Goal: Information Seeking & Learning: Ask a question

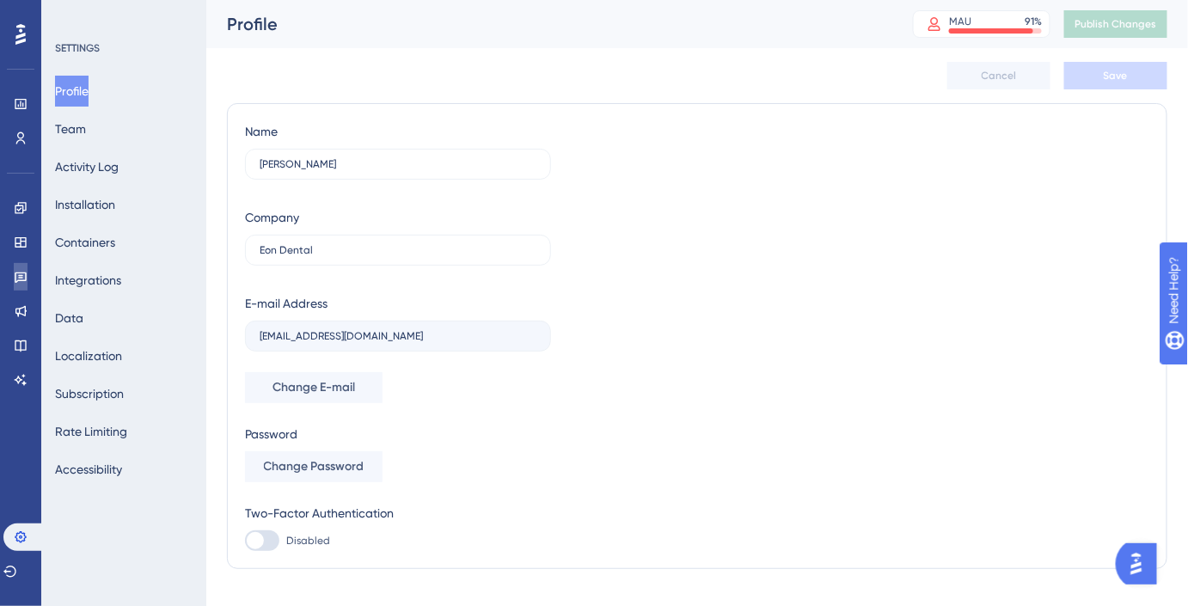
click at [24, 279] on icon at bounding box center [21, 277] width 14 height 14
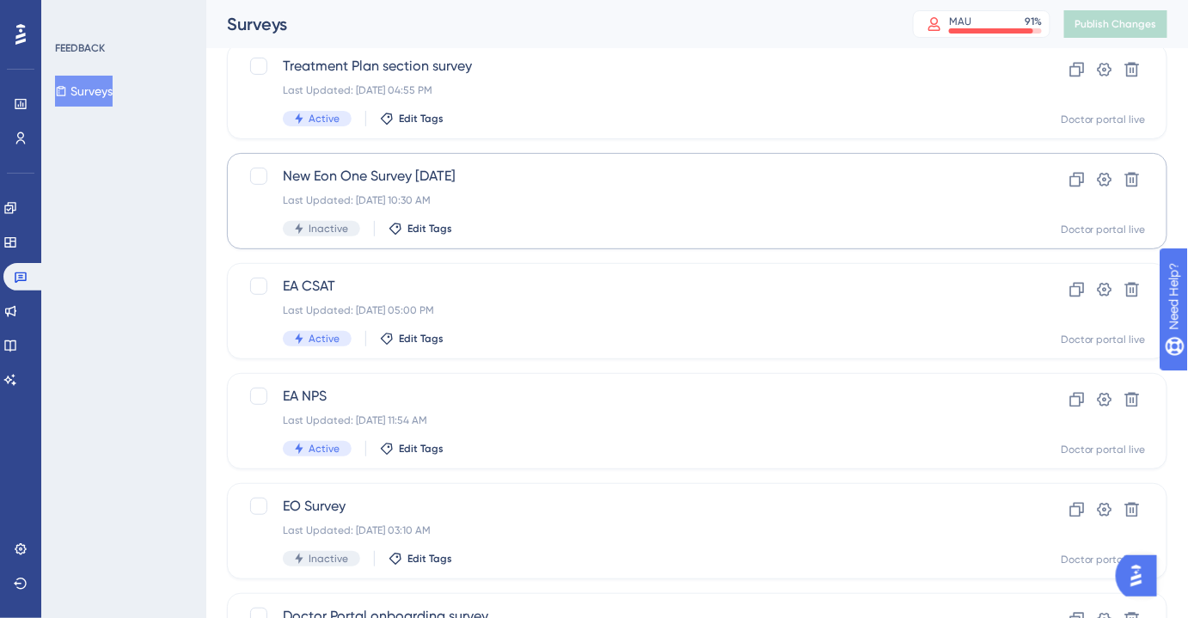
scroll to position [112, 0]
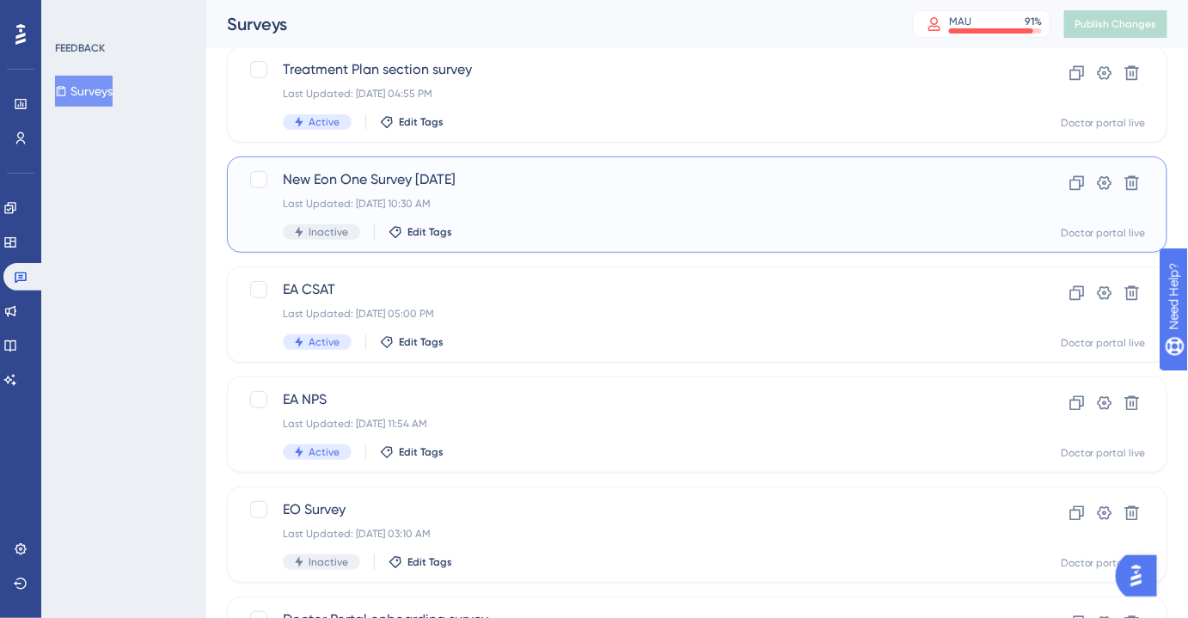
click at [451, 192] on div "New Eon One Survey [DATE] Last Updated: [DATE] 10:30 AM Inactive Edit Tags" at bounding box center [628, 204] width 691 height 71
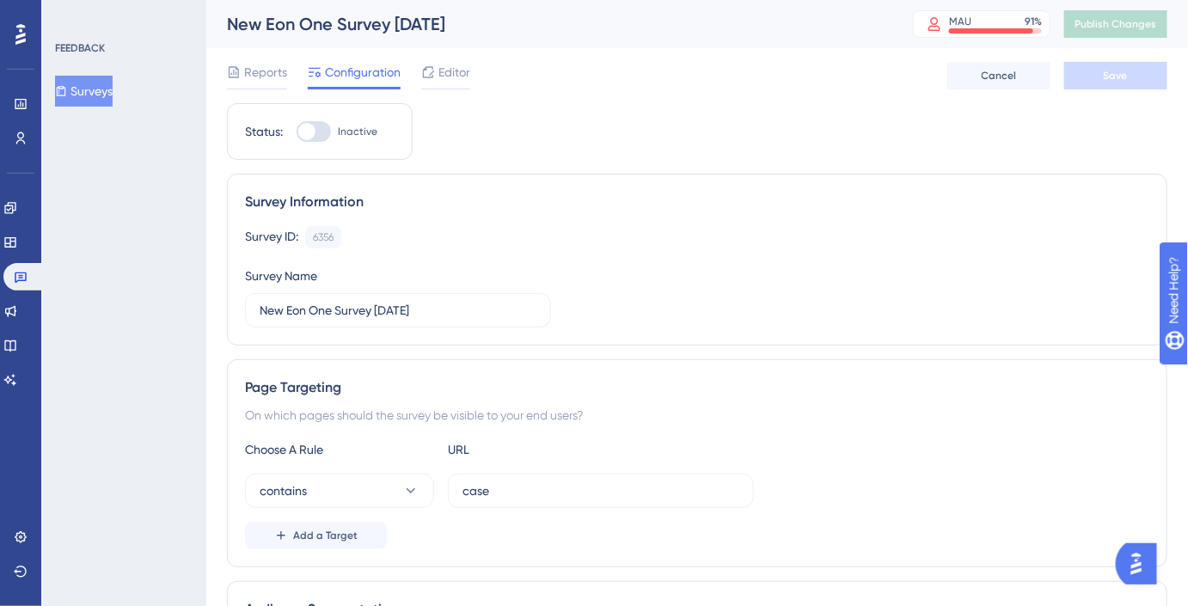
click at [324, 131] on div at bounding box center [314, 131] width 34 height 21
click at [297, 132] on input "Inactive" at bounding box center [296, 132] width 1 height 1
checkbox input "true"
click at [1108, 83] on button "Save" at bounding box center [1116, 76] width 103 height 28
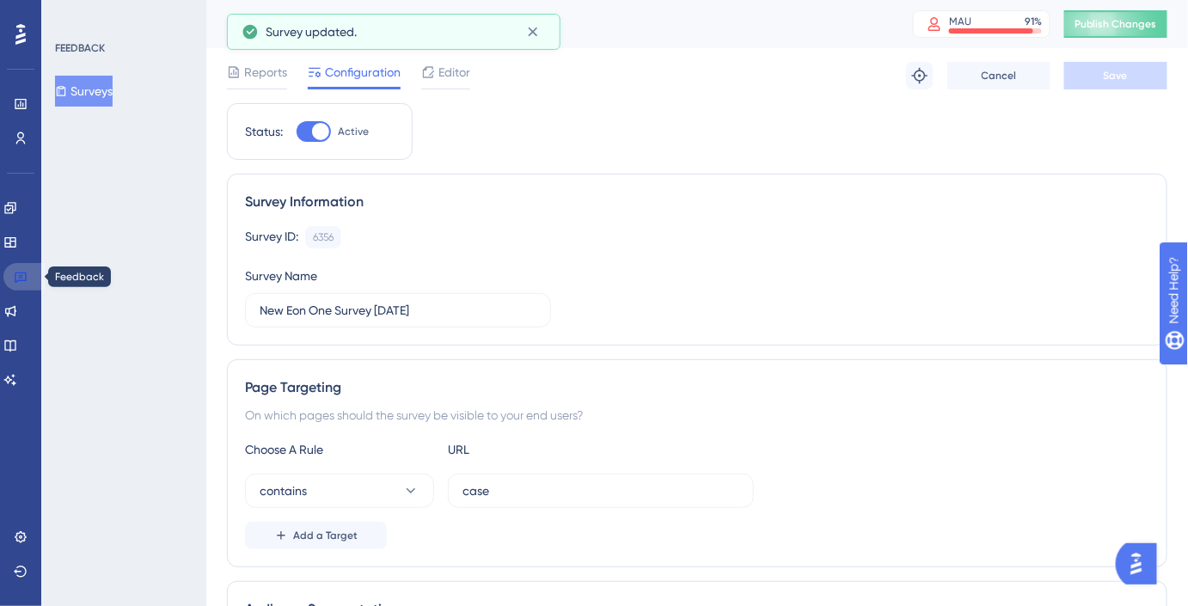
click at [19, 274] on icon at bounding box center [21, 277] width 14 height 14
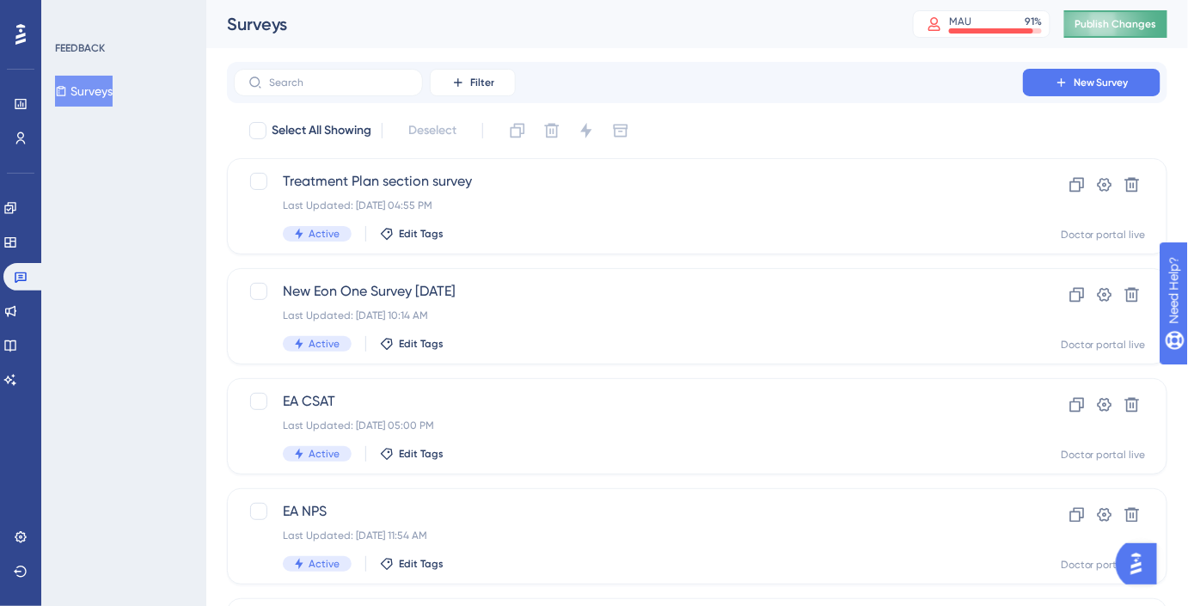
click at [1112, 17] on span "Publish Changes" at bounding box center [1116, 24] width 83 height 14
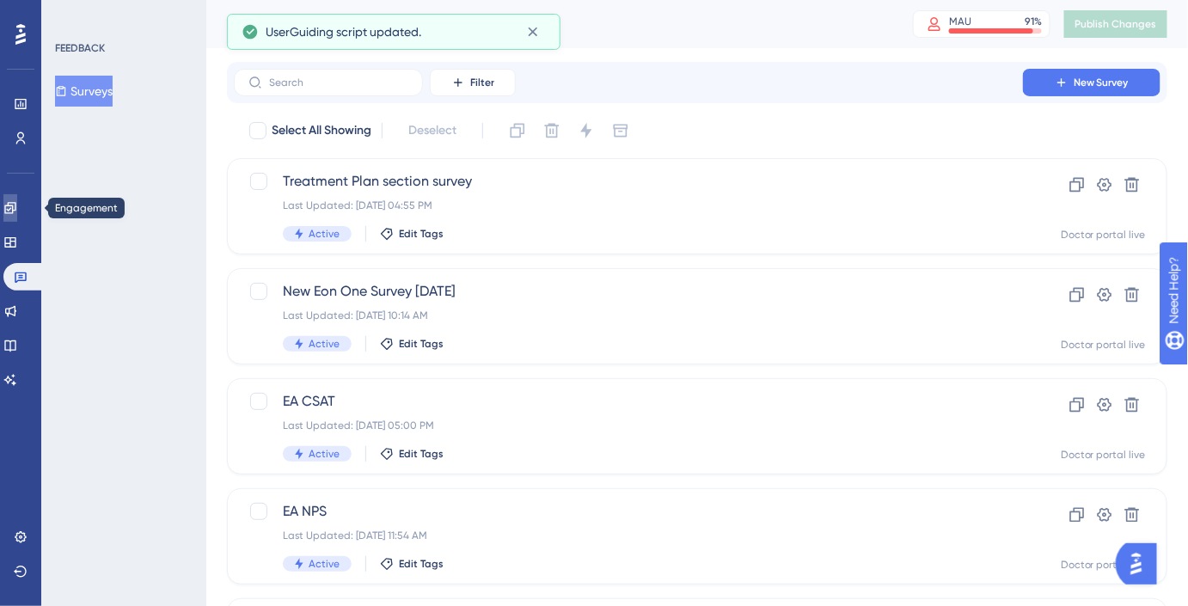
click at [17, 199] on link at bounding box center [10, 208] width 14 height 28
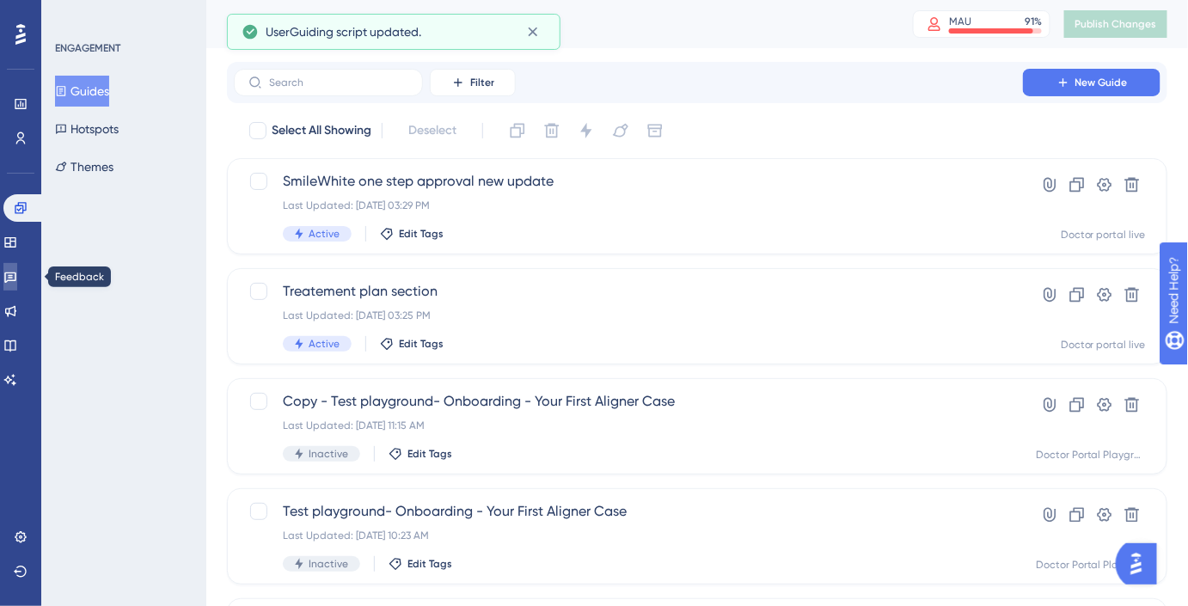
click at [16, 281] on icon at bounding box center [10, 278] width 12 height 11
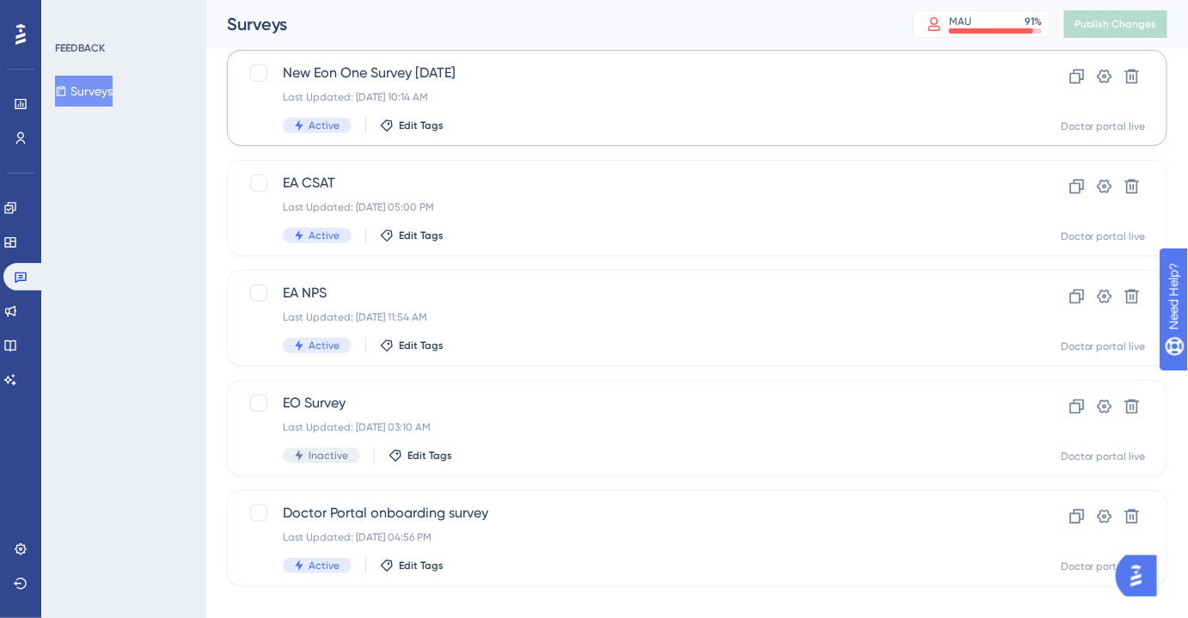
scroll to position [241, 0]
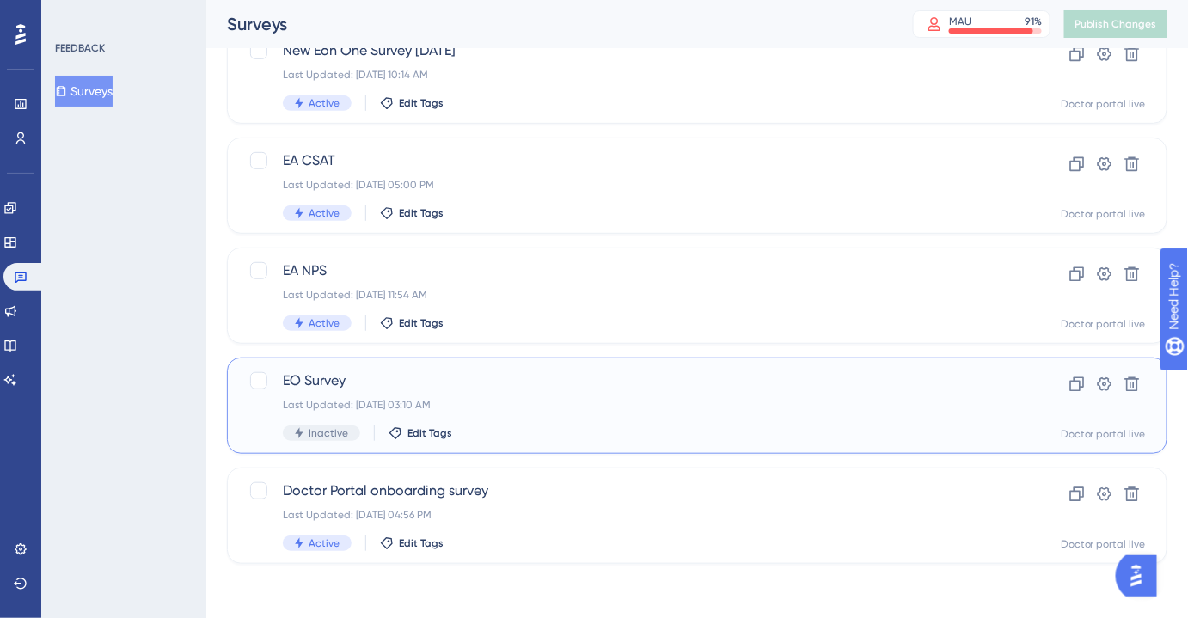
click at [392, 378] on span "EO Survey" at bounding box center [628, 381] width 691 height 21
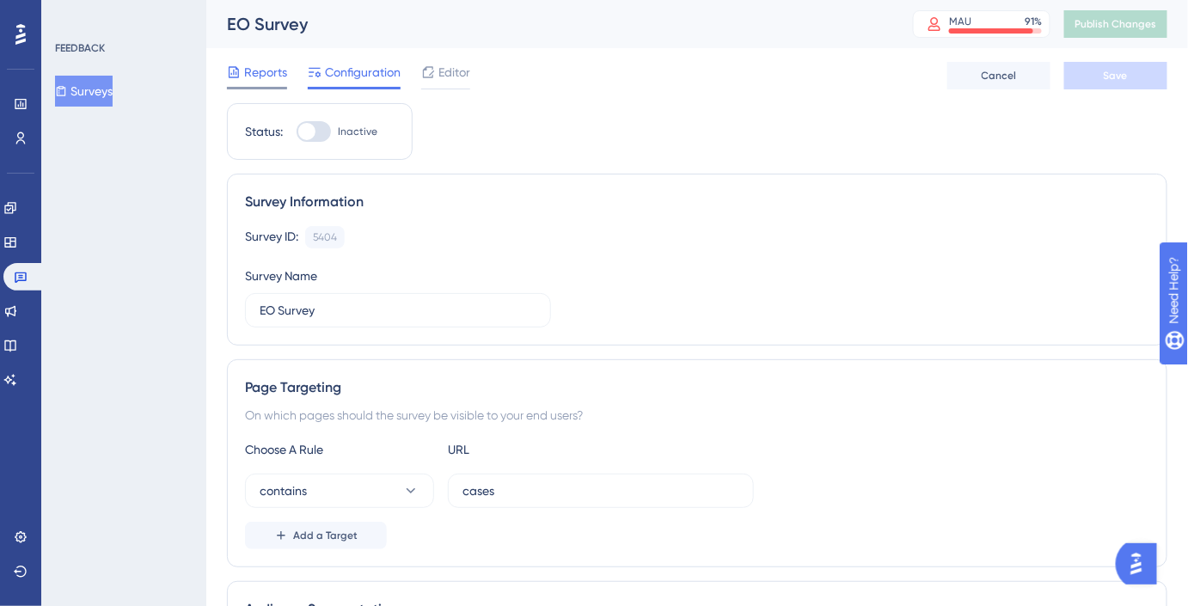
click at [267, 80] on span "Reports" at bounding box center [265, 72] width 43 height 21
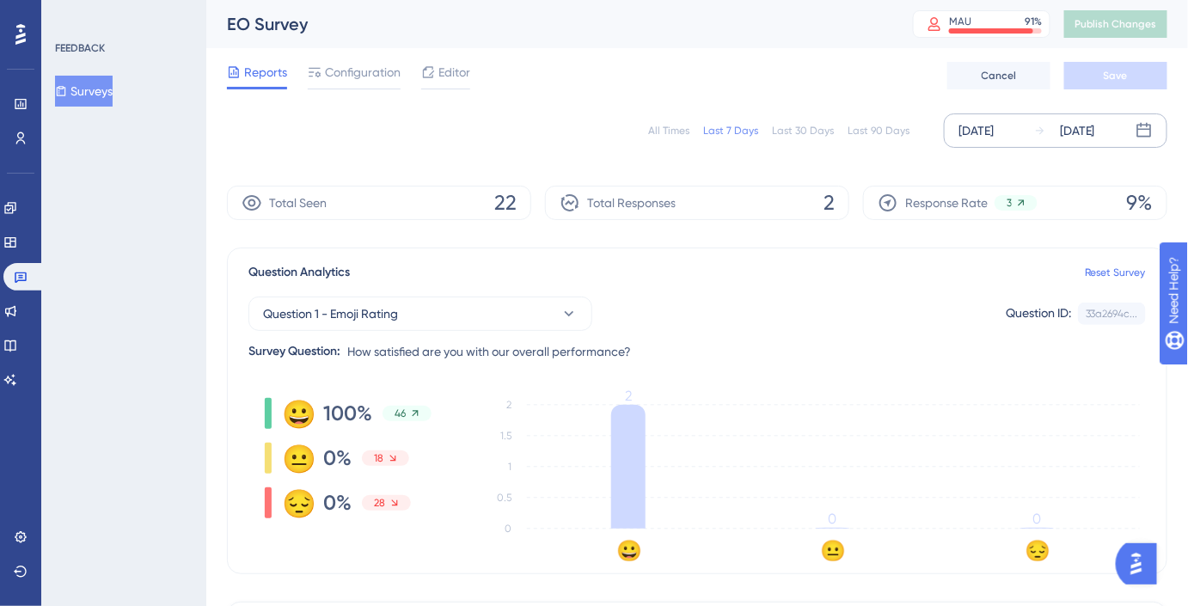
click at [982, 135] on div "[DATE]" at bounding box center [976, 130] width 35 height 21
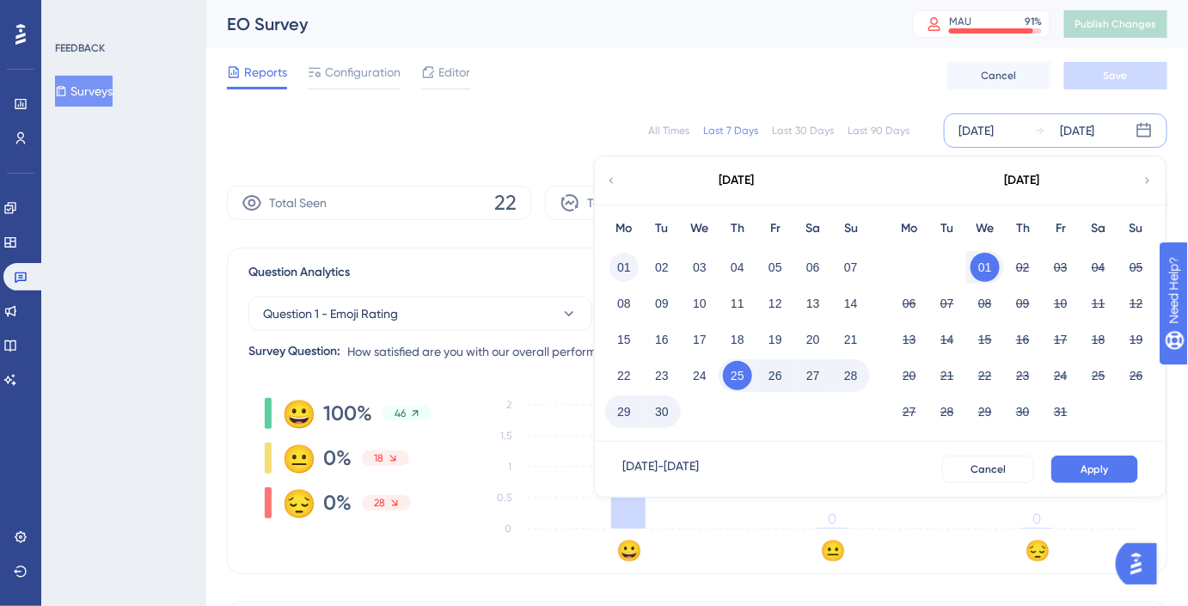
click at [623, 260] on button "01" at bounding box center [624, 267] width 29 height 29
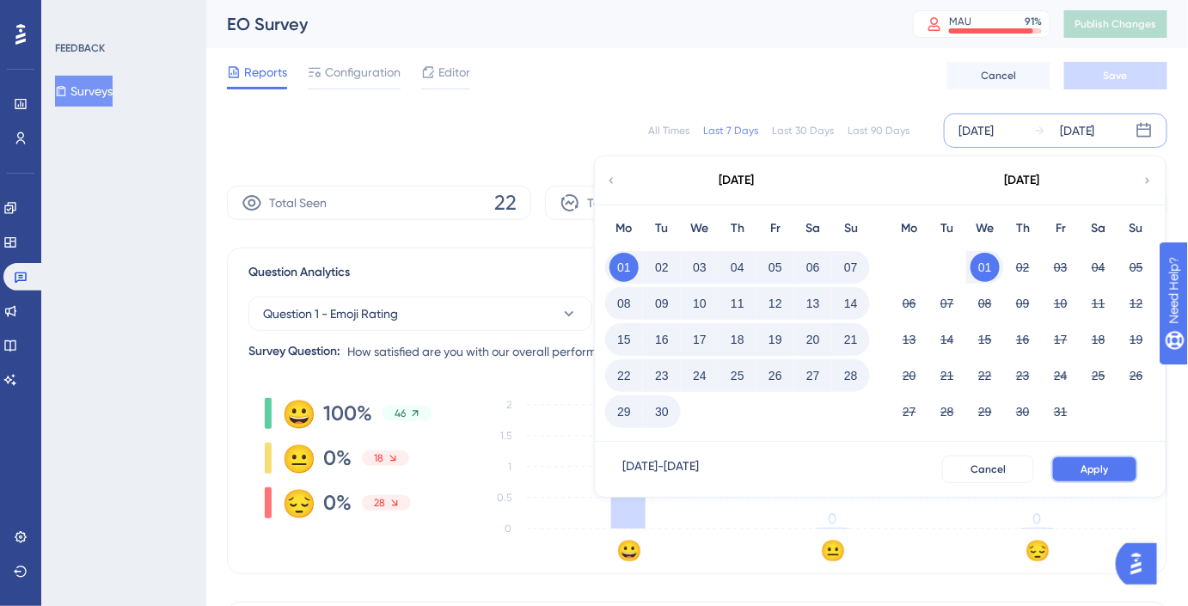
click at [1075, 464] on button "Apply" at bounding box center [1095, 470] width 87 height 28
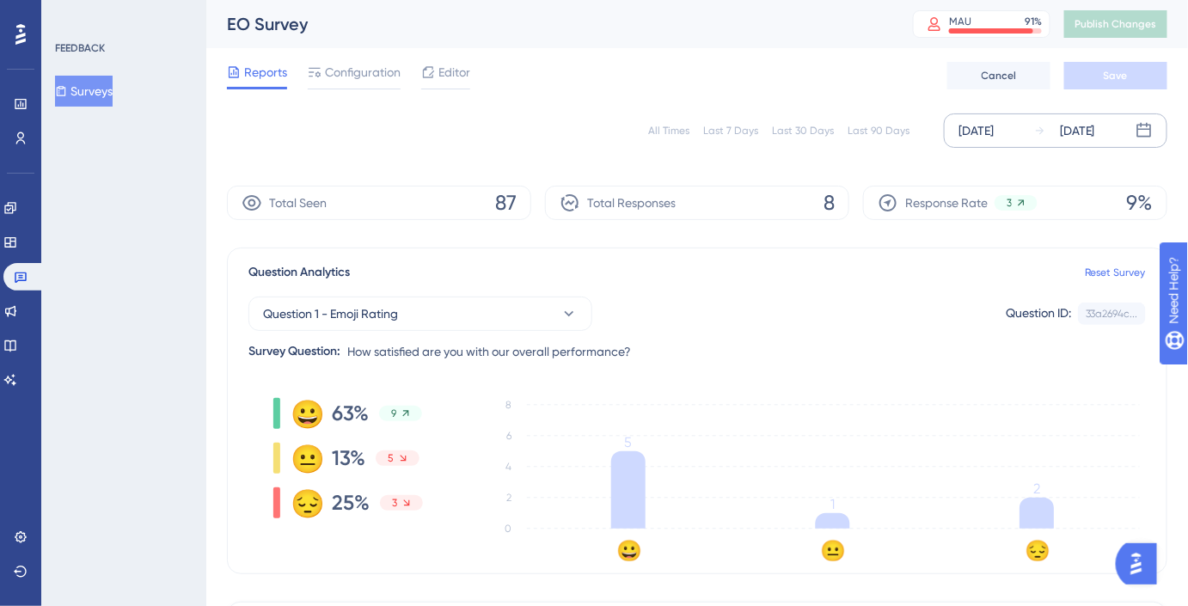
click at [982, 138] on div "[DATE]" at bounding box center [976, 130] width 35 height 21
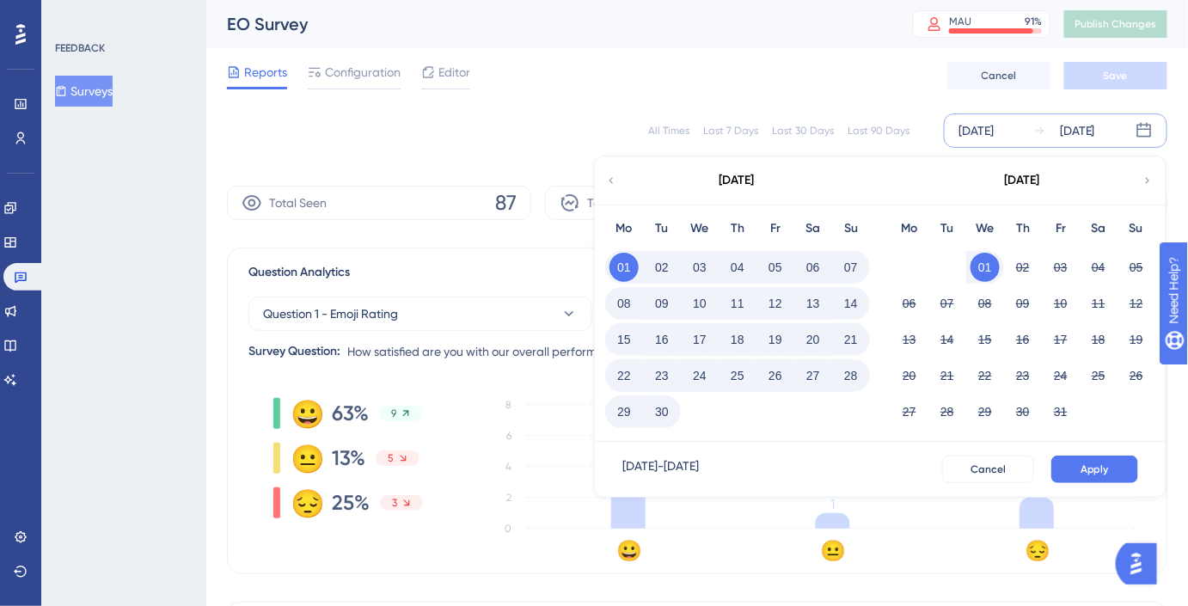
click at [614, 181] on icon at bounding box center [611, 180] width 12 height 15
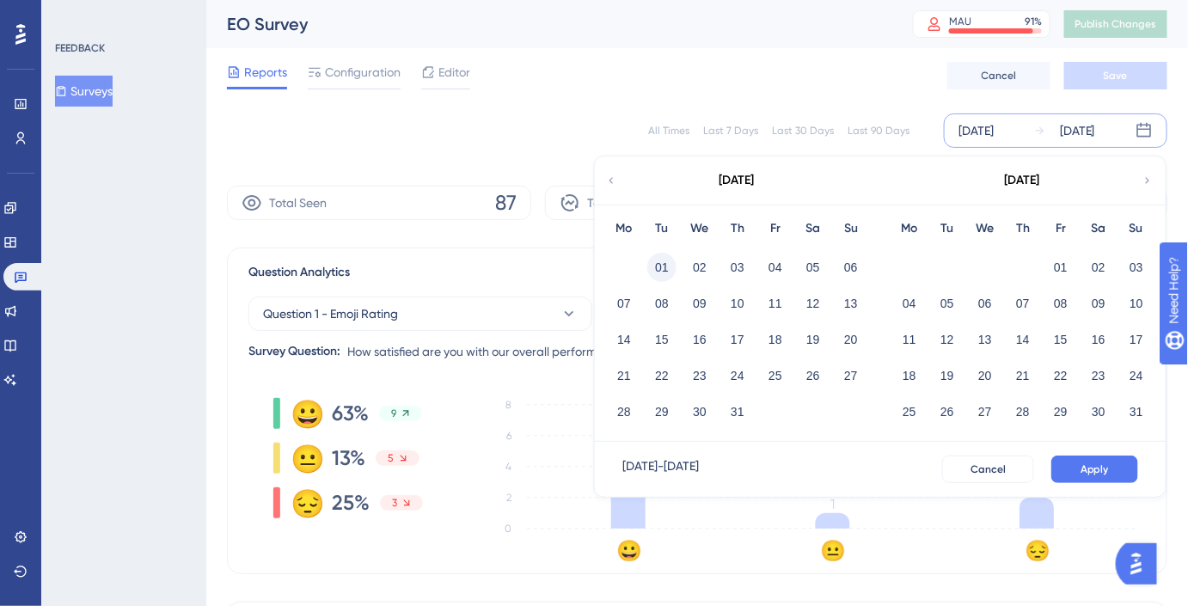
click at [674, 260] on button "01" at bounding box center [662, 267] width 29 height 29
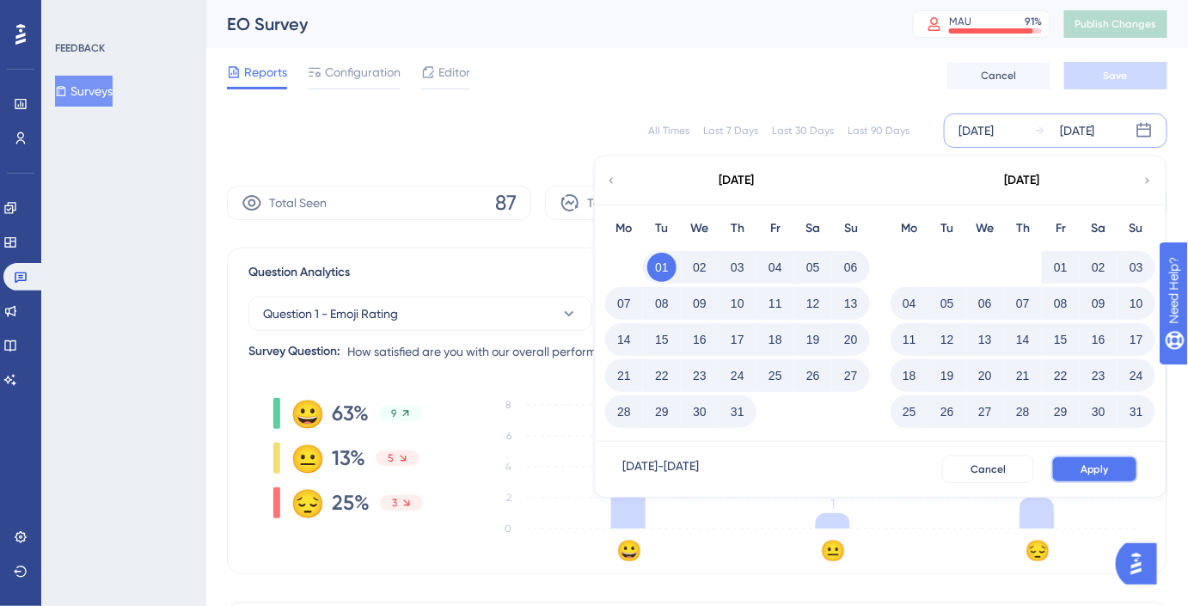
click at [1087, 464] on span "Apply" at bounding box center [1095, 470] width 28 height 14
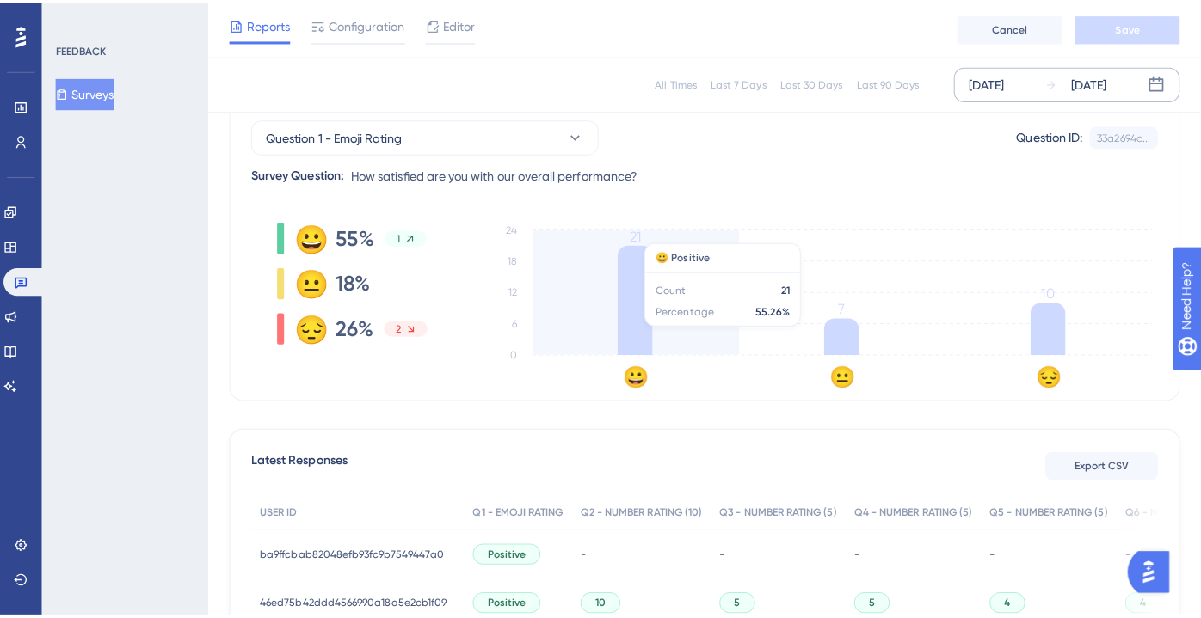
scroll to position [152, 0]
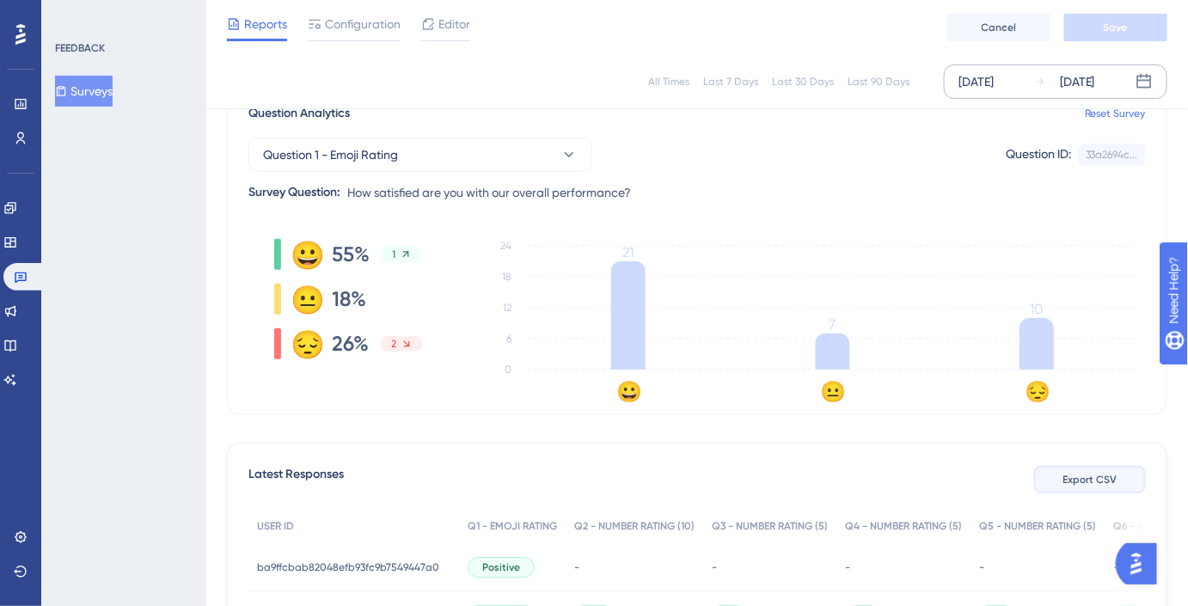
click at [1078, 481] on span "Export CSV" at bounding box center [1091, 480] width 54 height 14
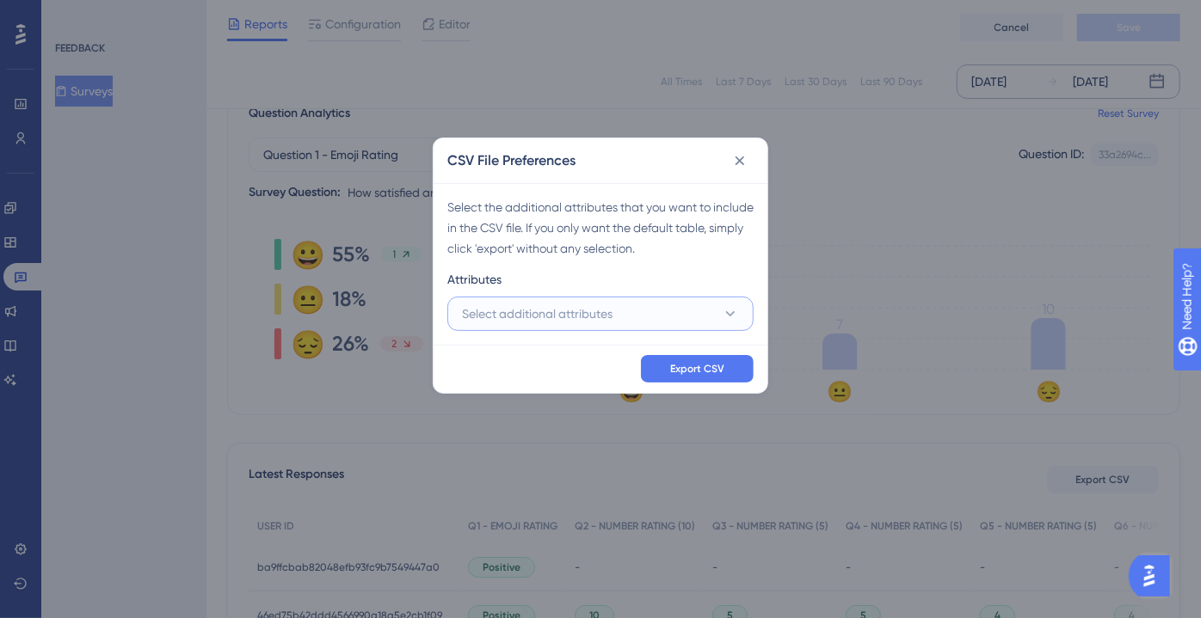
click at [648, 313] on button "Select additional attributes" at bounding box center [600, 314] width 306 height 34
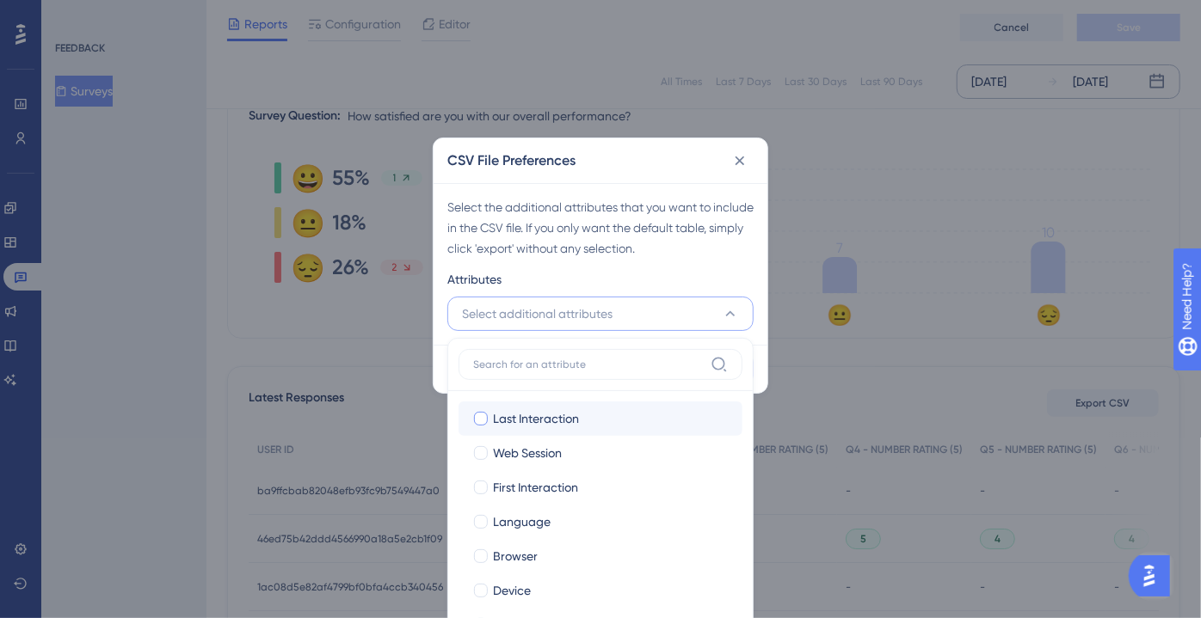
click at [514, 413] on span "Last Interaction" at bounding box center [536, 418] width 86 height 21
checkbox input "true"
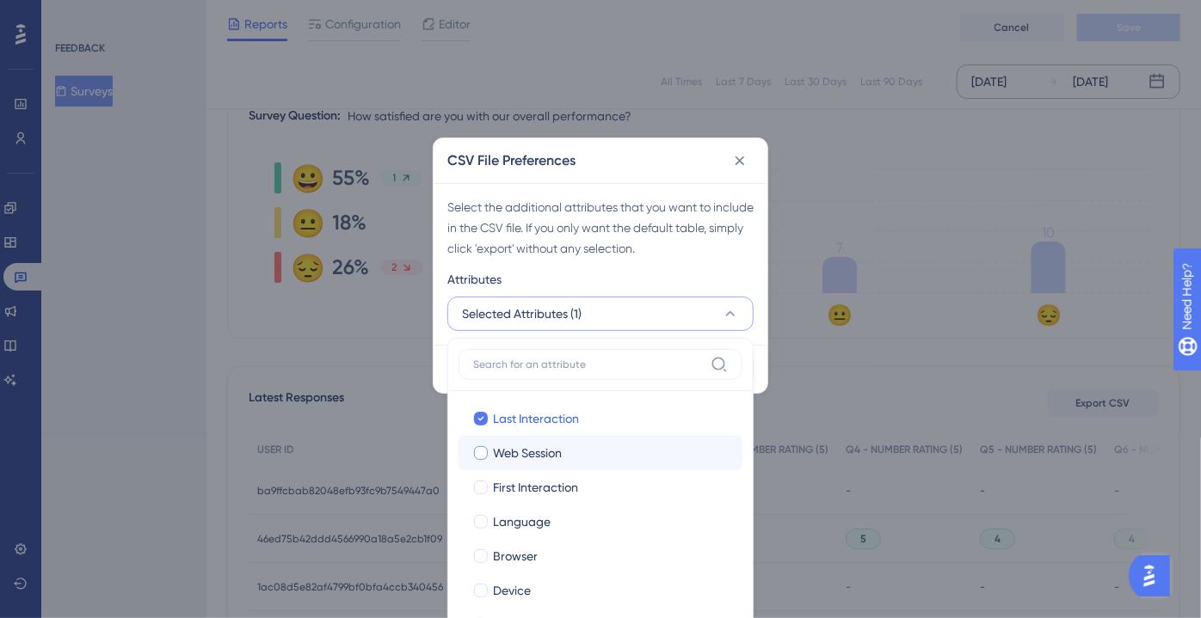
click at [510, 458] on span "Web Session" at bounding box center [527, 453] width 69 height 21
checkbox input "true"
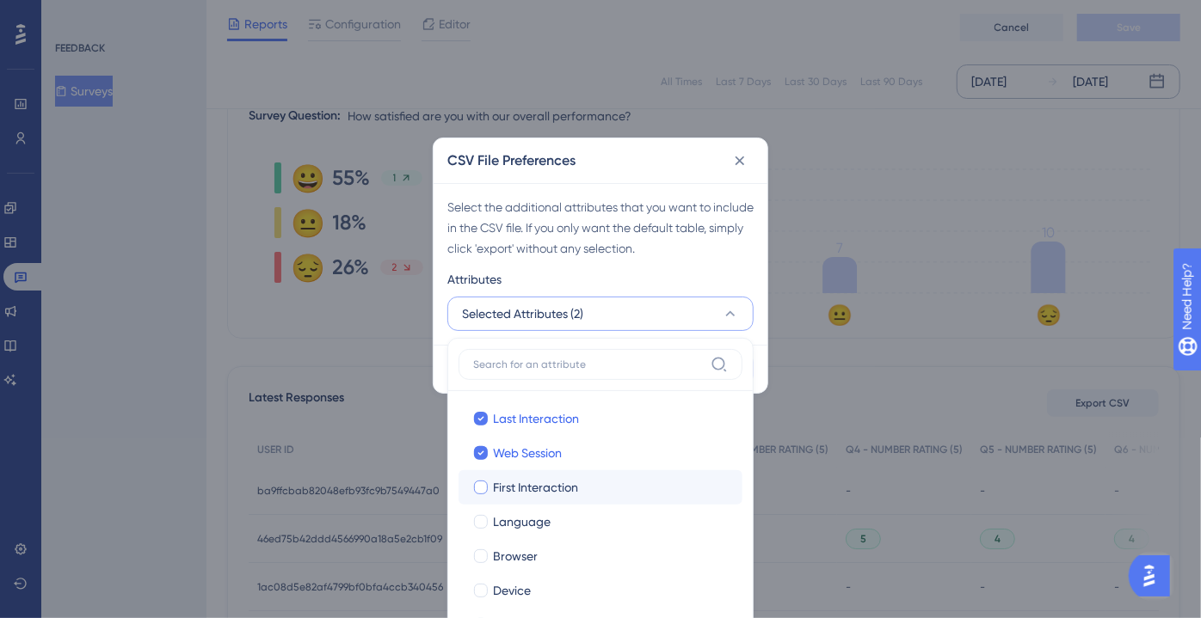
click at [509, 483] on span "First Interaction" at bounding box center [535, 487] width 85 height 21
checkbox input "true"
click at [517, 526] on span "Language" at bounding box center [522, 522] width 58 height 21
checkbox input "true"
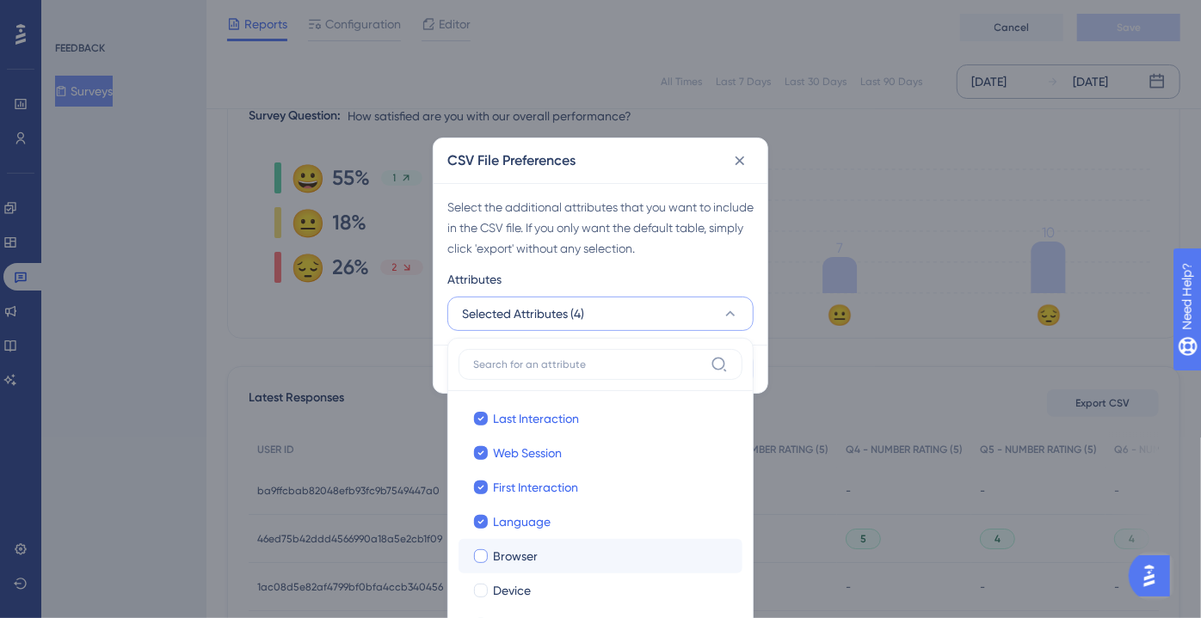
click at [514, 554] on span "Browser" at bounding box center [515, 556] width 45 height 21
checkbox input "true"
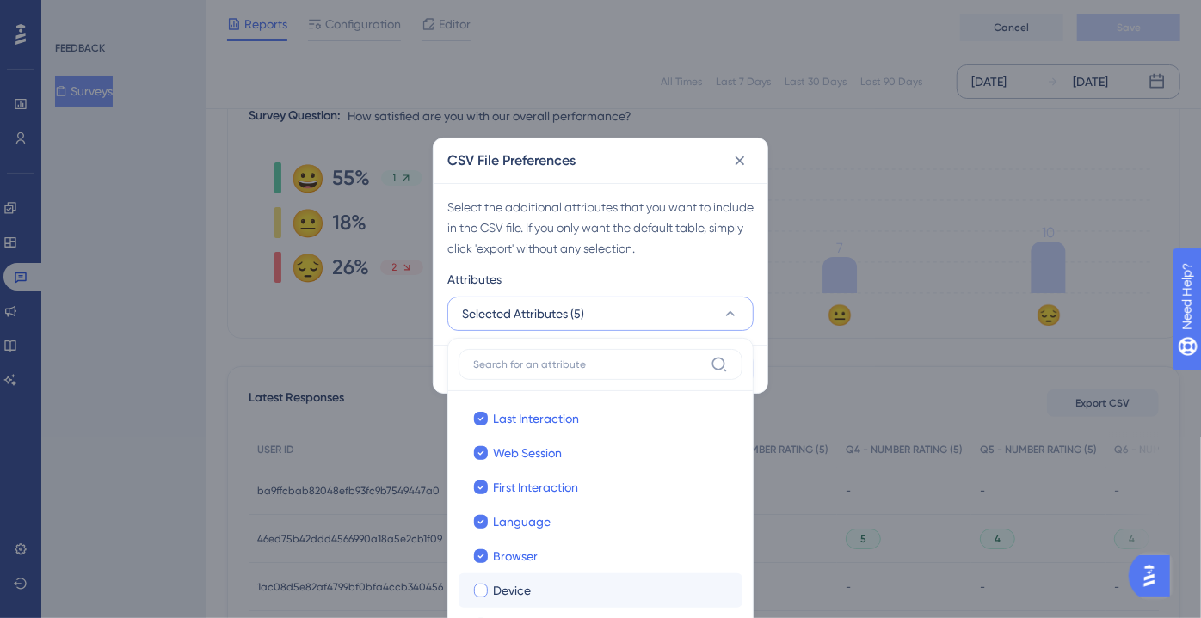
click at [511, 576] on label "[PERSON_NAME]" at bounding box center [600, 591] width 284 height 34
click at [482, 590] on input "Device" at bounding box center [481, 590] width 1 height 1
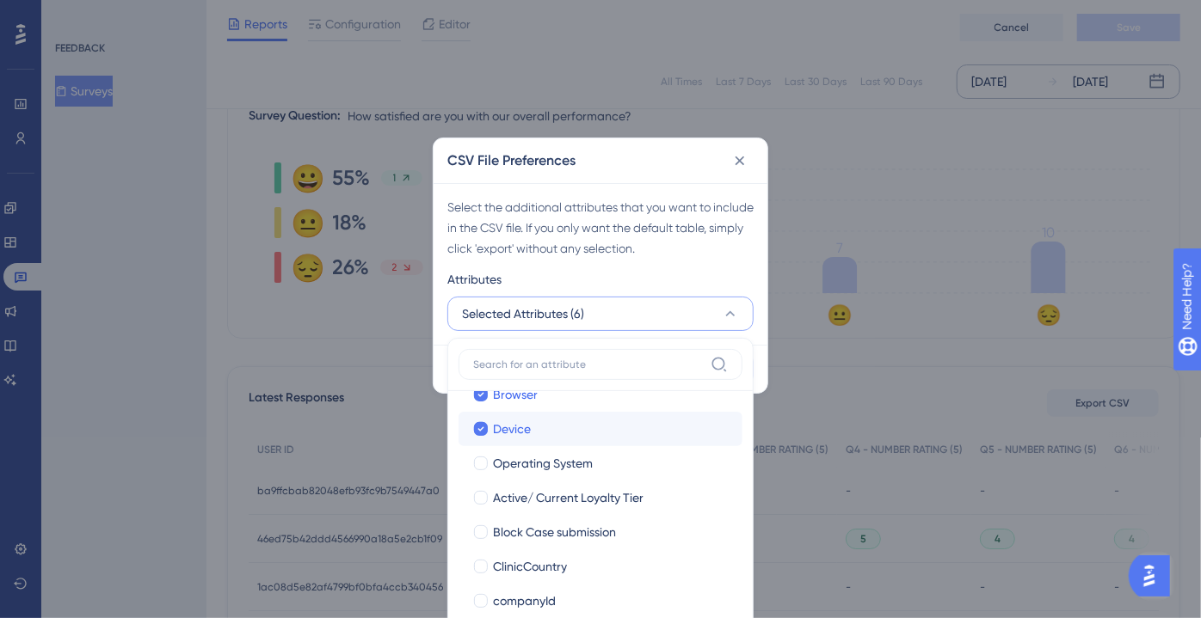
scroll to position [163, 0]
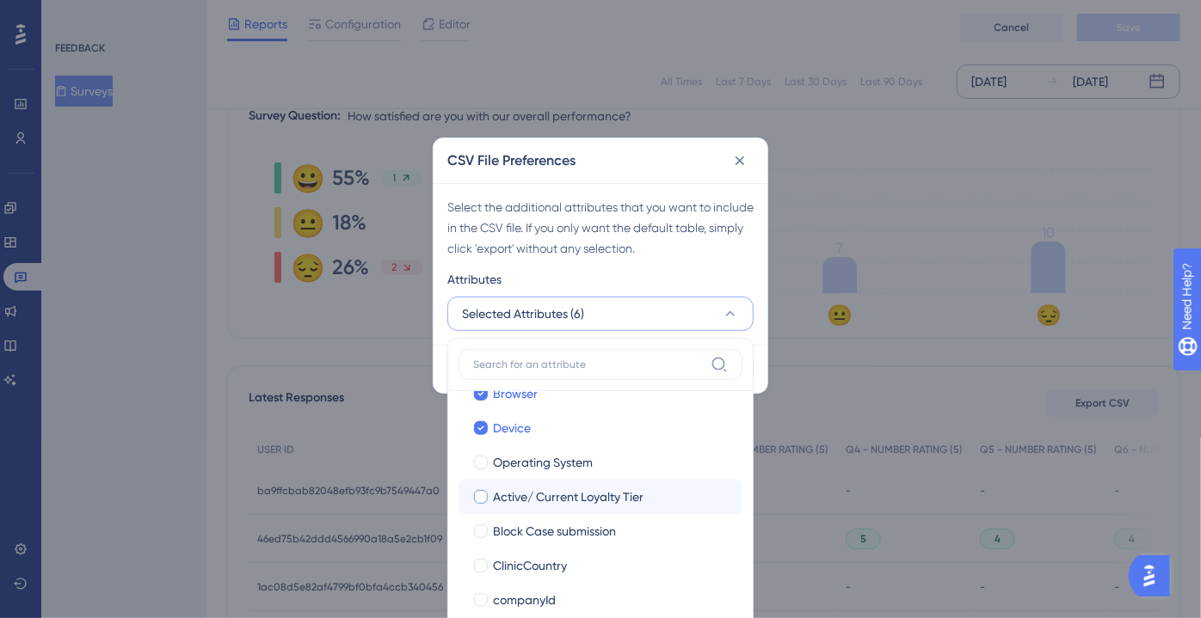
click at [516, 482] on label "Active/ Current Loyalty Tier Active/ Current Loyalty Tier" at bounding box center [600, 497] width 284 height 34
checkbox input "true"
checkbox input "false"
click at [520, 465] on span "Operating System" at bounding box center [543, 462] width 100 height 21
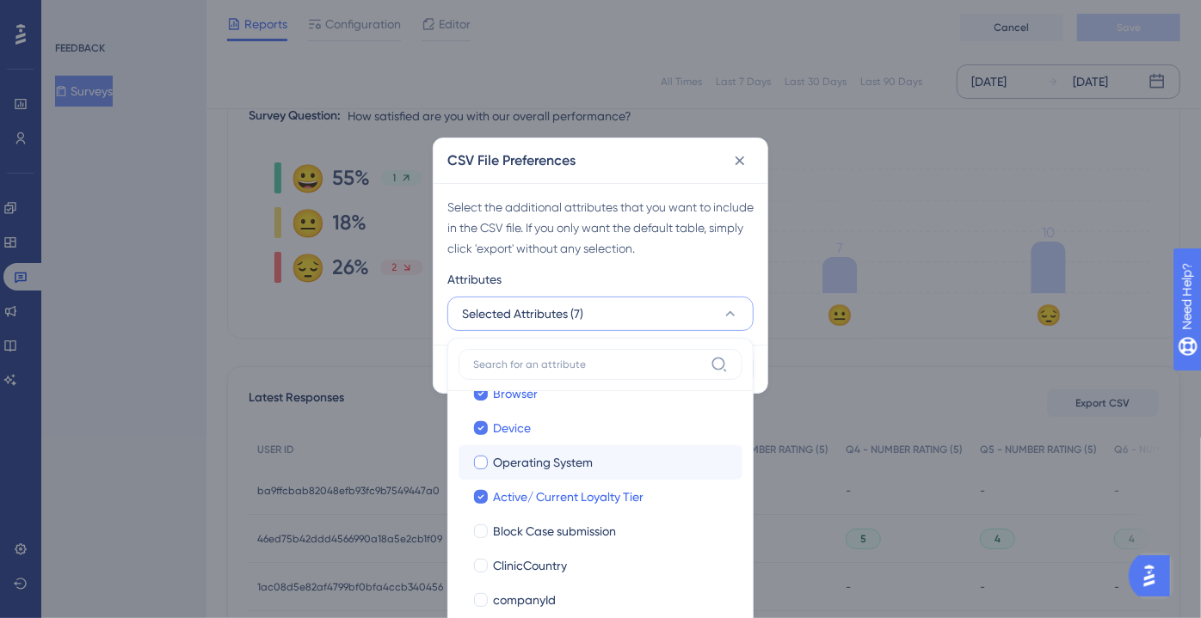
checkbox input "true"
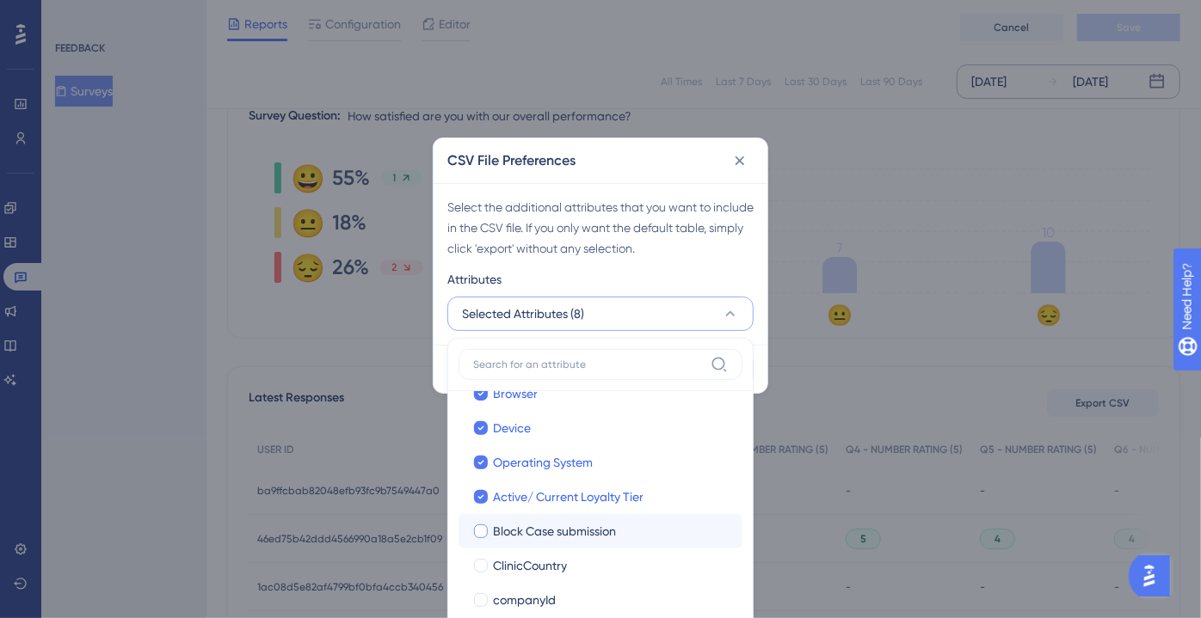
click at [513, 526] on span "Block Case submission" at bounding box center [554, 531] width 123 height 21
checkbox input "true"
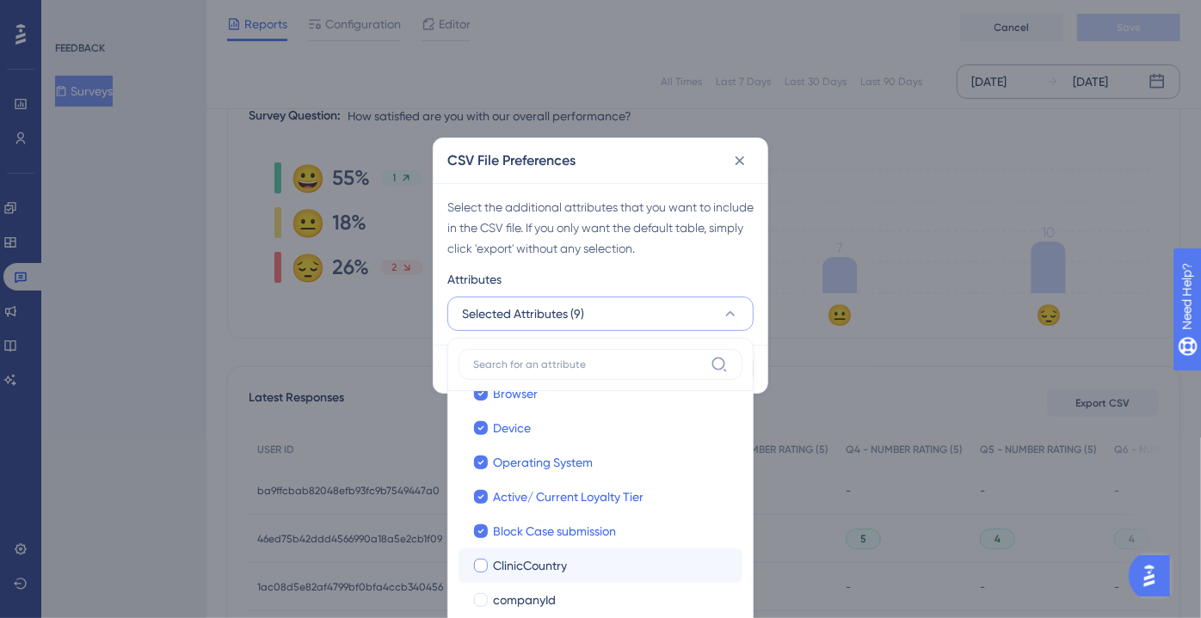
click at [511, 570] on span "ClinicCountry" at bounding box center [530, 566] width 74 height 21
checkbox input "true"
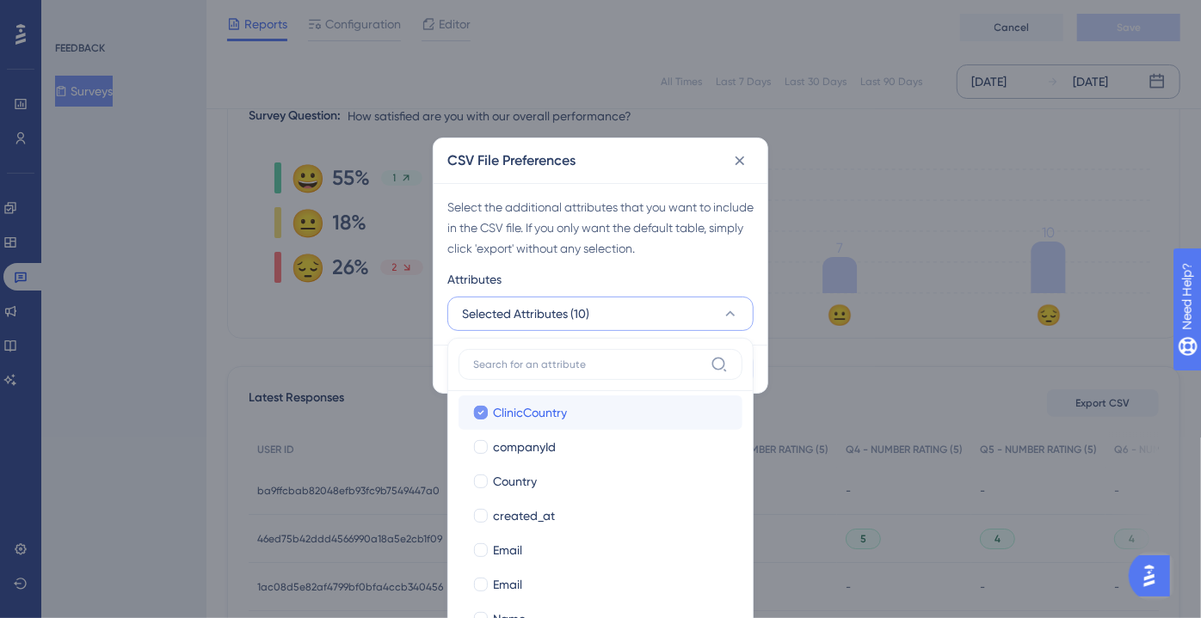
scroll to position [318, 0]
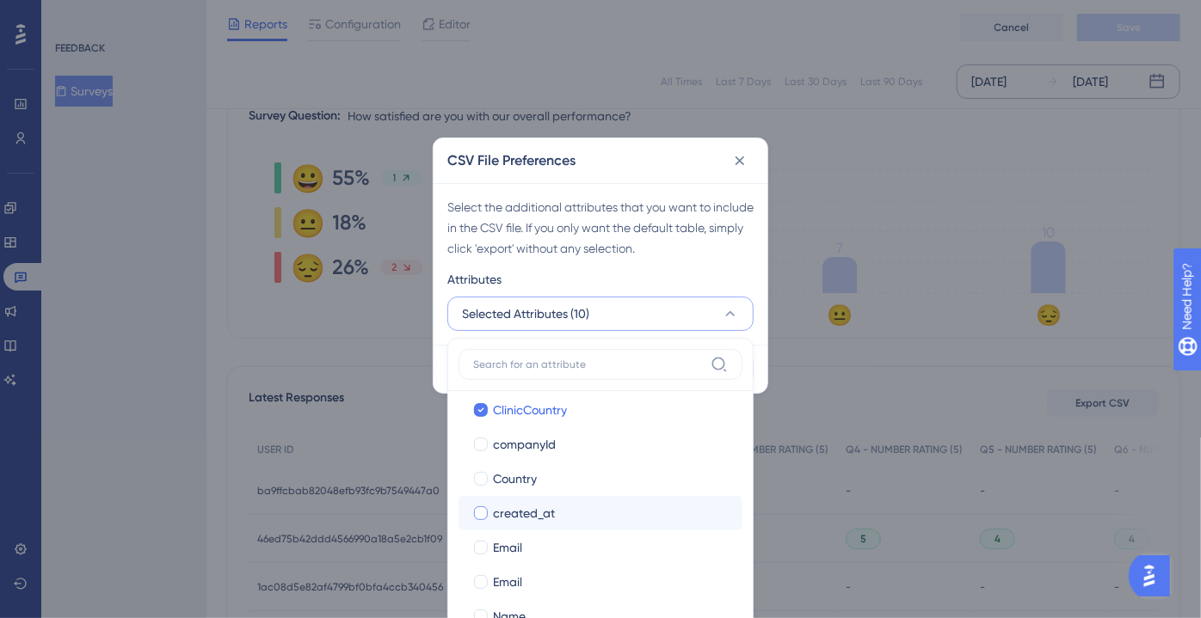
click at [512, 520] on span "created_at" at bounding box center [524, 513] width 62 height 21
checkbox input "true"
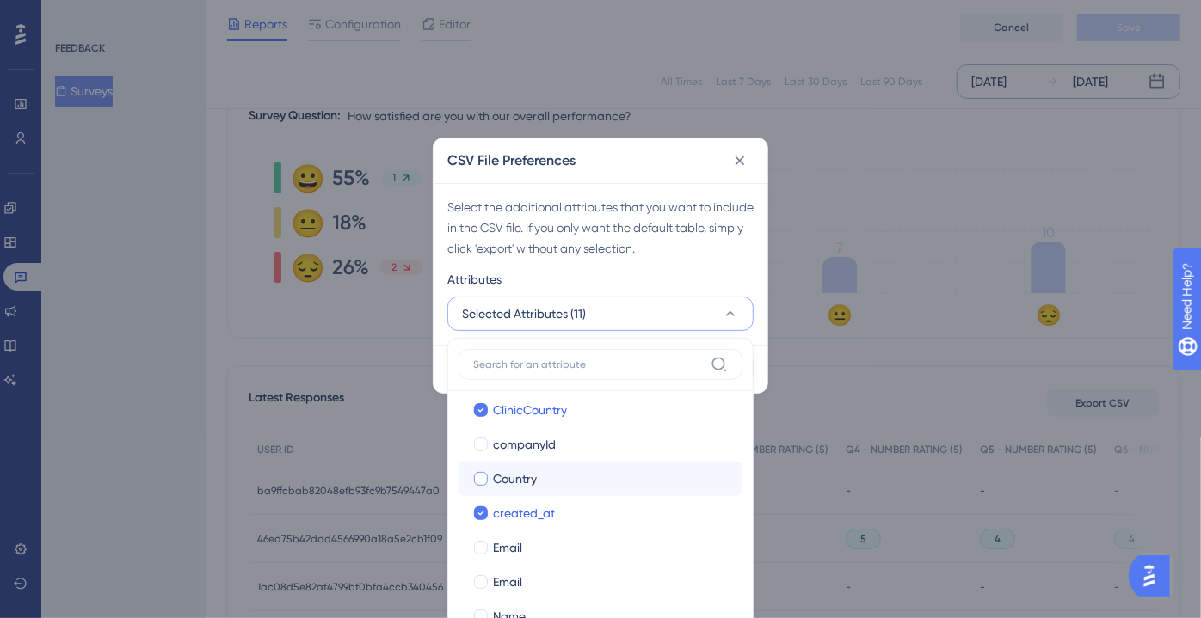
click at [512, 489] on label "Country Country" at bounding box center [600, 479] width 284 height 34
checkbox input "false"
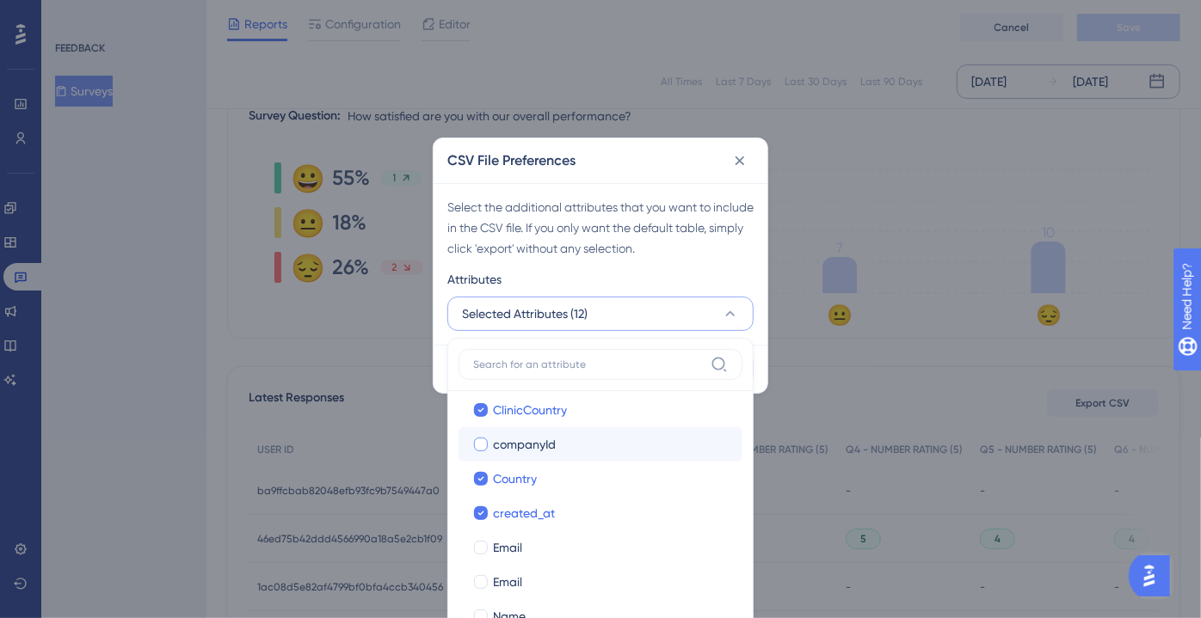
click at [520, 451] on span "companyId" at bounding box center [524, 444] width 63 height 21
checkbox input "true"
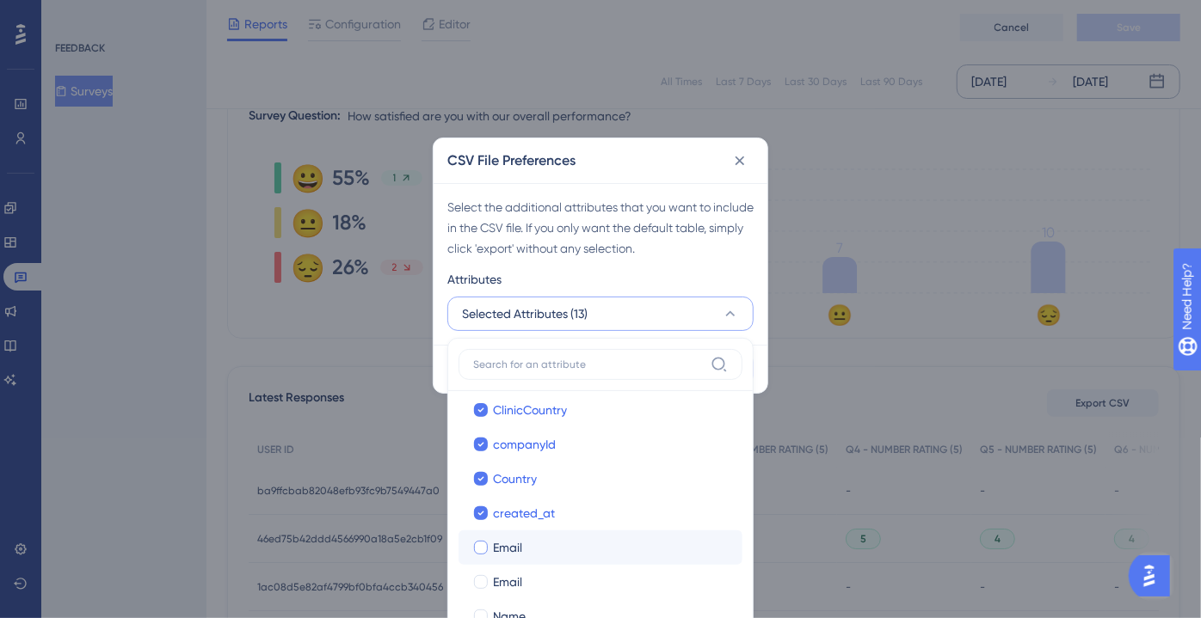
click at [507, 547] on span "Email" at bounding box center [507, 547] width 29 height 21
checkbox input "true"
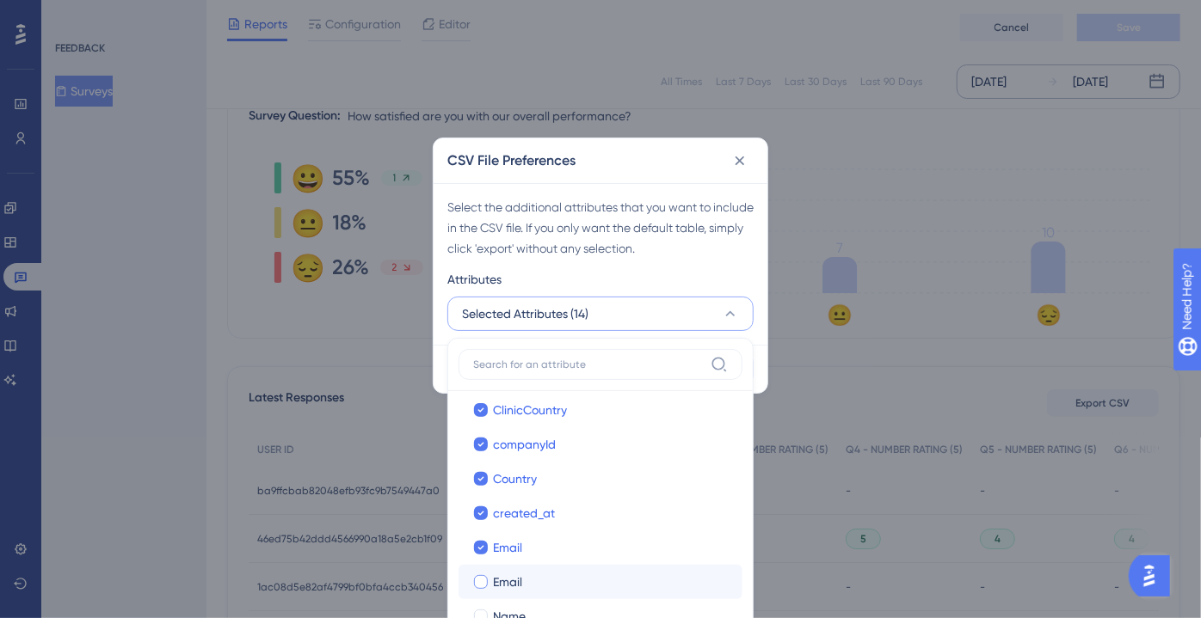
click at [507, 580] on span "Email" at bounding box center [507, 582] width 29 height 21
checkbox input "true"
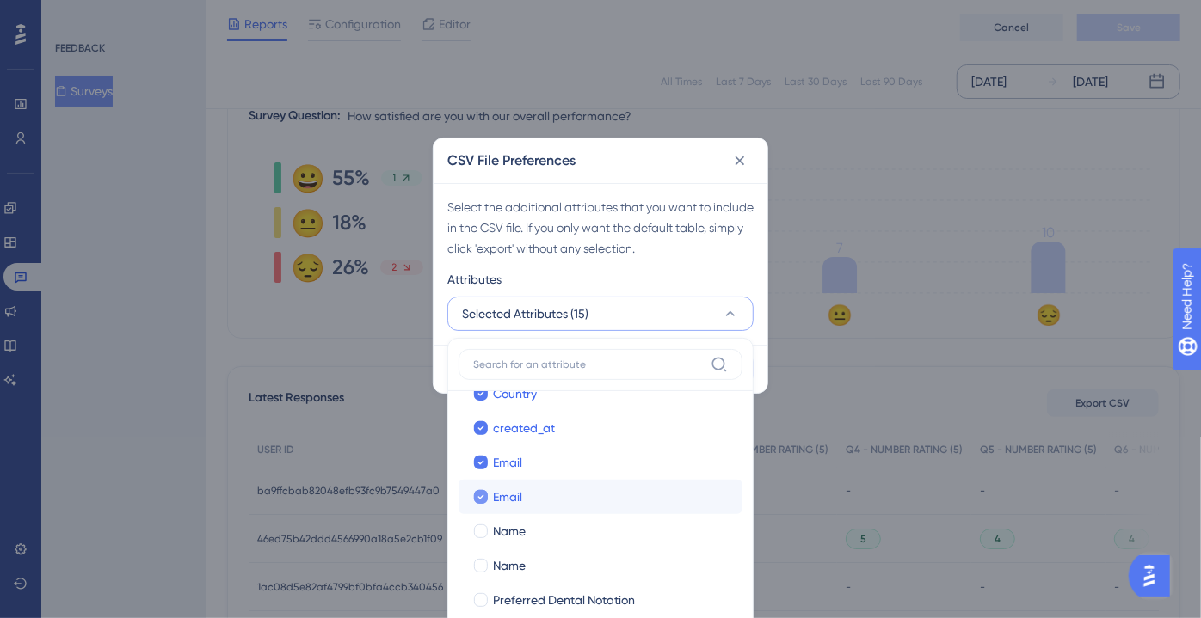
scroll to position [408, 0]
click at [507, 580] on label "Preferred Dental Notation Preferred Dental Notation" at bounding box center [600, 595] width 284 height 34
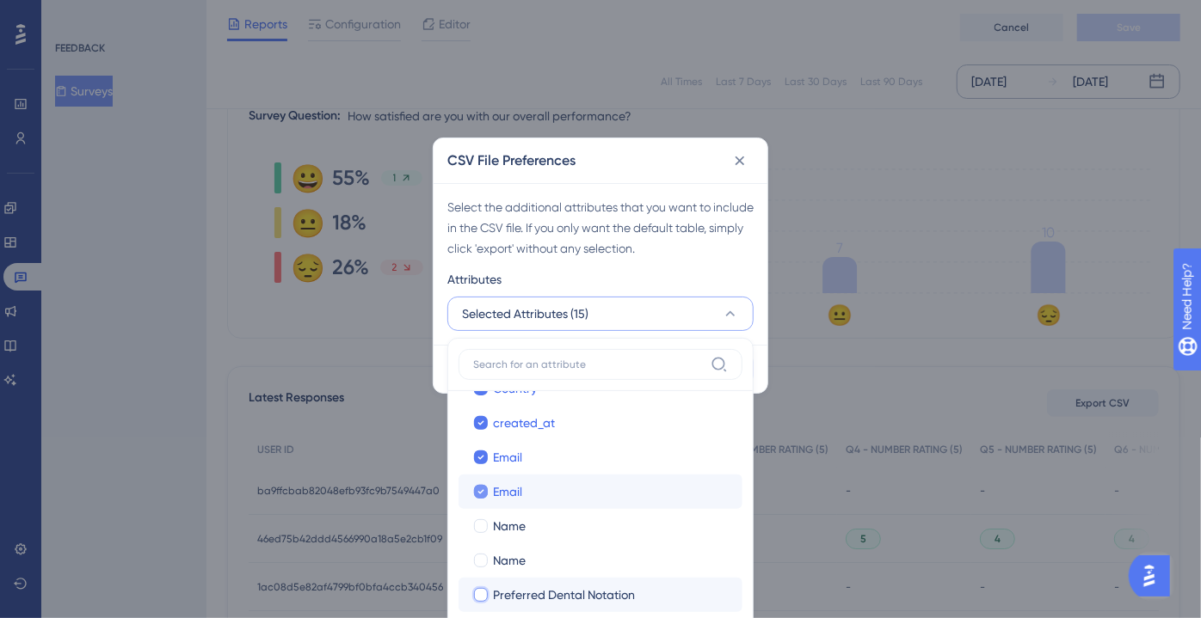
checkbox input "false"
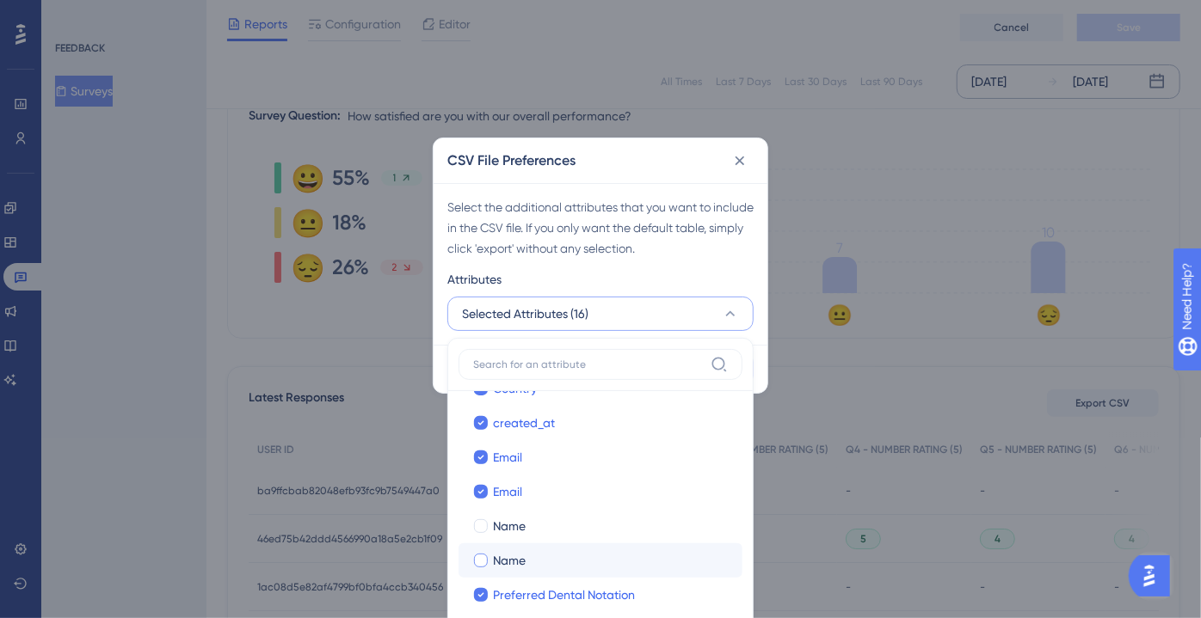
click at [507, 568] on span "Name" at bounding box center [509, 560] width 33 height 21
checkbox input "true"
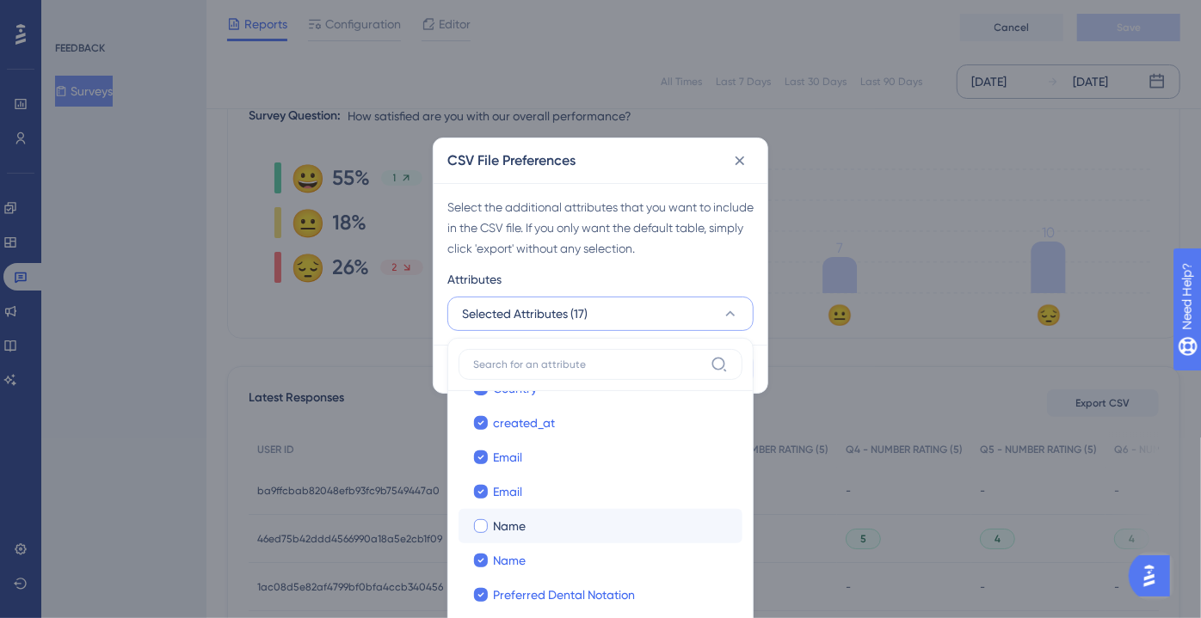
click at [509, 534] on span "Name" at bounding box center [509, 526] width 33 height 21
checkbox input "true"
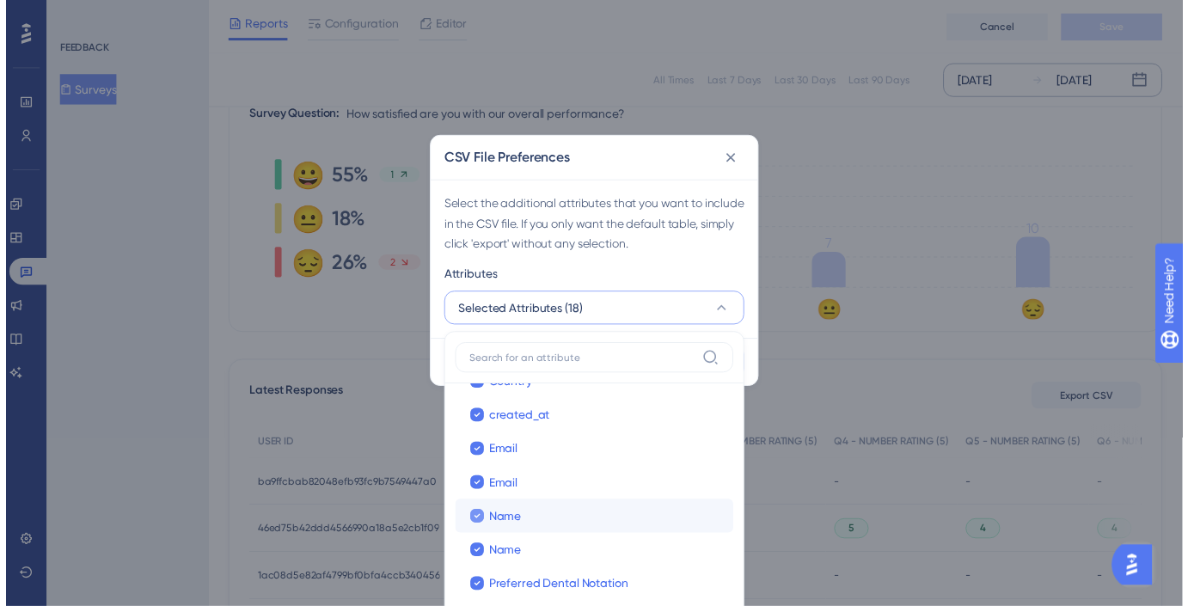
scroll to position [495, 0]
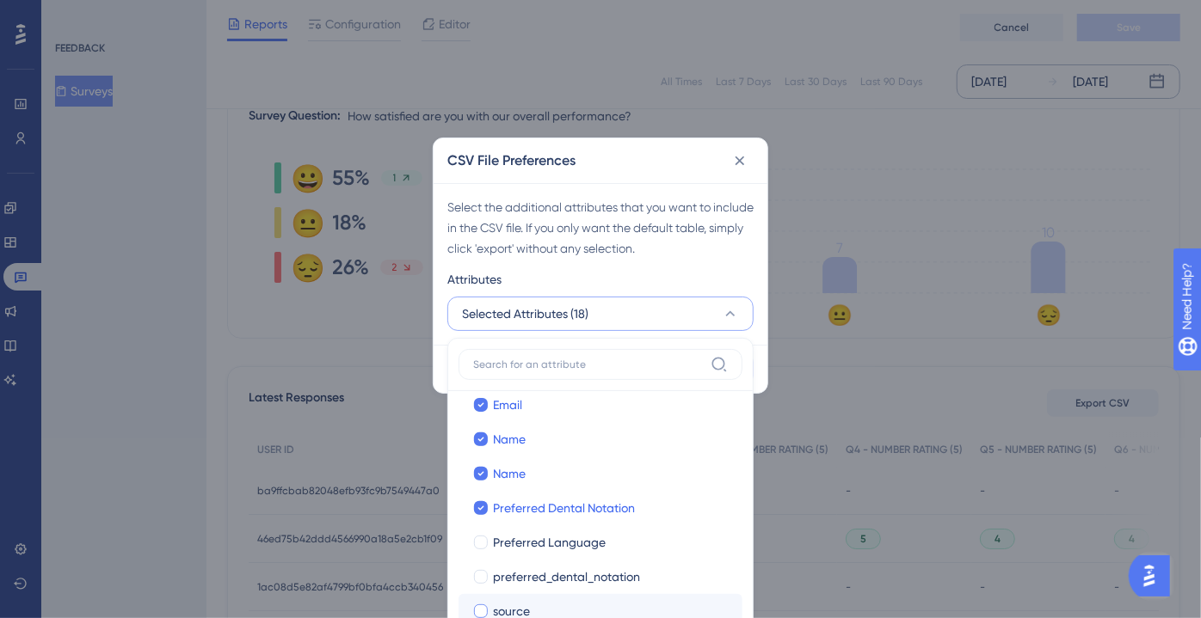
click at [550, 601] on div "source" at bounding box center [611, 611] width 236 height 21
checkbox input "true"
click at [550, 582] on span "preferred_dental_notation" at bounding box center [566, 577] width 147 height 21
checkbox input "true"
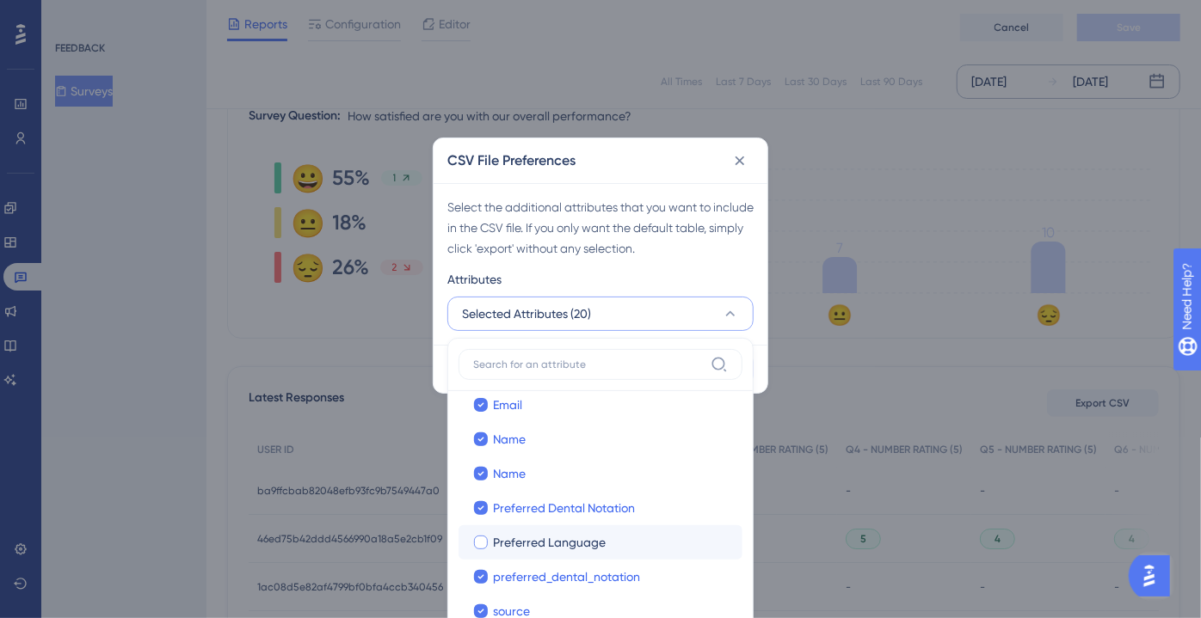
click at [550, 550] on span "Preferred Language" at bounding box center [549, 542] width 113 height 21
checkbox input "true"
click at [630, 252] on div "Select the additional attributes that you want to include in the CSV file. If y…" at bounding box center [600, 228] width 306 height 62
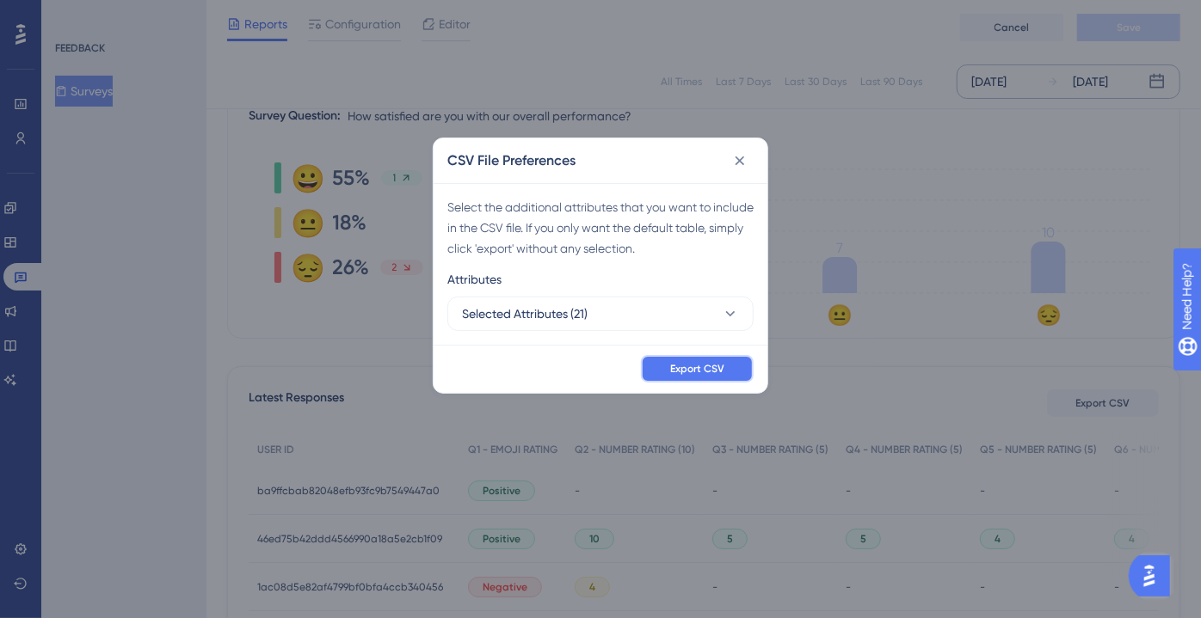
click at [709, 378] on button "Export CSV" at bounding box center [697, 369] width 113 height 28
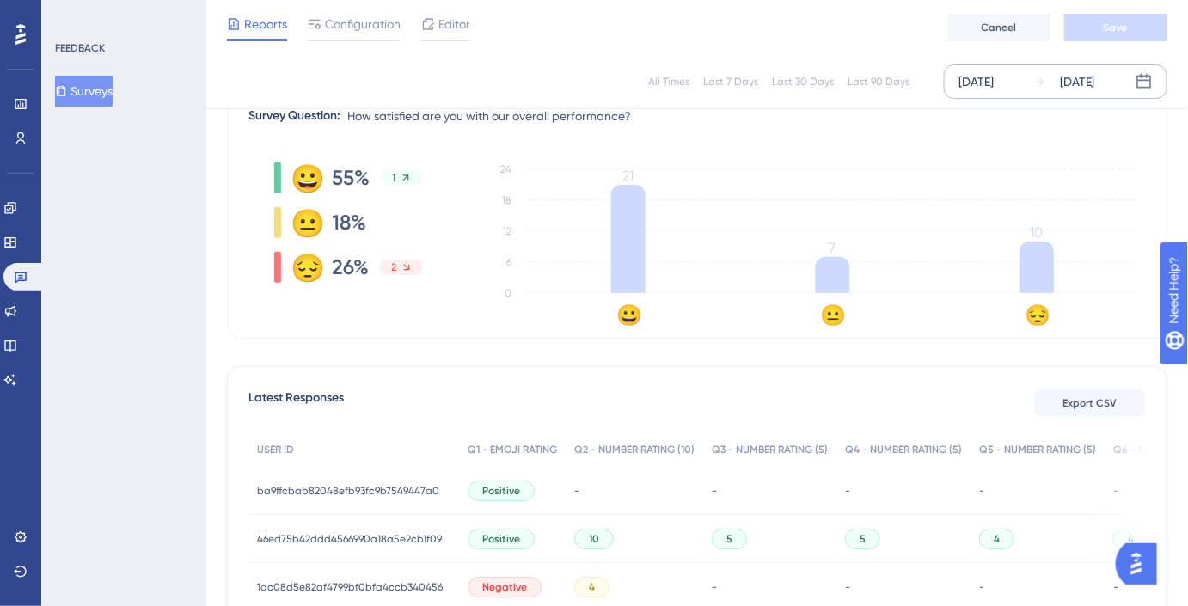
scroll to position [0, 0]
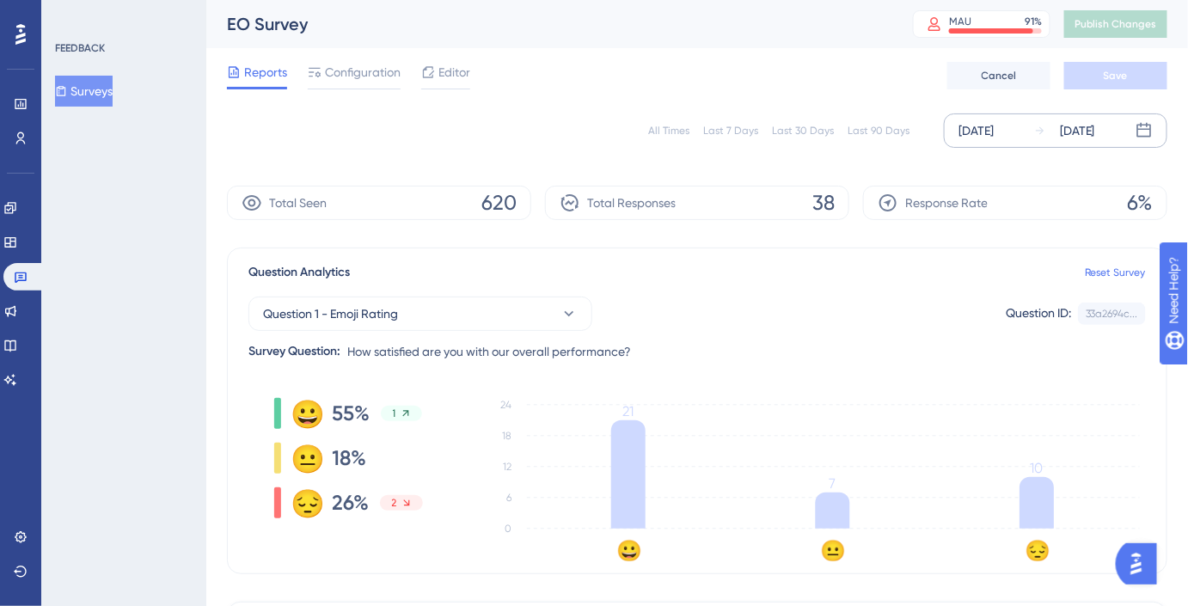
click at [1024, 139] on div "[DATE] [DATE]" at bounding box center [1056, 131] width 224 height 34
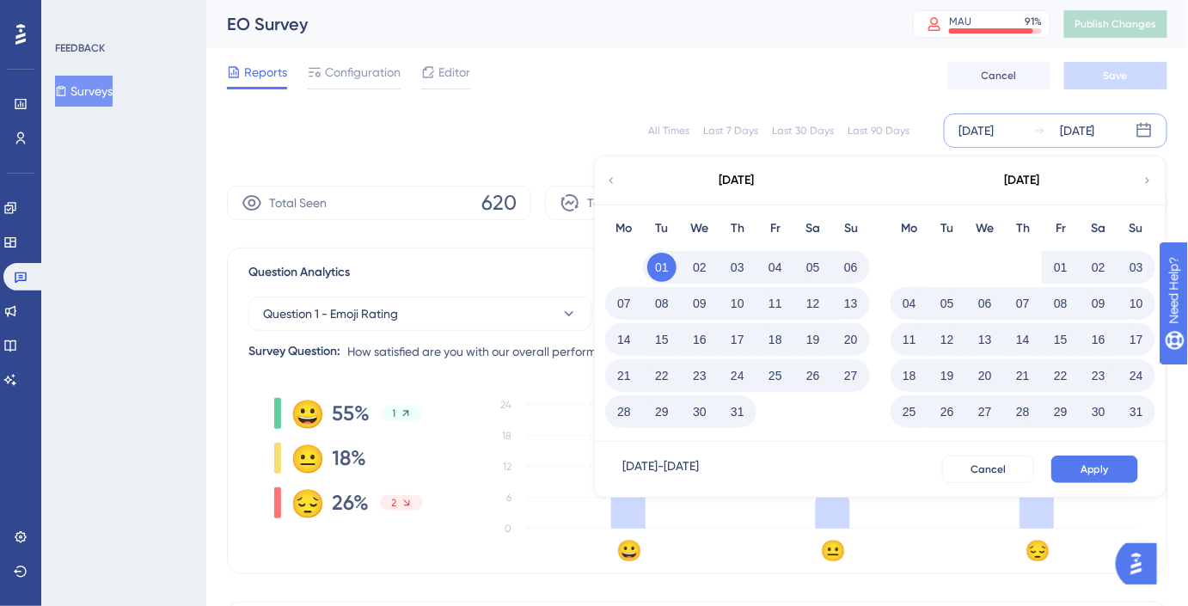
click at [1143, 182] on icon at bounding box center [1148, 180] width 12 height 15
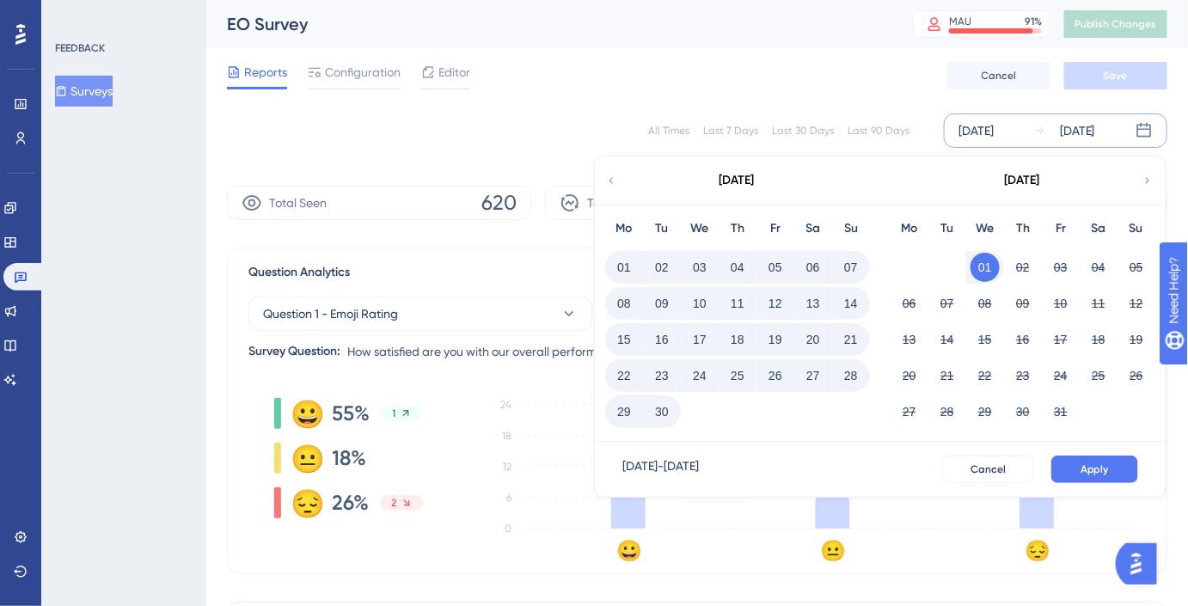
click at [619, 265] on button "01" at bounding box center [624, 267] width 29 height 29
click at [1102, 485] on div "[DATE] - [DATE] Cancel Apply" at bounding box center [880, 469] width 571 height 55
click at [1105, 473] on span "Apply" at bounding box center [1095, 470] width 28 height 14
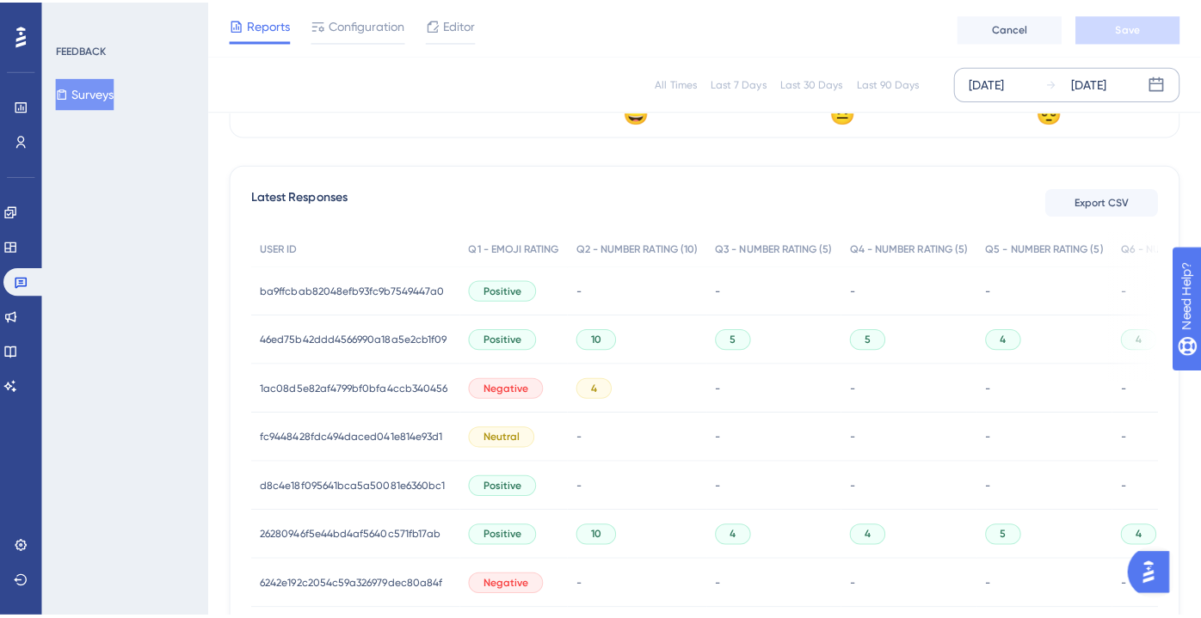
scroll to position [438, 0]
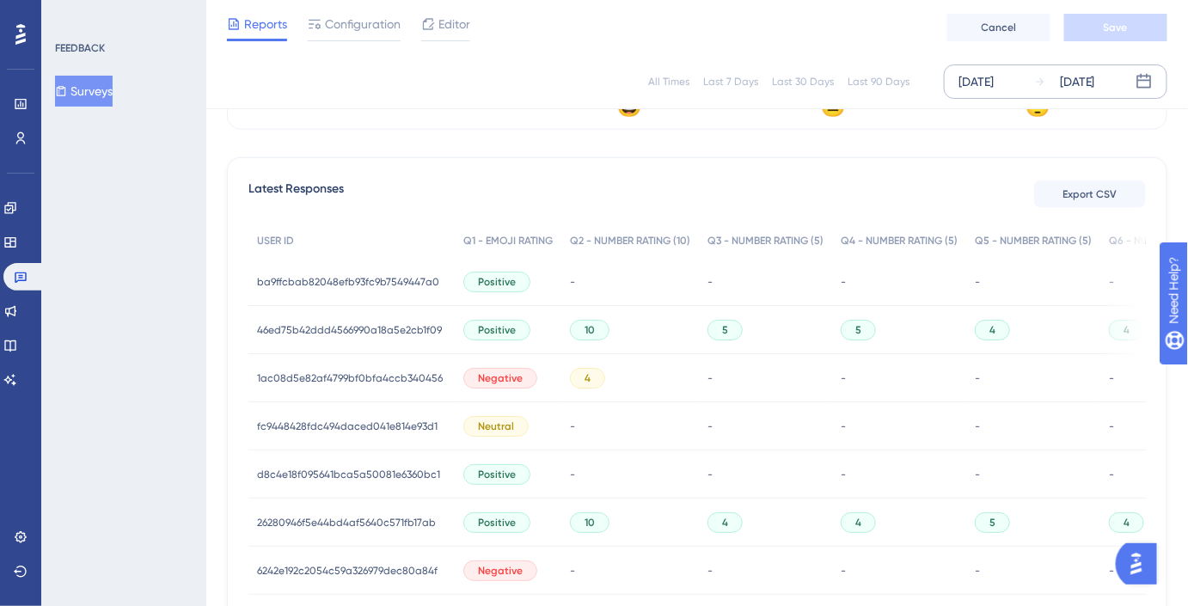
click at [1080, 210] on div "Latest Responses Export CSV USER ID Q1 - EMOJI RATING Q2 - NUMBER RATING (10) Q…" at bounding box center [697, 421] width 941 height 528
click at [1086, 196] on span "Export CSV" at bounding box center [1091, 194] width 54 height 14
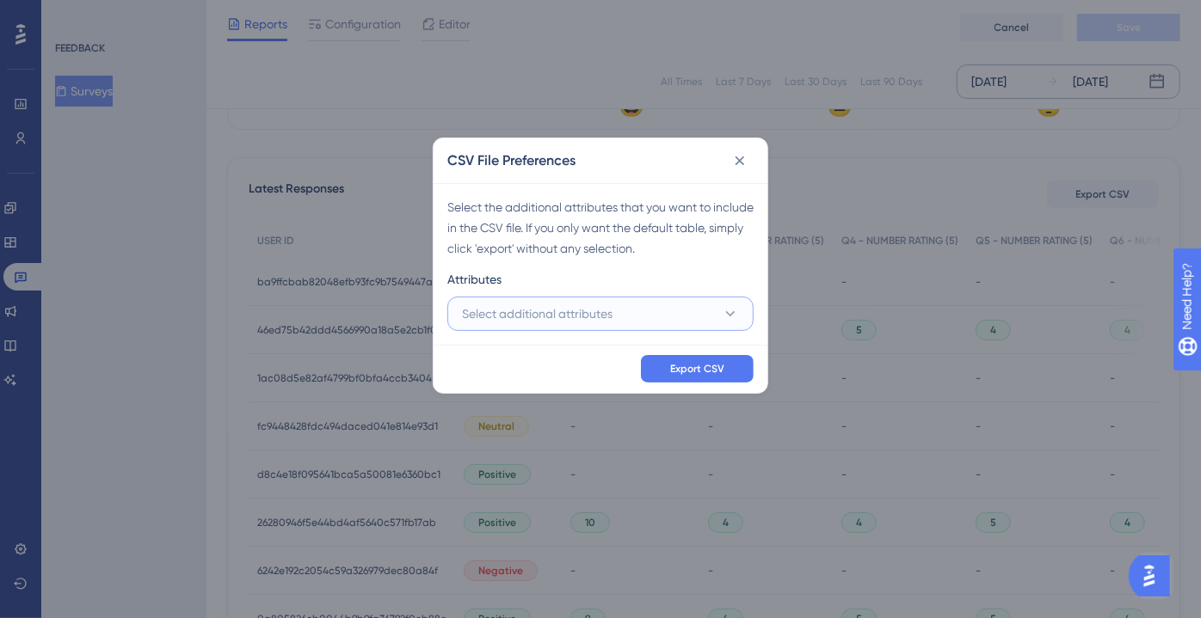
click at [548, 310] on span "Select additional attributes" at bounding box center [537, 314] width 150 height 21
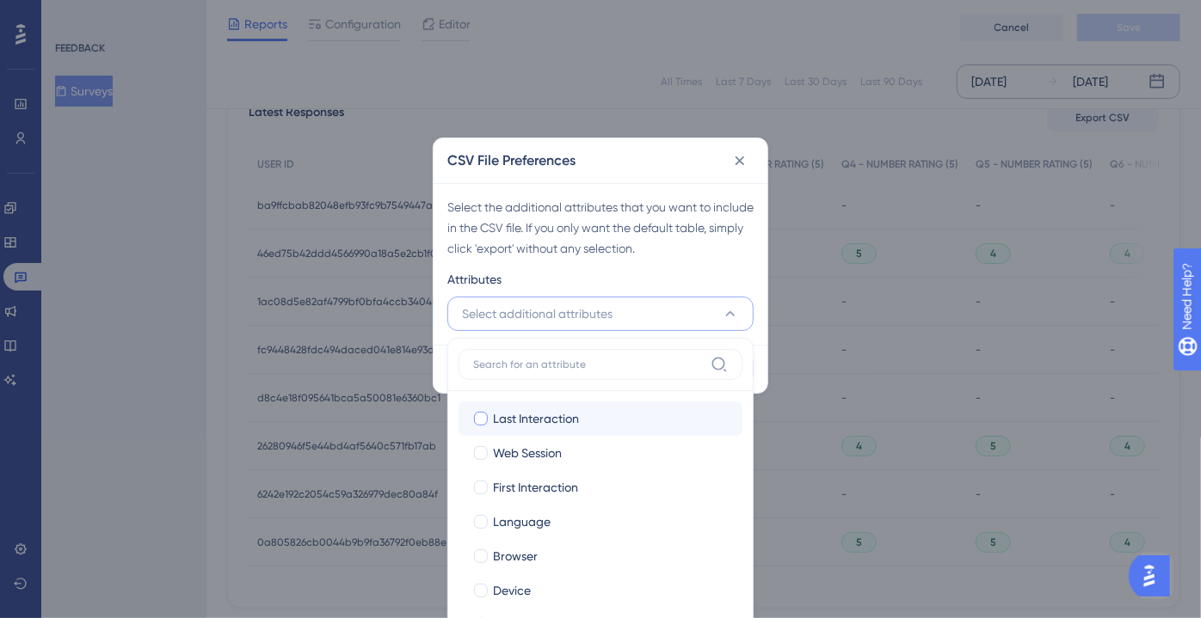
click at [509, 406] on label "Last Interaction Last Interaction" at bounding box center [600, 419] width 284 height 34
click at [482, 418] on input "Last Interaction" at bounding box center [481, 418] width 1 height 1
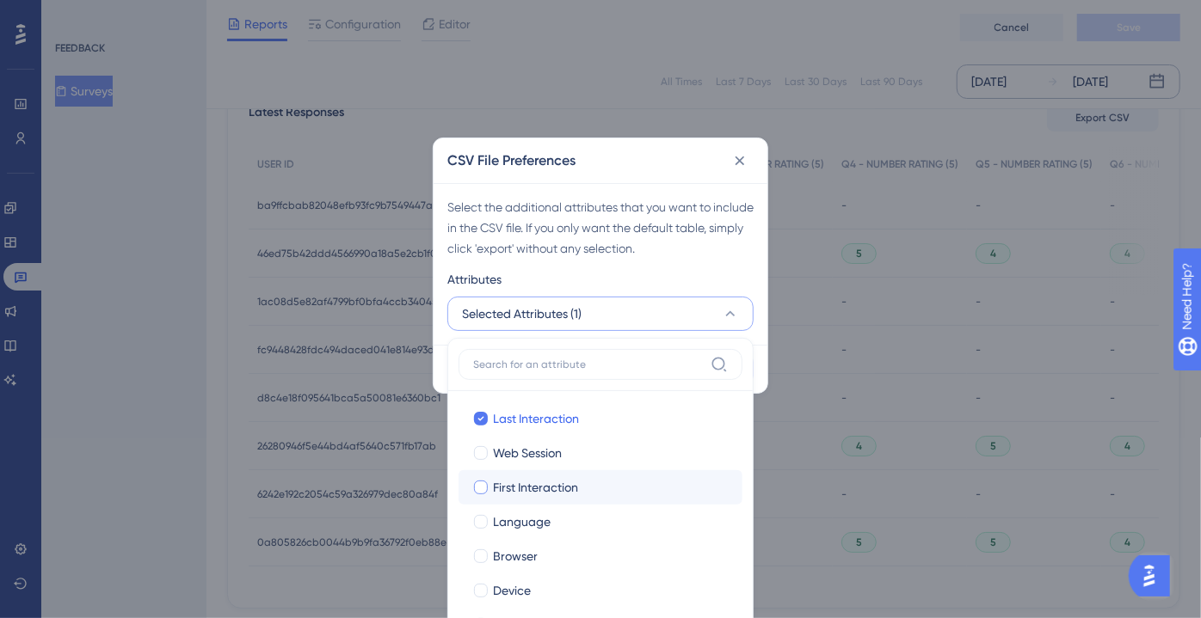
click at [534, 481] on span "First Interaction" at bounding box center [535, 487] width 85 height 21
checkbox input "true"
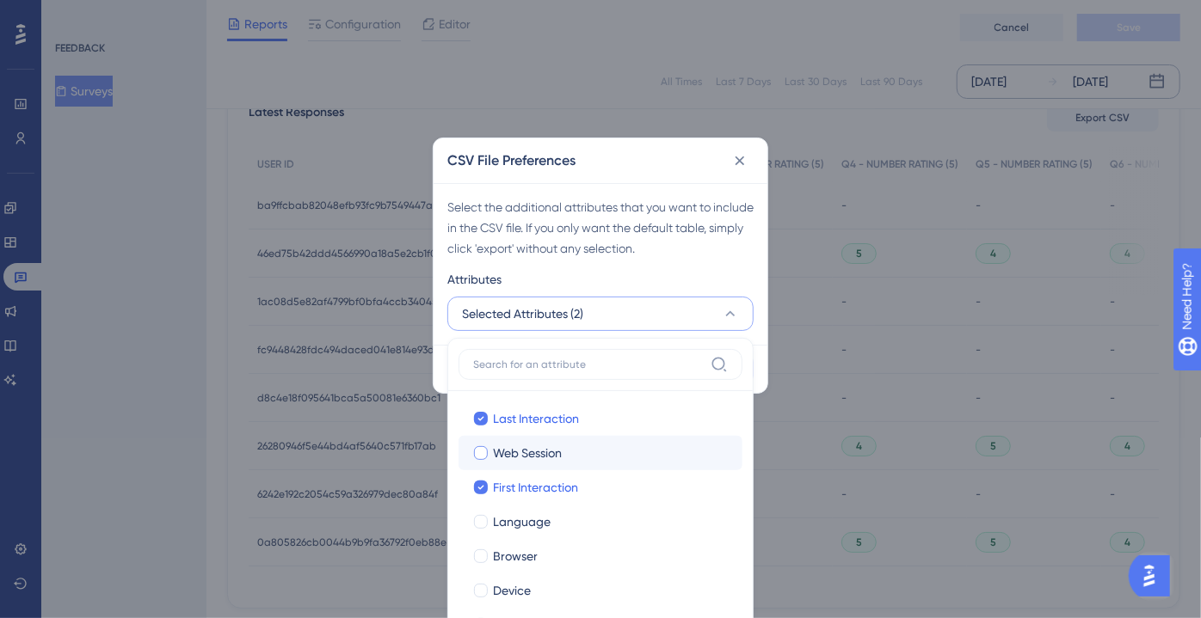
click at [539, 464] on label "Web Session Web Session" at bounding box center [600, 453] width 284 height 34
click at [482, 453] on input "Web Session" at bounding box center [481, 452] width 1 height 1
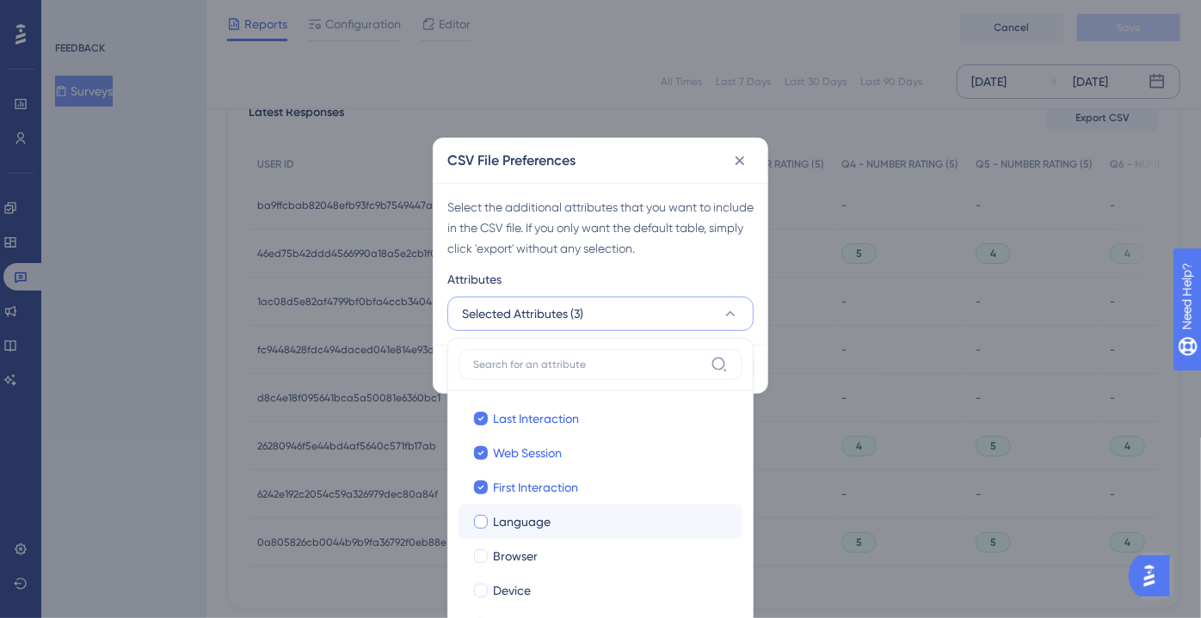
click at [533, 531] on span "Language" at bounding box center [522, 522] width 58 height 21
checkbox input "true"
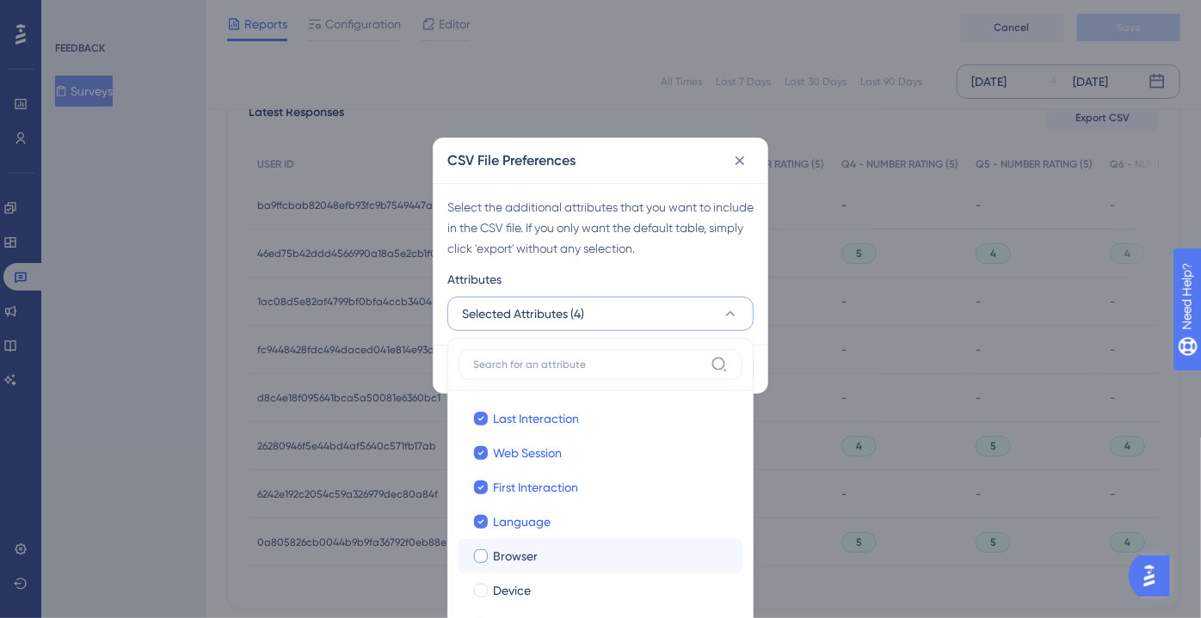
click at [525, 554] on span "Browser" at bounding box center [515, 556] width 45 height 21
checkbox input "true"
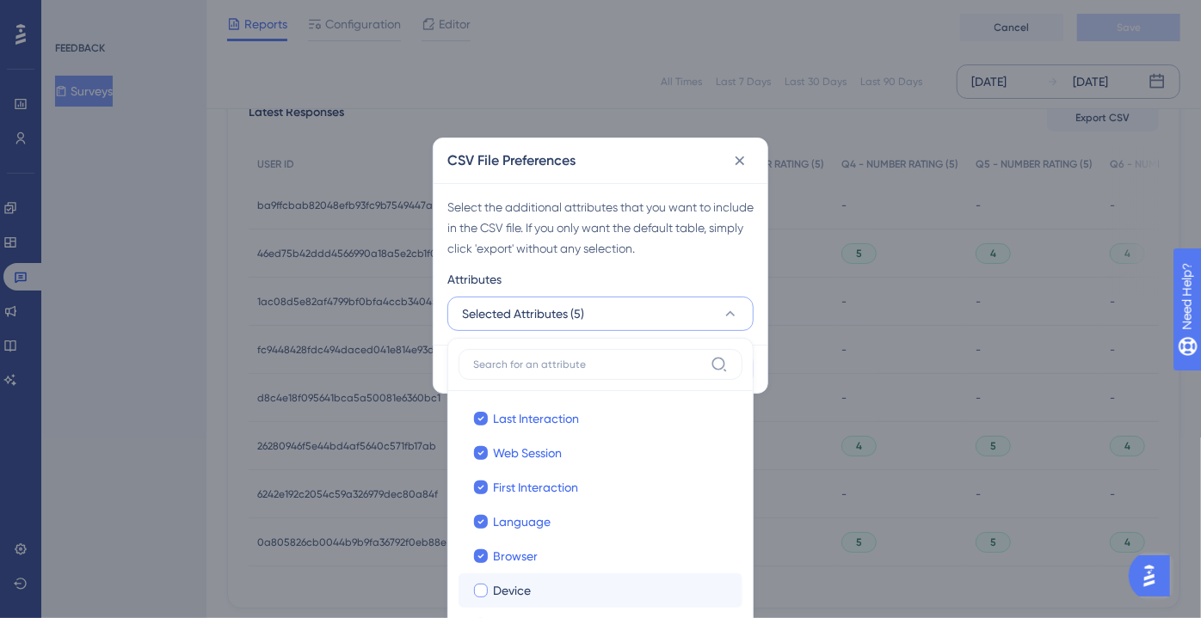
click at [518, 584] on span "Device" at bounding box center [512, 590] width 38 height 21
checkbox input "true"
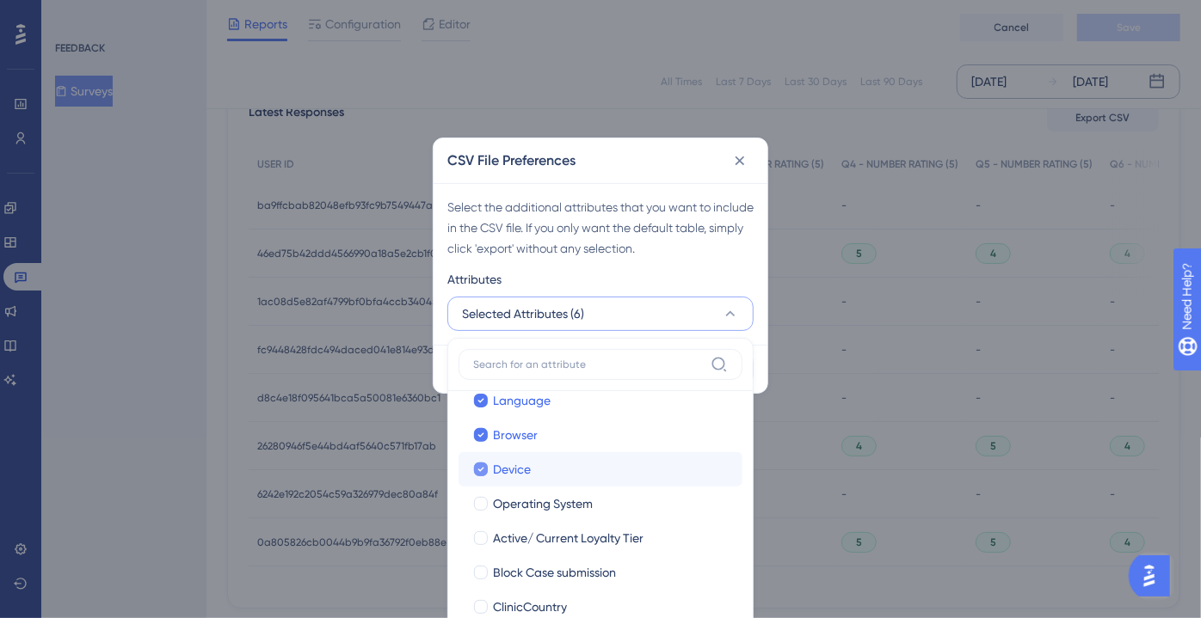
scroll to position [136, 0]
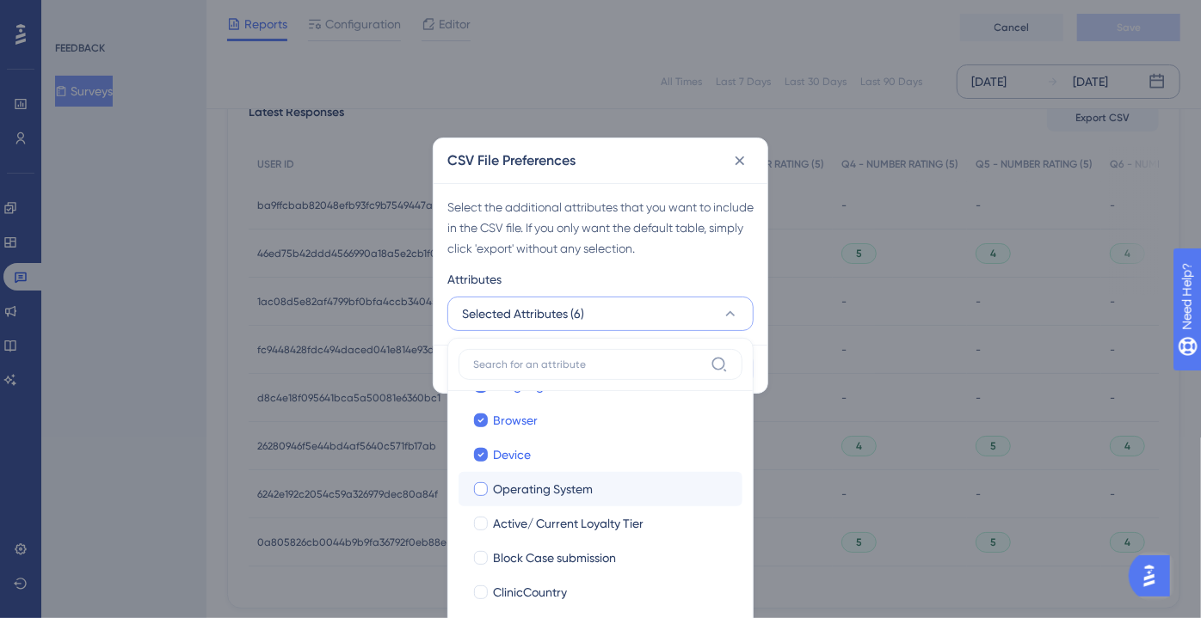
click at [521, 482] on span "Operating System" at bounding box center [543, 489] width 100 height 21
checkbox input "true"
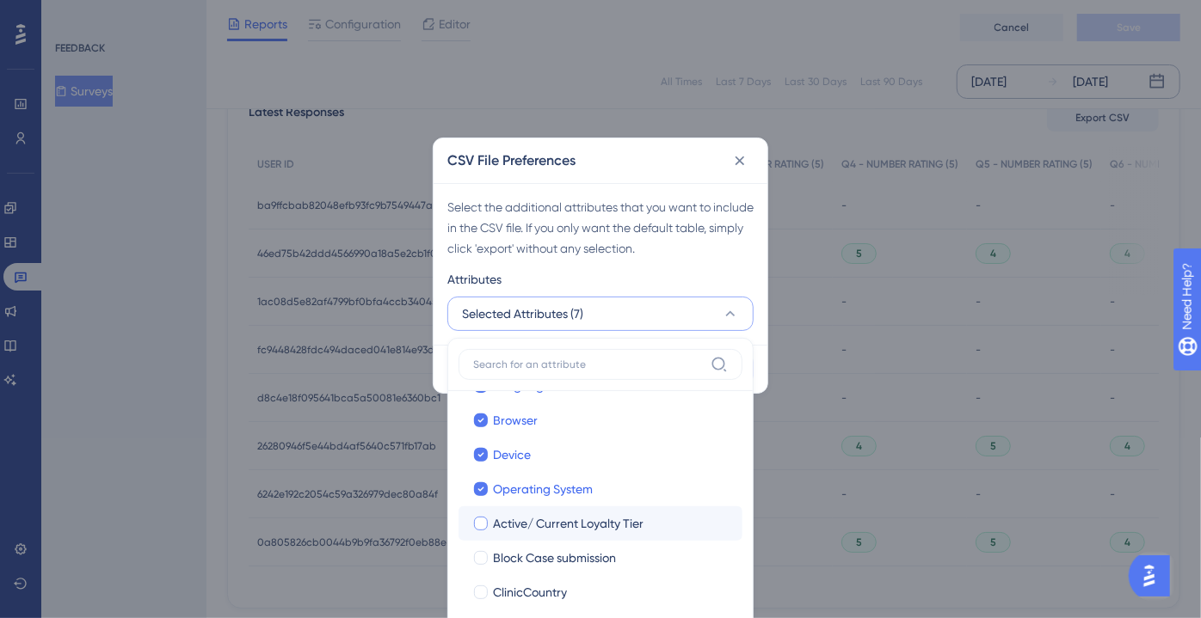
click at [520, 536] on label "Active/ Current Loyalty Tier Active/ Current Loyalty Tier" at bounding box center [600, 524] width 284 height 34
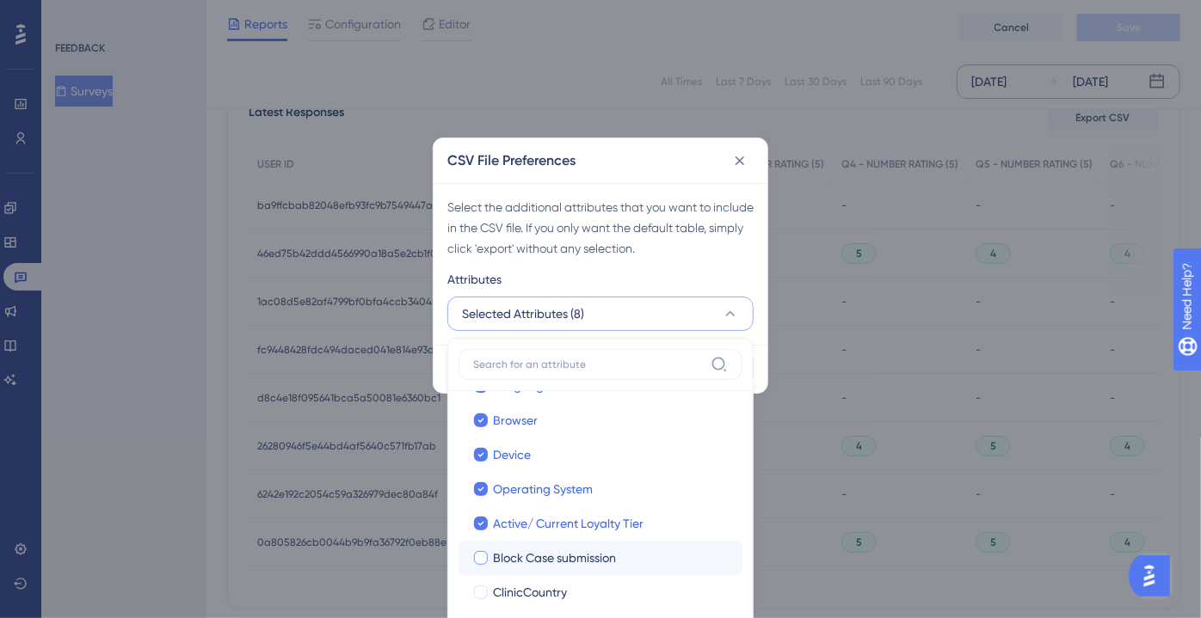
click at [517, 563] on span "Block Case submission" at bounding box center [554, 558] width 123 height 21
checkbox input "true"
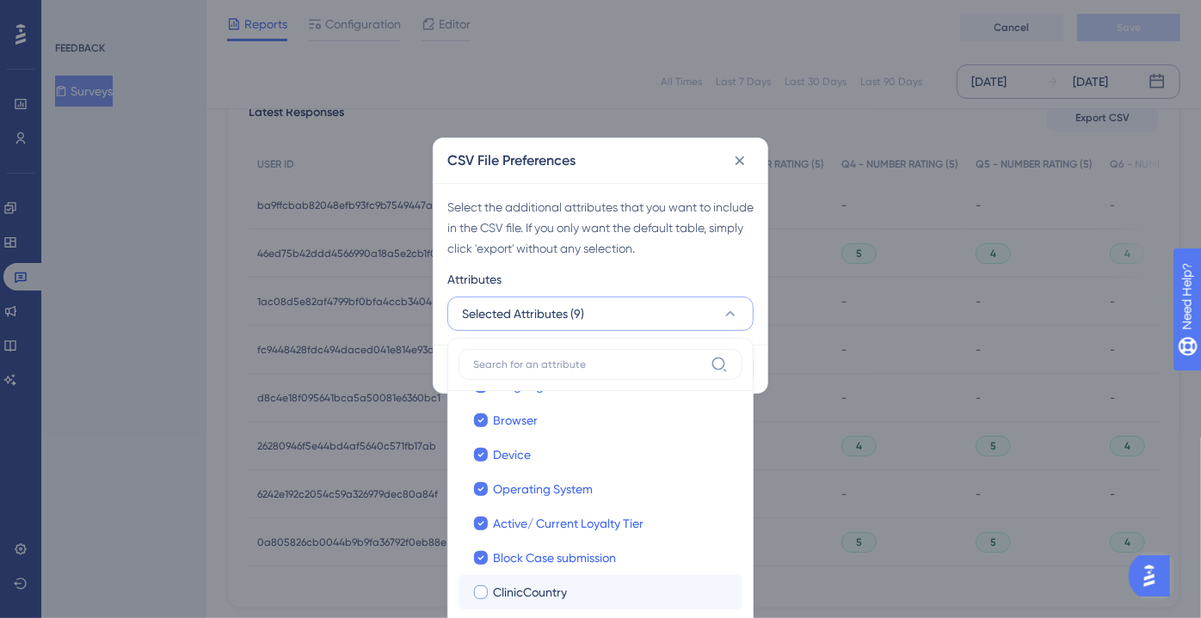
click at [512, 586] on span "ClinicCountry" at bounding box center [530, 592] width 74 height 21
checkbox input "true"
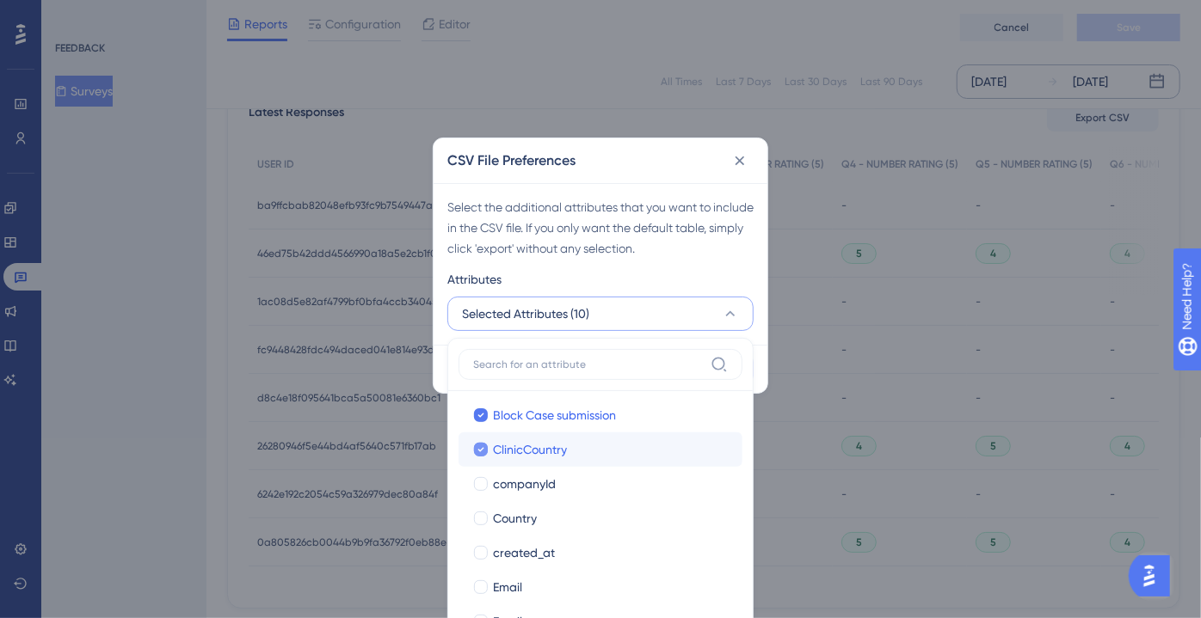
scroll to position [283, 0]
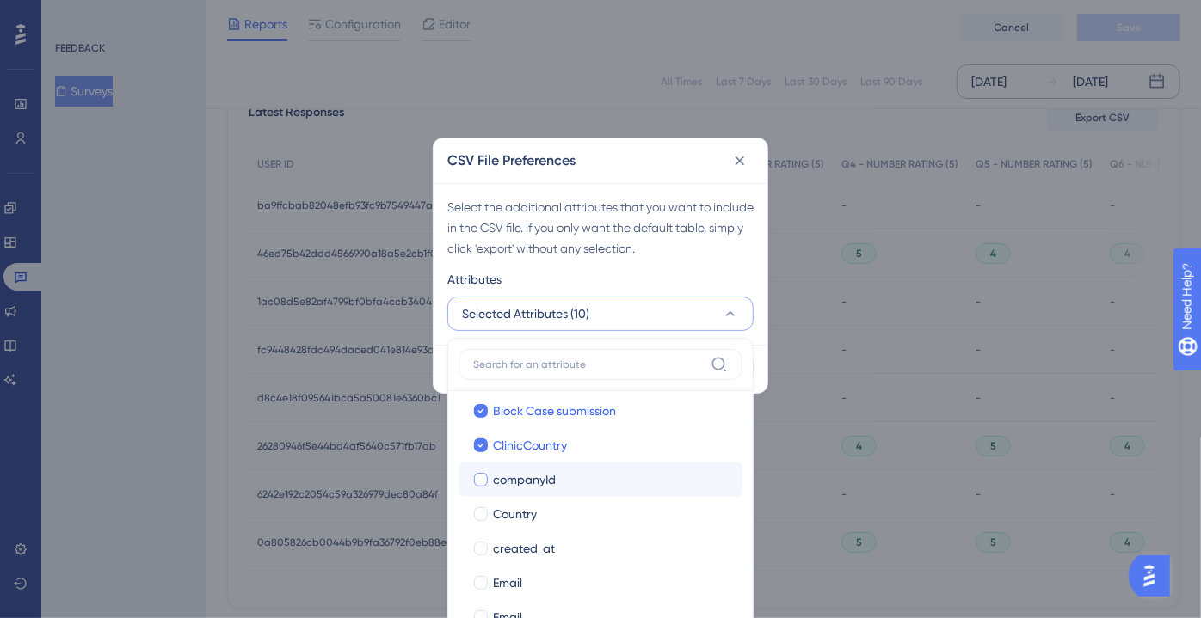
click at [537, 476] on span "companyId" at bounding box center [524, 480] width 63 height 21
checkbox input "true"
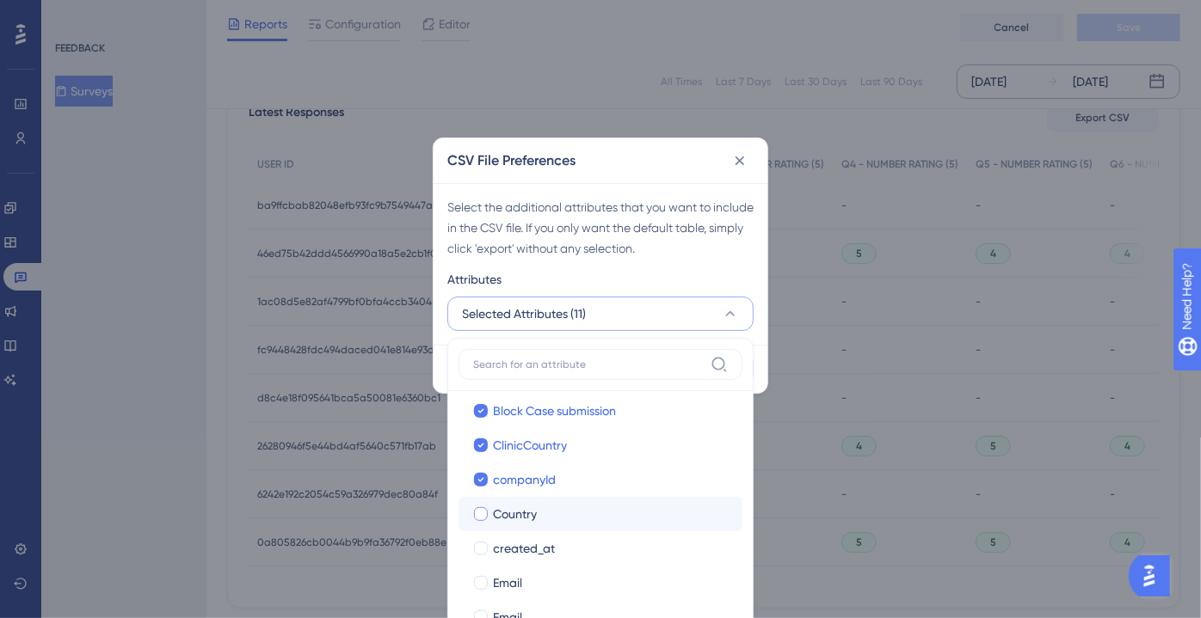
click at [535, 498] on label "Country Country" at bounding box center [600, 514] width 284 height 34
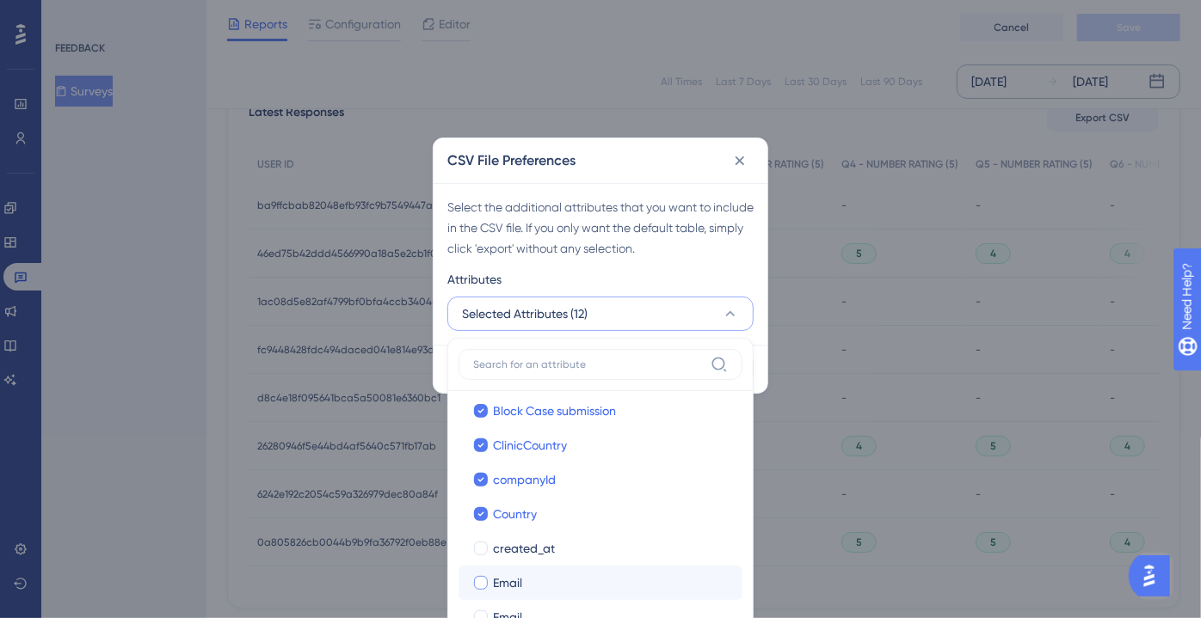
click at [531, 566] on label "Email Email" at bounding box center [600, 583] width 284 height 34
checkbox input "true"
checkbox input "false"
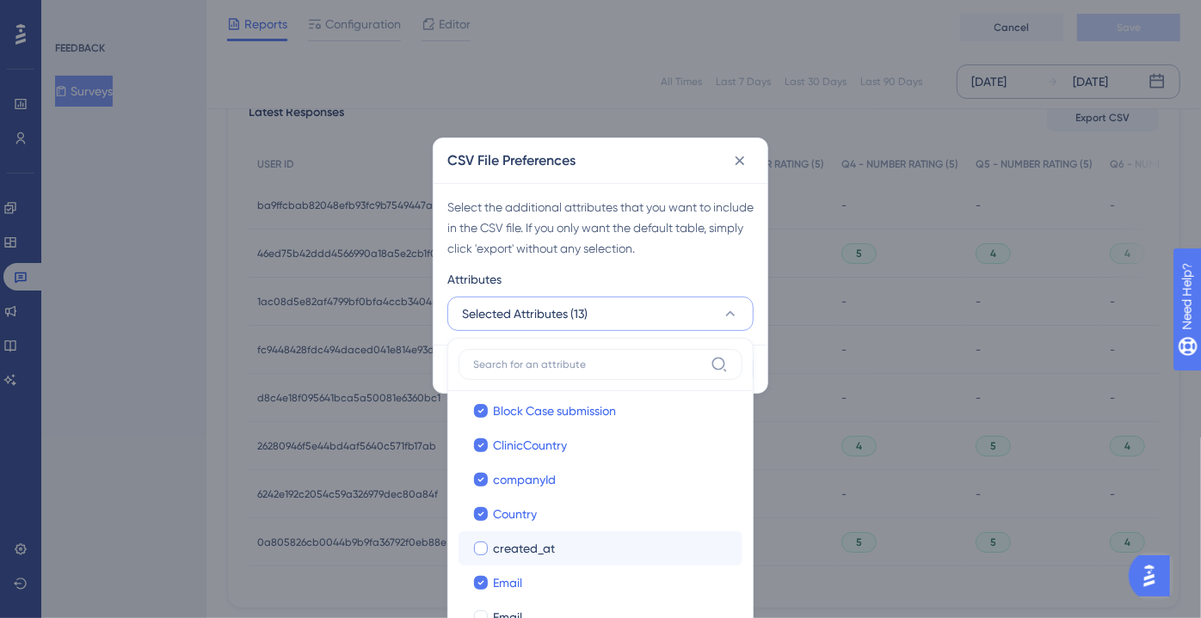
click at [534, 534] on label "created_at created_at" at bounding box center [600, 548] width 284 height 34
checkbox input "false"
checkbox input "true"
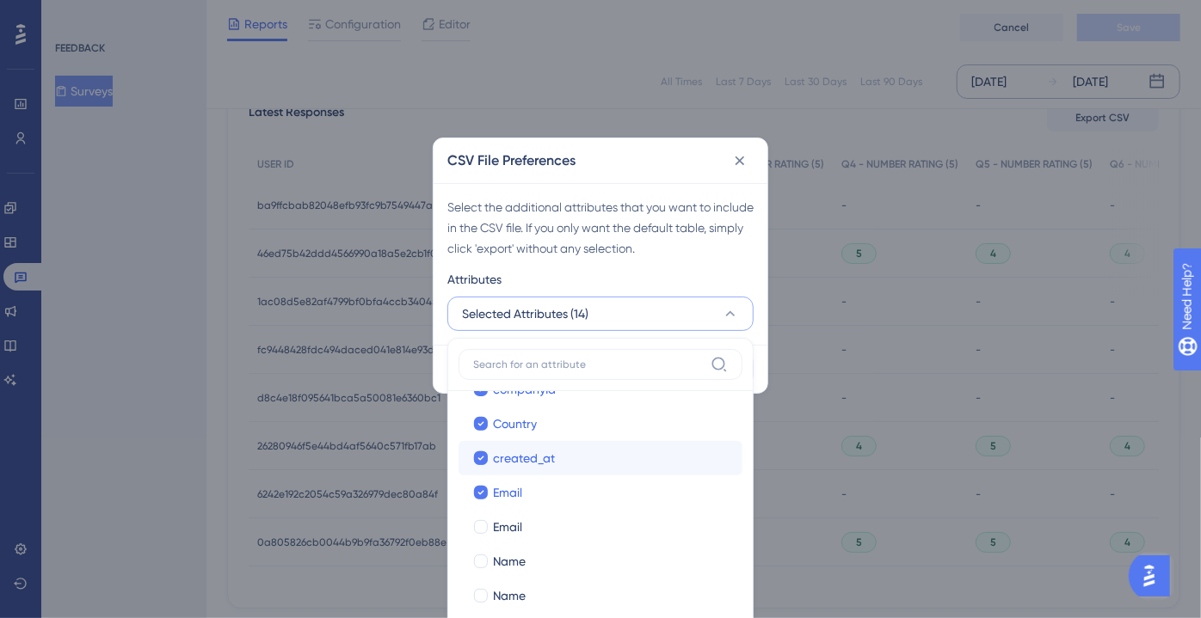
click at [534, 534] on div "Email" at bounding box center [611, 527] width 236 height 21
checkbox input "true"
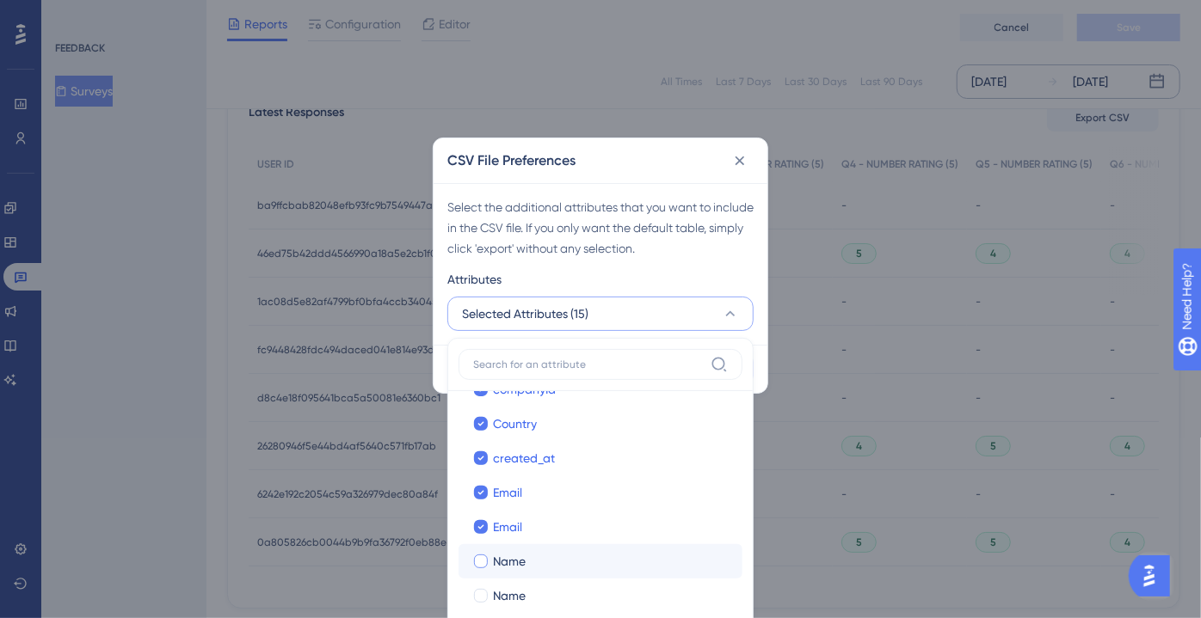
click at [526, 559] on div "Name" at bounding box center [611, 561] width 236 height 21
checkbox input "true"
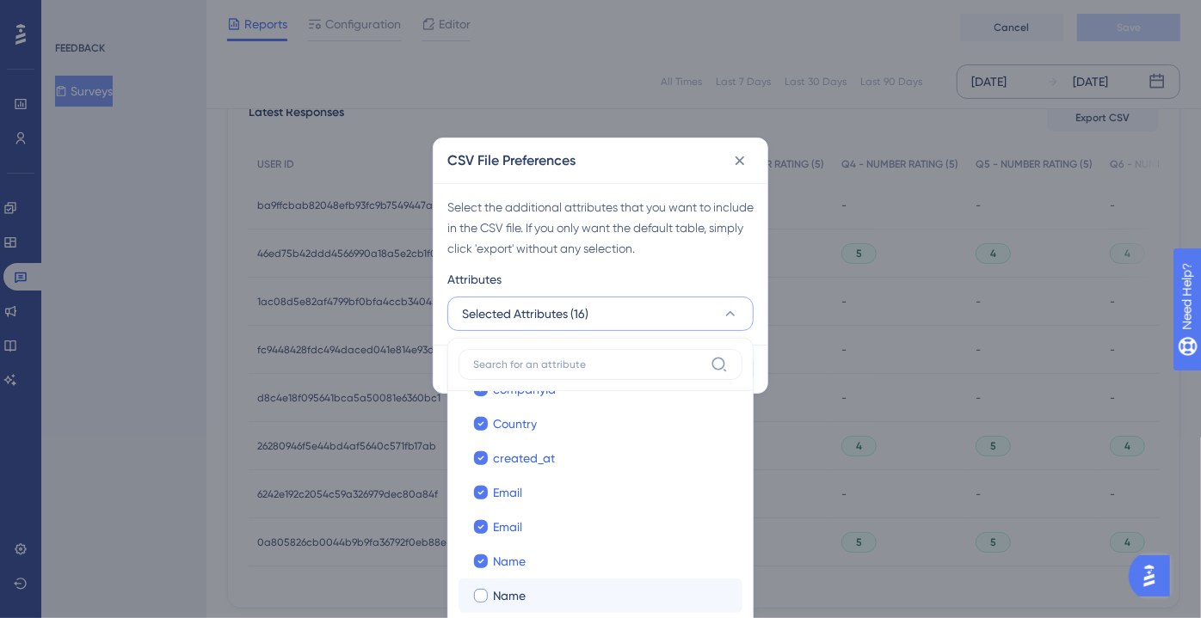
click at [522, 605] on label "Name Name" at bounding box center [600, 596] width 284 height 34
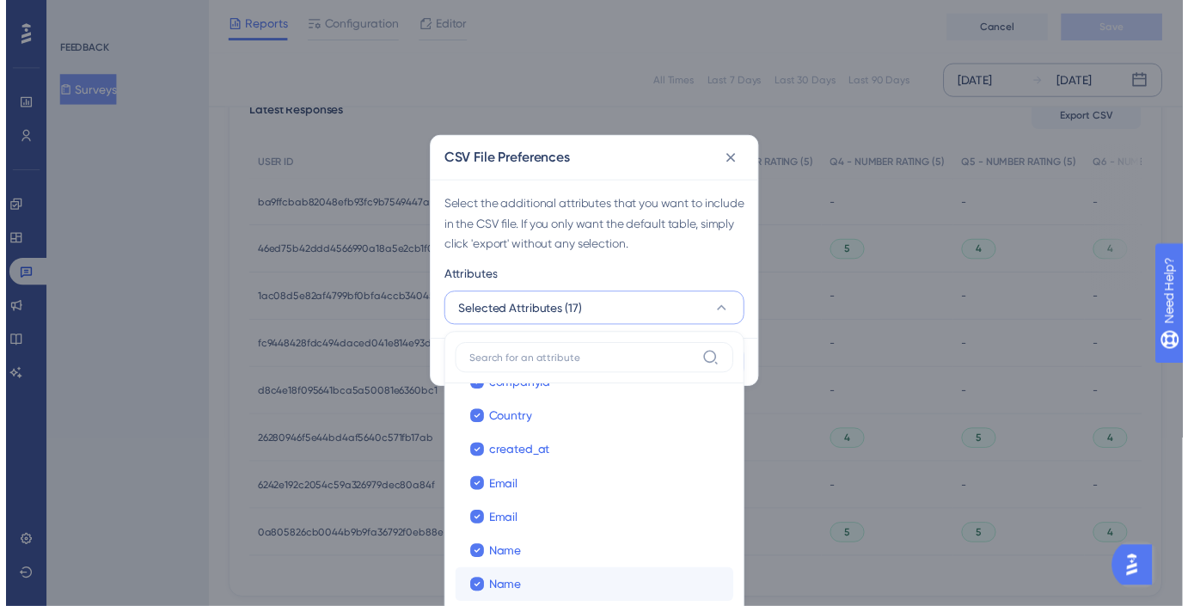
scroll to position [495, 0]
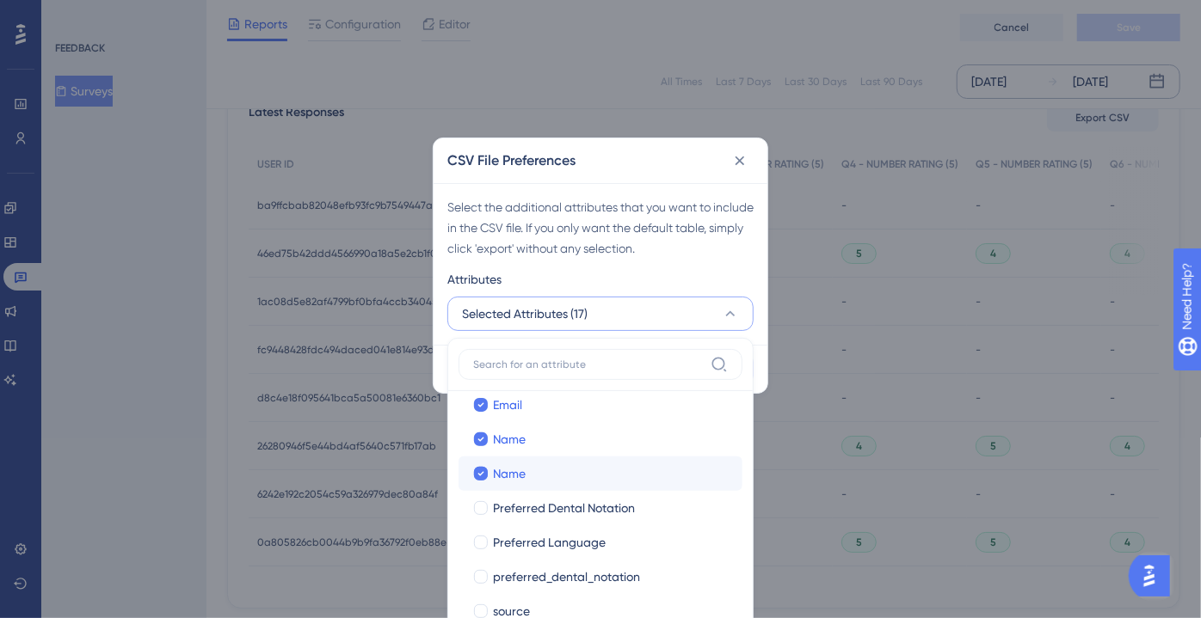
click at [522, 605] on span "source" at bounding box center [511, 611] width 37 height 21
checkbox input "true"
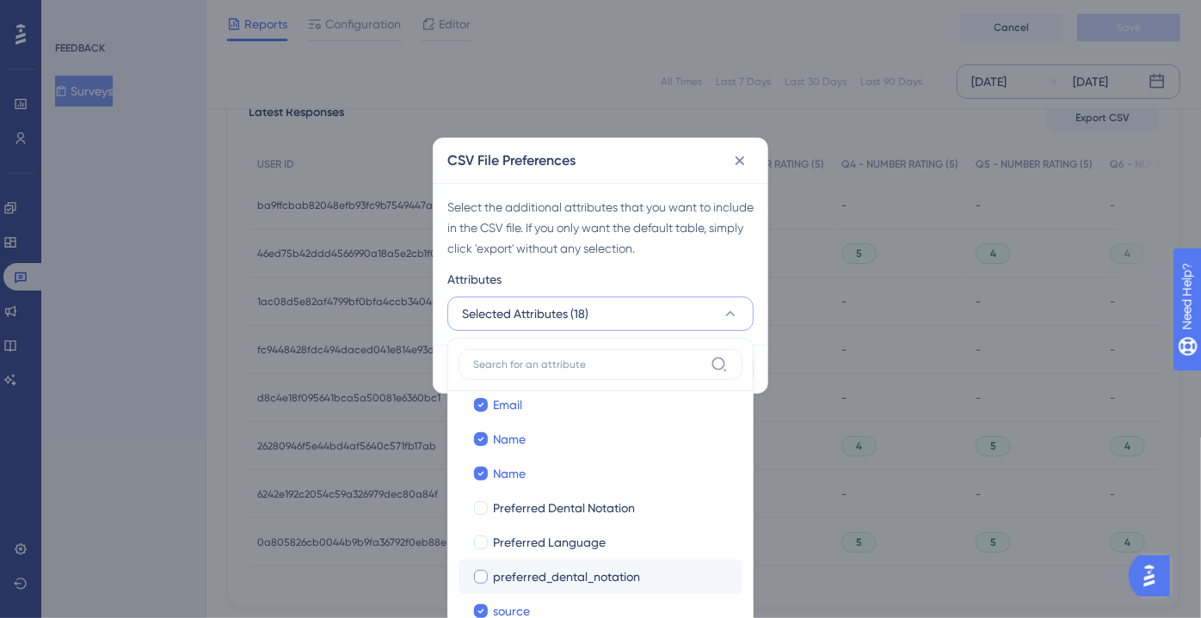
click at [523, 580] on span "preferred_dental_notation" at bounding box center [566, 577] width 147 height 21
checkbox input "true"
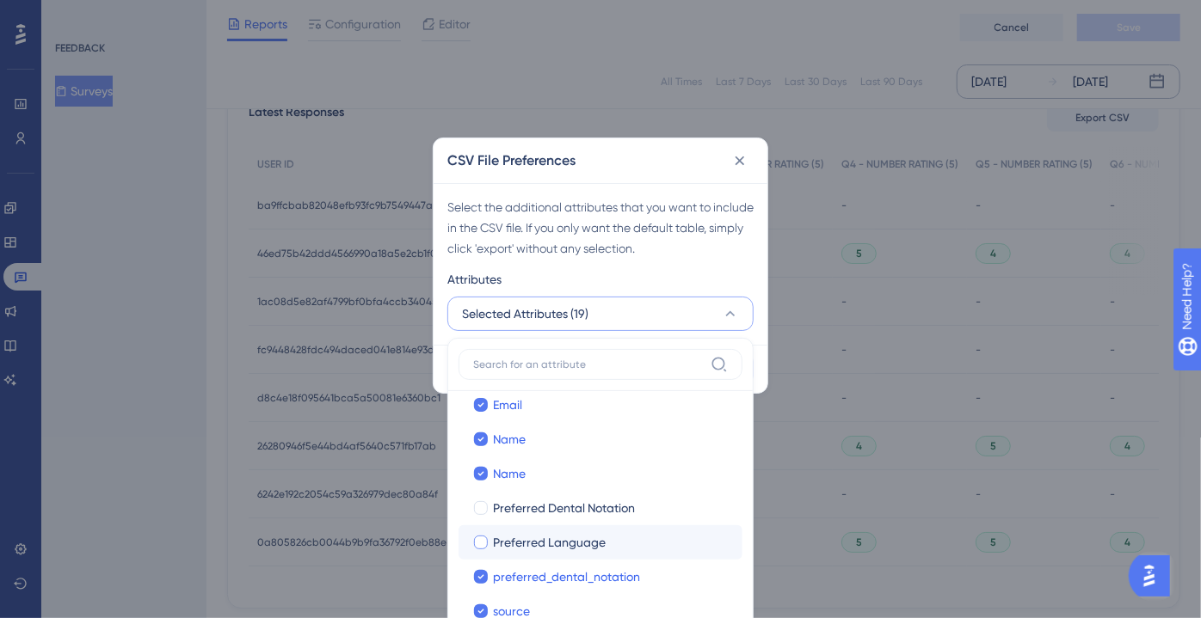
click at [528, 547] on span "Preferred Language" at bounding box center [549, 542] width 113 height 21
click at [529, 533] on span "Preferred Language" at bounding box center [549, 542] width 113 height 21
click at [529, 530] on label "Preferred Language Preferred Language" at bounding box center [600, 542] width 284 height 34
checkbox input "false"
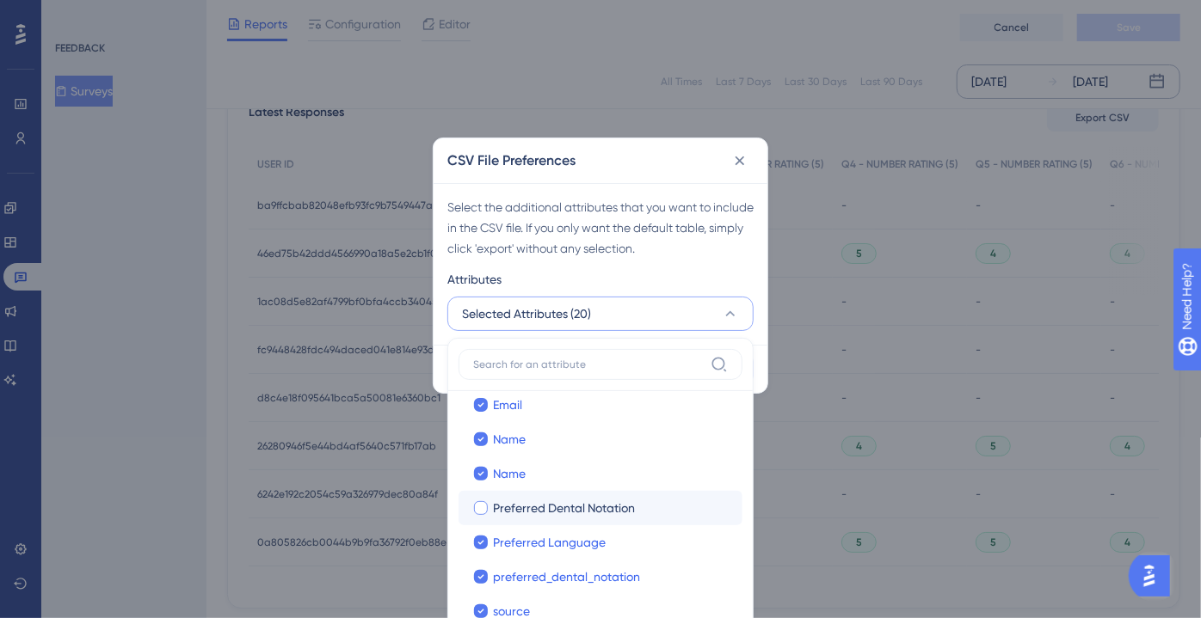
click at [530, 522] on label "Preferred Dental Notation Preferred Dental Notation" at bounding box center [600, 508] width 284 height 34
checkbox input "false"
checkbox input "true"
click at [635, 286] on div "Attributes" at bounding box center [600, 283] width 306 height 28
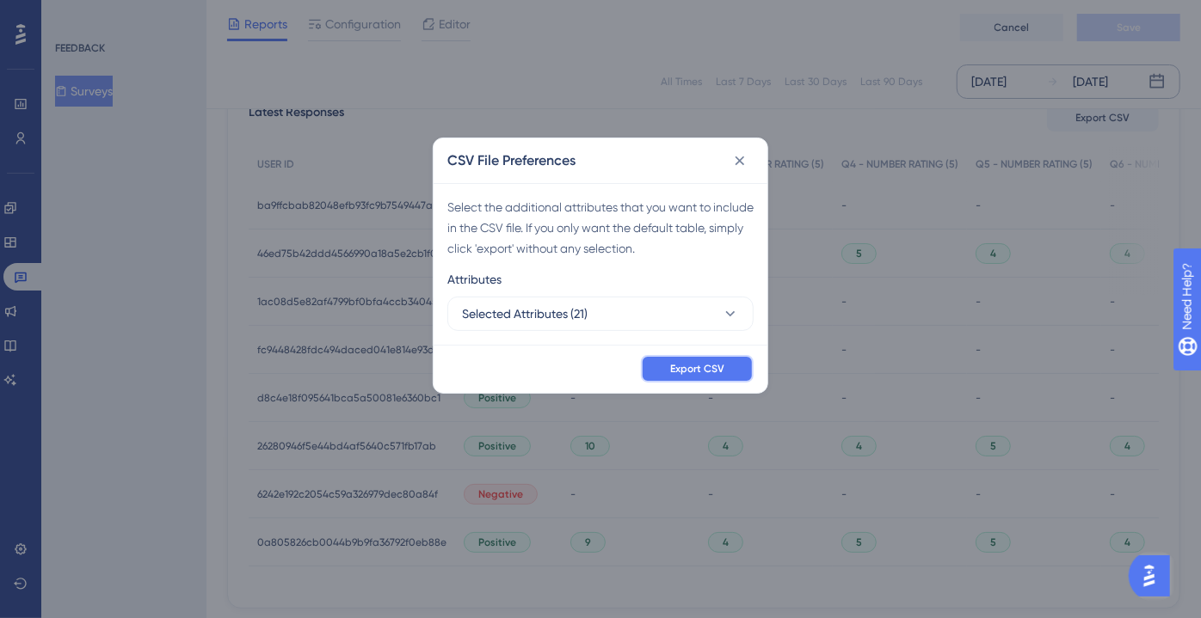
click at [704, 365] on span "Export CSV" at bounding box center [697, 369] width 54 height 14
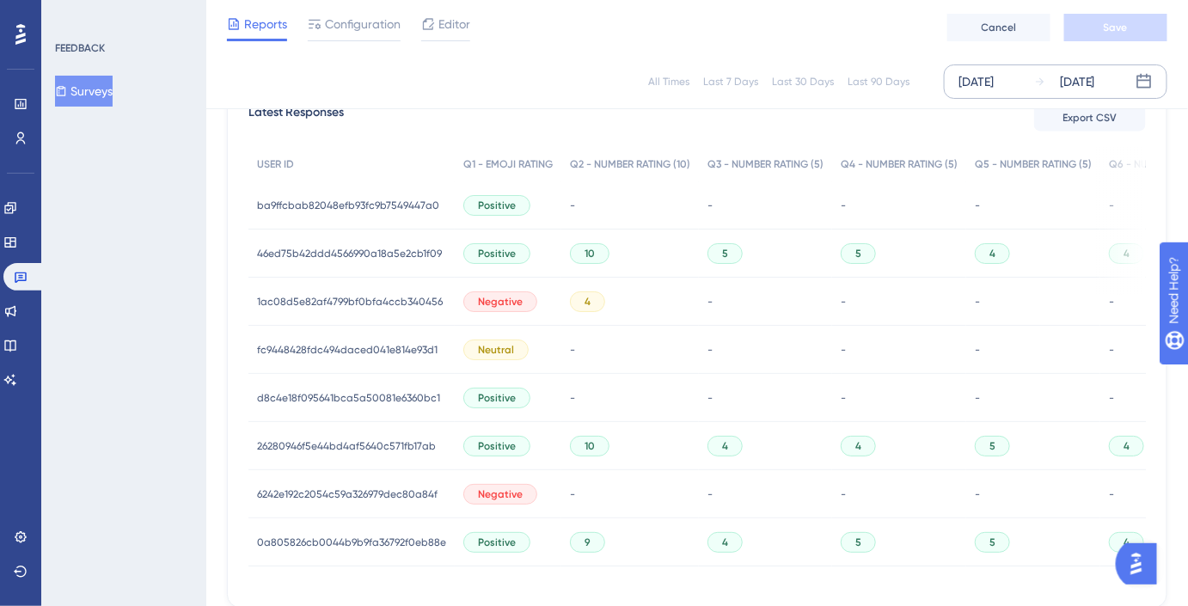
click at [994, 77] on div "[DATE]" at bounding box center [976, 81] width 35 height 21
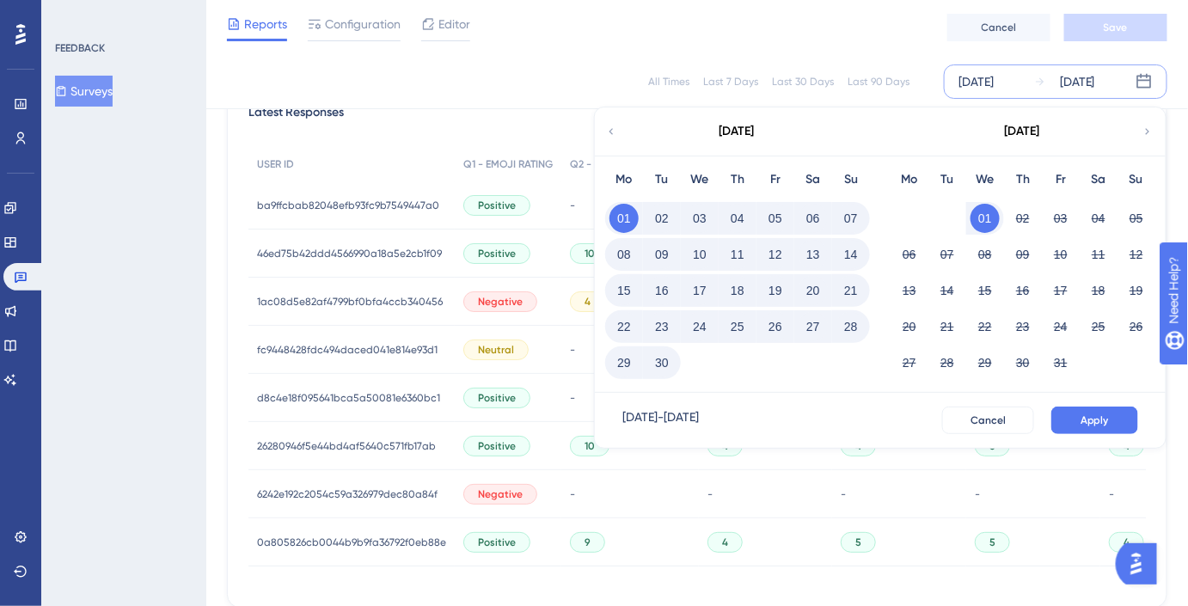
click at [658, 289] on button "16" at bounding box center [662, 290] width 29 height 29
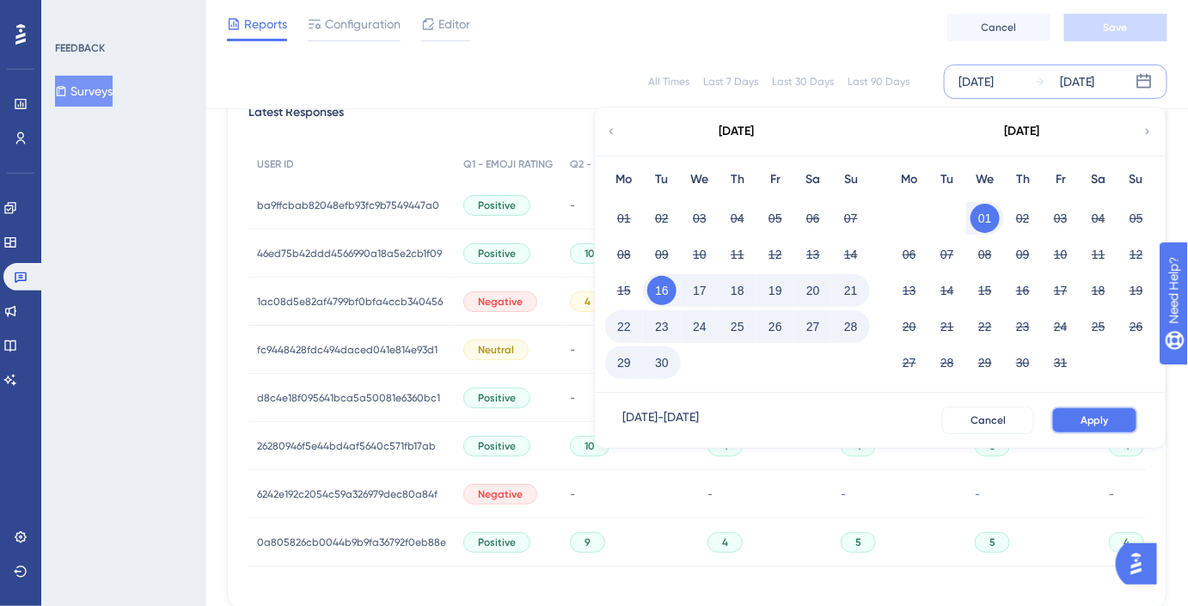
click at [1095, 416] on span "Apply" at bounding box center [1095, 421] width 28 height 14
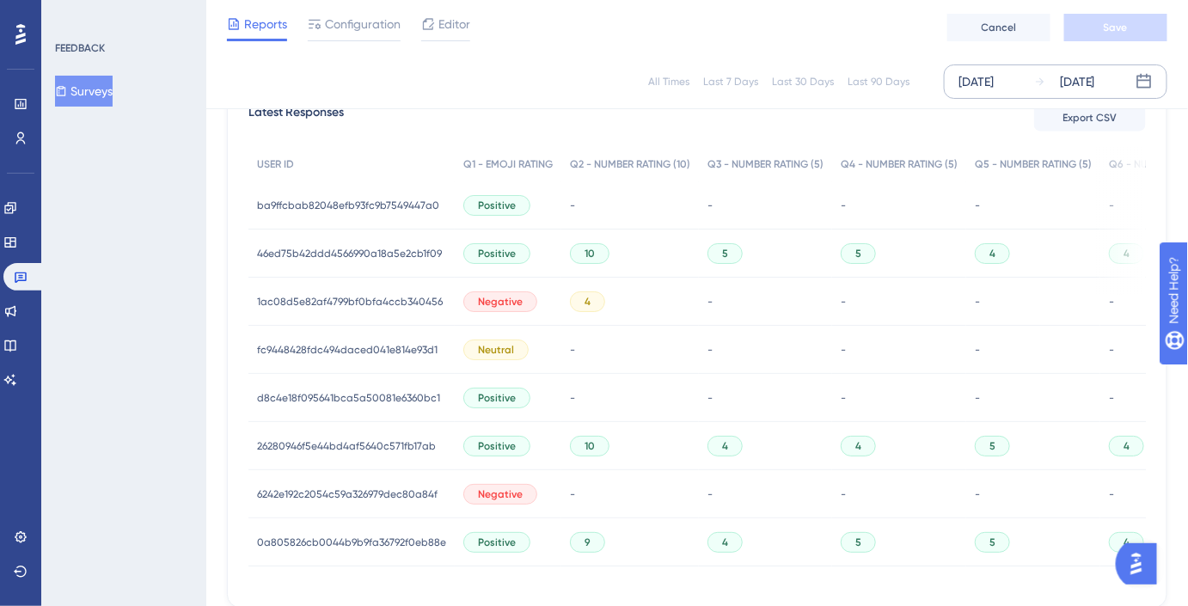
scroll to position [466, 0]
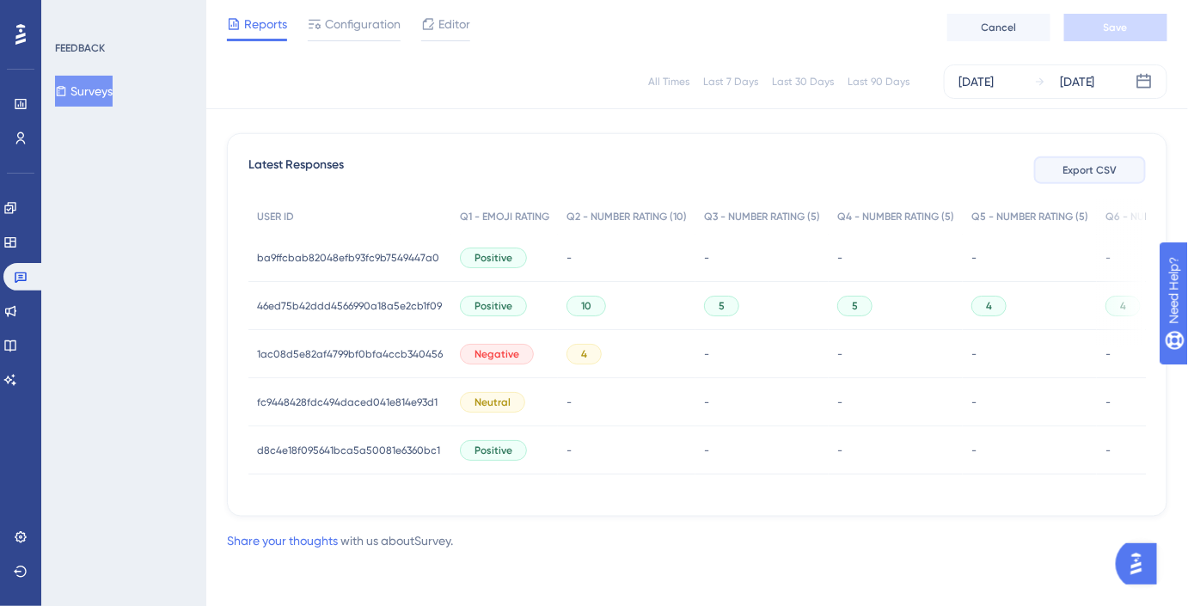
click at [1093, 176] on button "Export CSV" at bounding box center [1091, 171] width 112 height 28
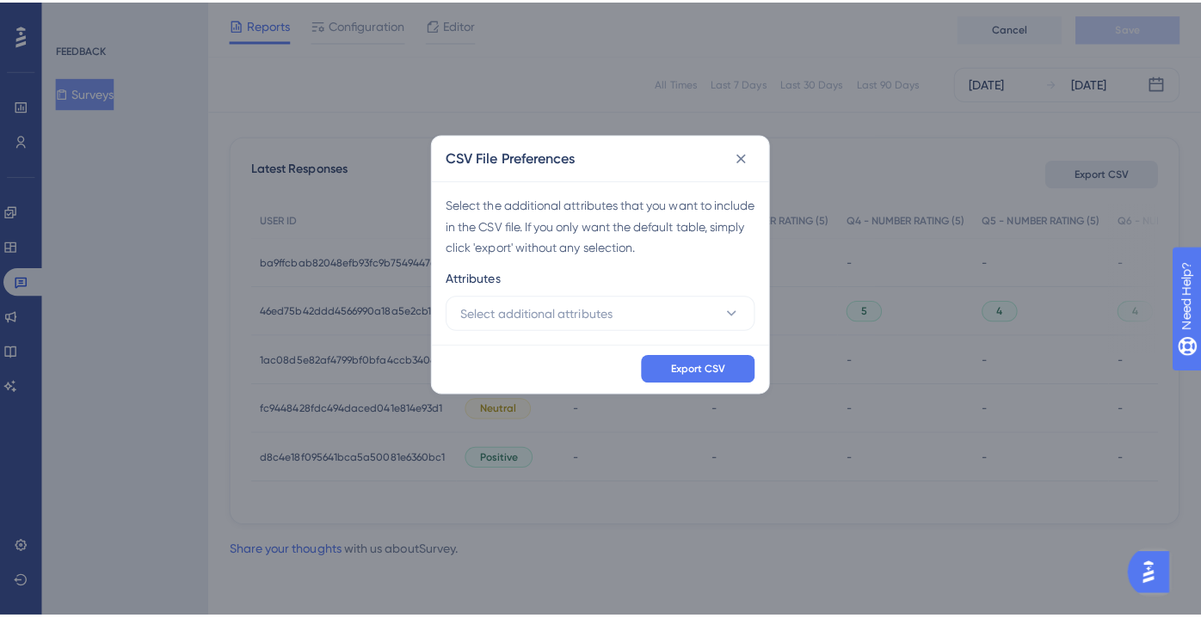
scroll to position [454, 0]
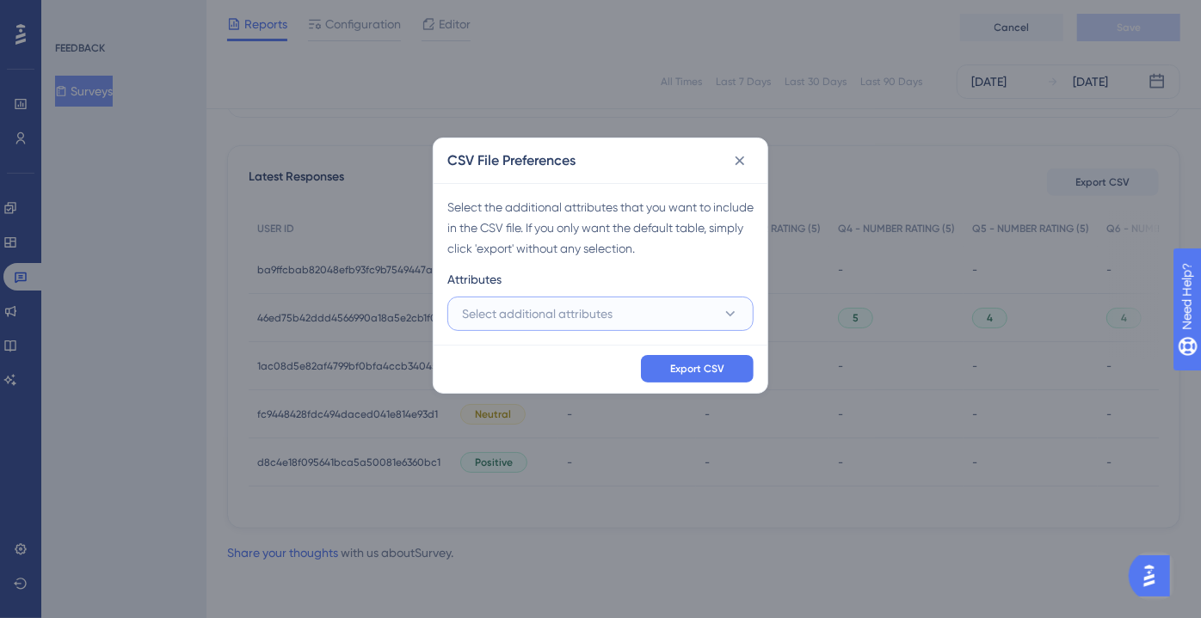
click at [572, 304] on span "Select additional attributes" at bounding box center [537, 314] width 150 height 21
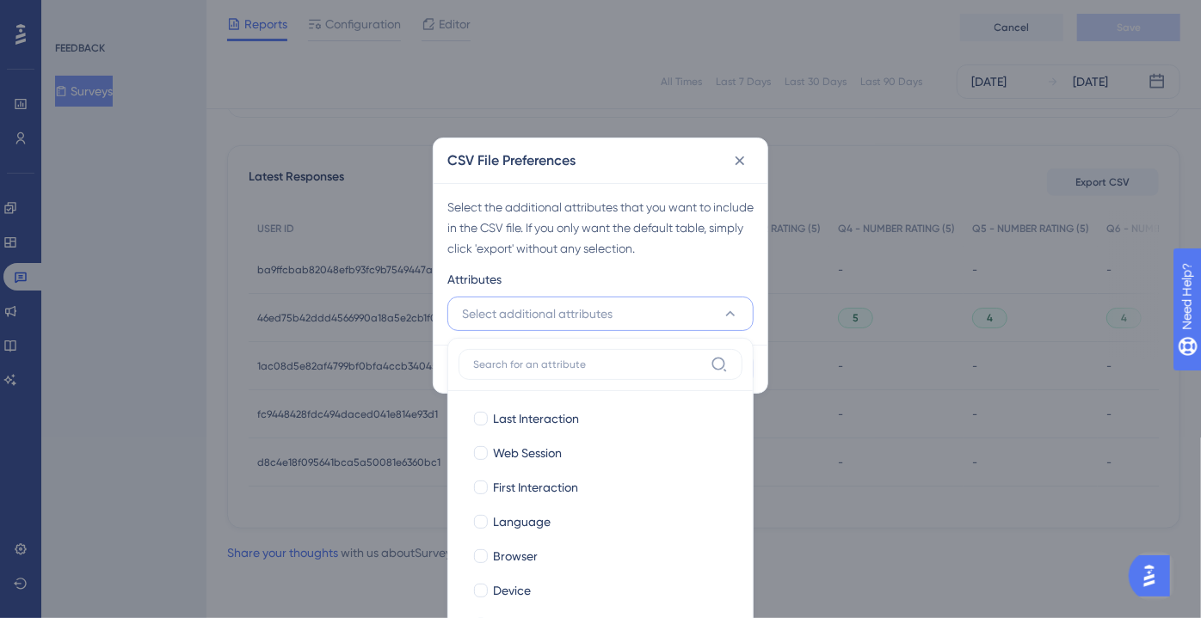
click at [534, 391] on div "Last Interaction Last Interaction Web Session Web Session First Interaction Fir…" at bounding box center [600, 531] width 284 height 281
click at [525, 416] on span "Last Interaction" at bounding box center [536, 418] width 86 height 21
checkbox input "true"
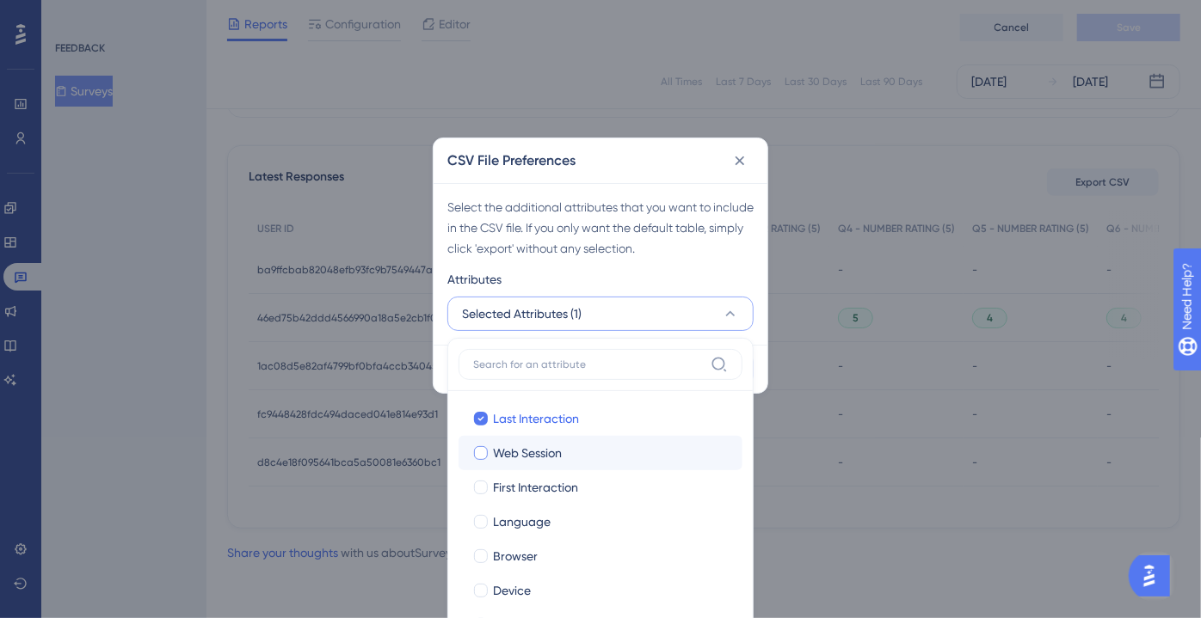
click at [519, 451] on span "Web Session" at bounding box center [527, 453] width 69 height 21
checkbox input "true"
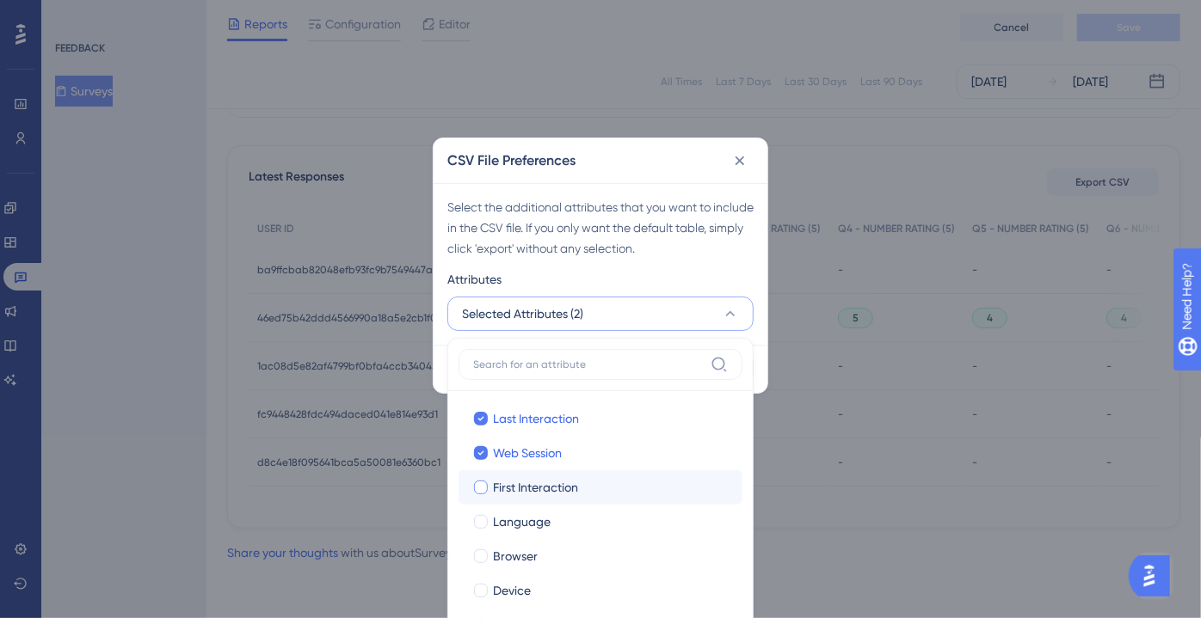
click at [518, 477] on span "First Interaction" at bounding box center [535, 487] width 85 height 21
checkbox input "true"
click at [513, 518] on span "Language" at bounding box center [522, 522] width 58 height 21
checkbox input "true"
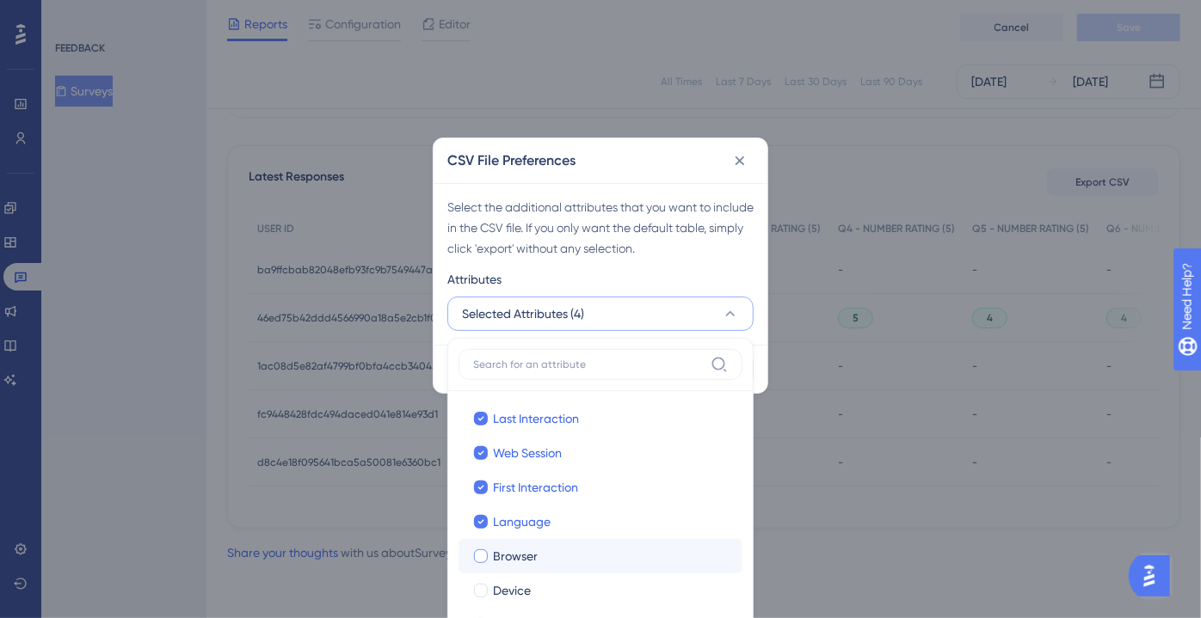
click at [511, 559] on span "Browser" at bounding box center [515, 556] width 45 height 21
checkbox input "true"
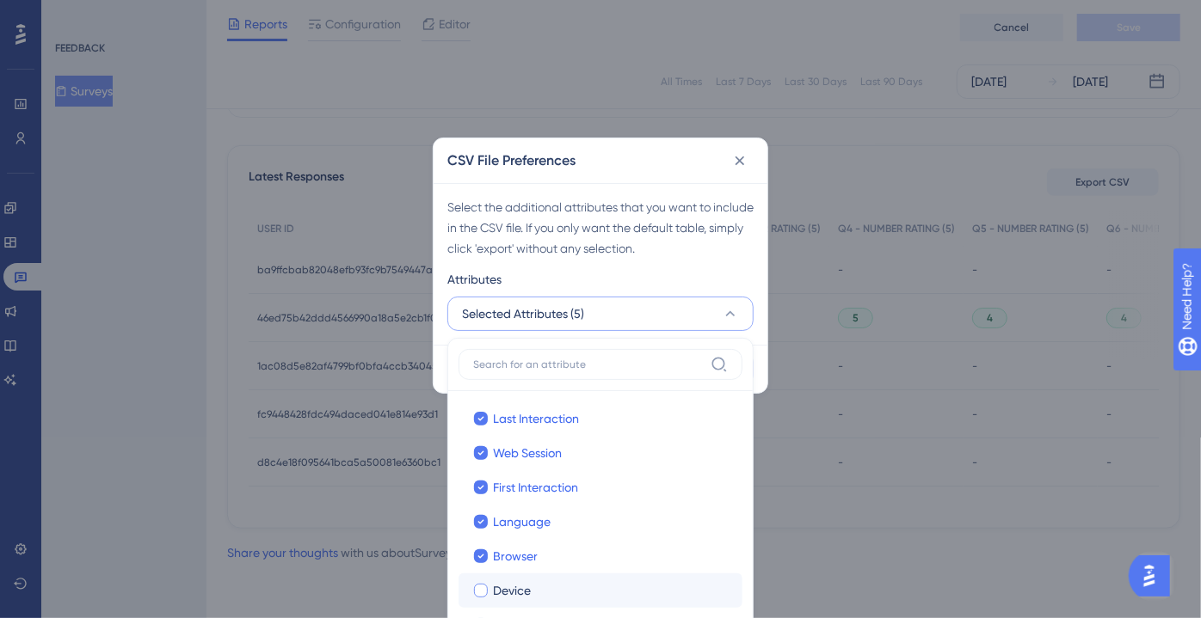
click at [511, 576] on label "[PERSON_NAME]" at bounding box center [600, 591] width 284 height 34
click at [482, 590] on input "Device" at bounding box center [481, 590] width 1 height 1
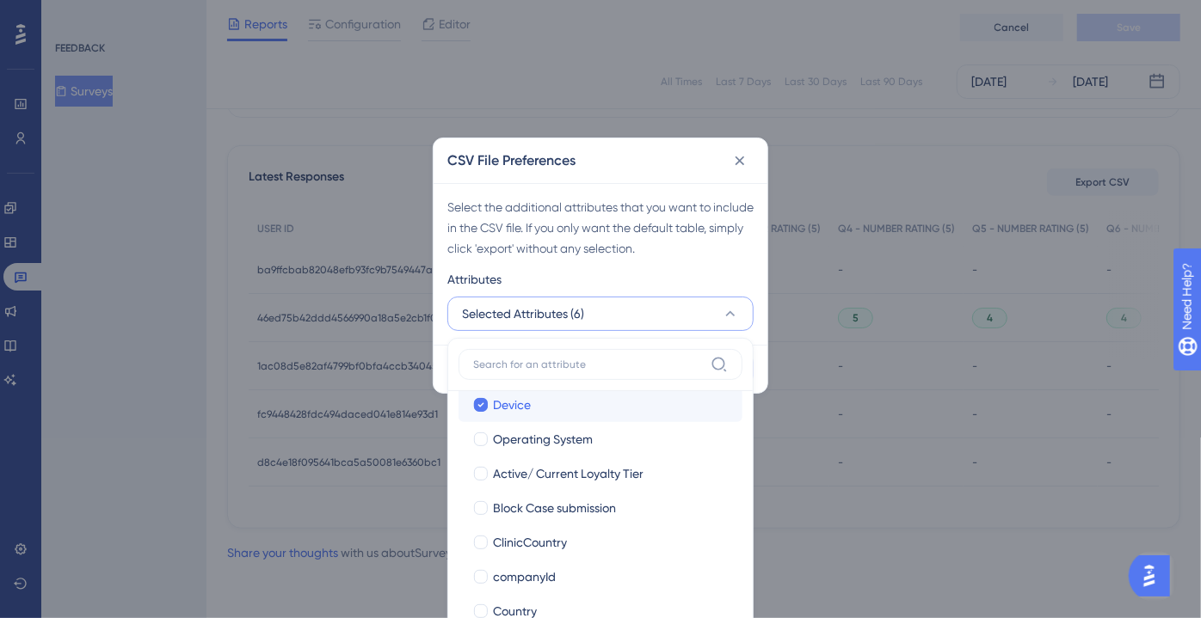
scroll to position [187, 0]
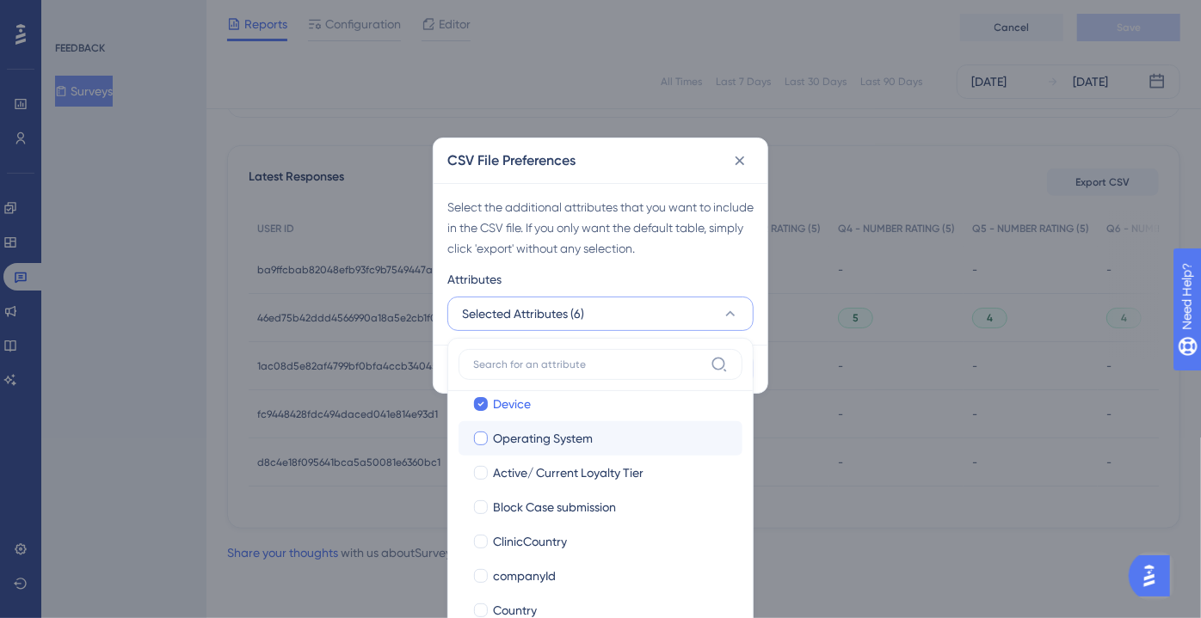
click at [524, 448] on label "Operating System Operating System" at bounding box center [600, 438] width 284 height 34
click at [482, 605] on input "Operating System" at bounding box center [481, 624] width 1 height 1
checkbox input "true"
click at [524, 470] on span "Active/ Current Loyalty Tier" at bounding box center [568, 473] width 150 height 21
checkbox input "true"
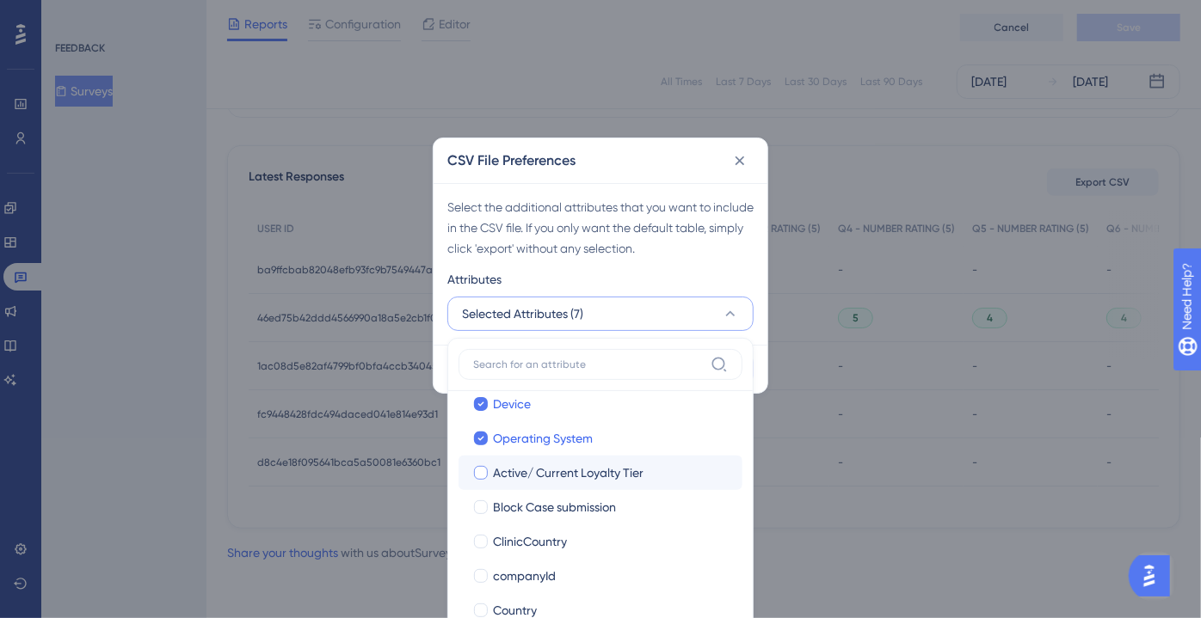
checkbox input "true"
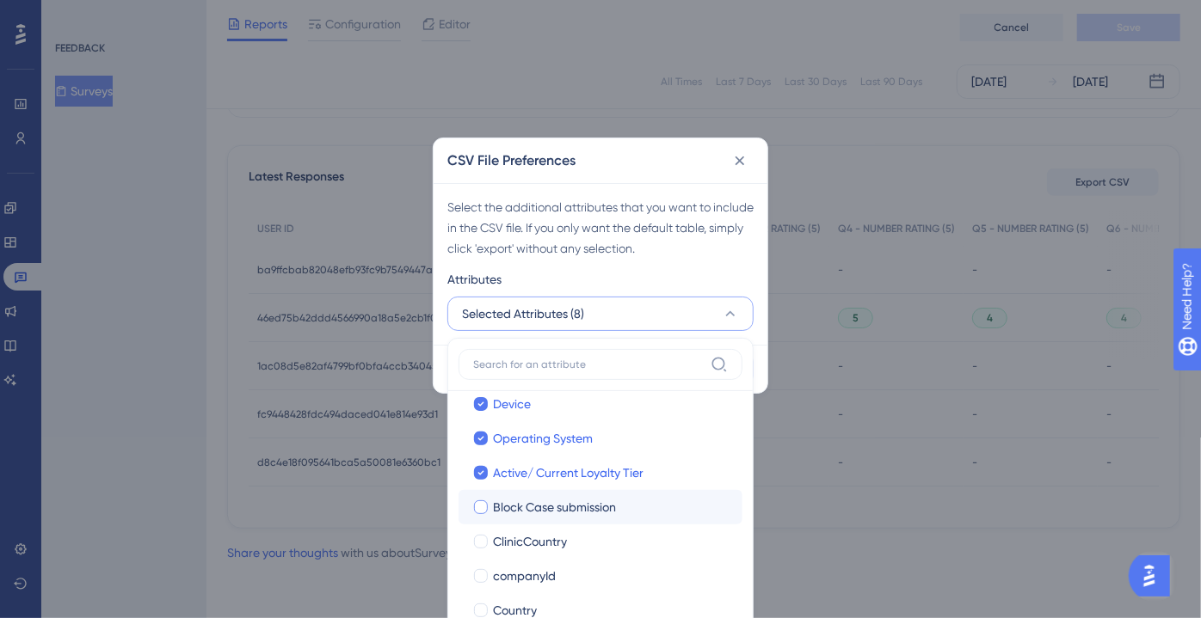
click at [523, 501] on span "Block Case submission" at bounding box center [554, 507] width 123 height 21
checkbox input "true"
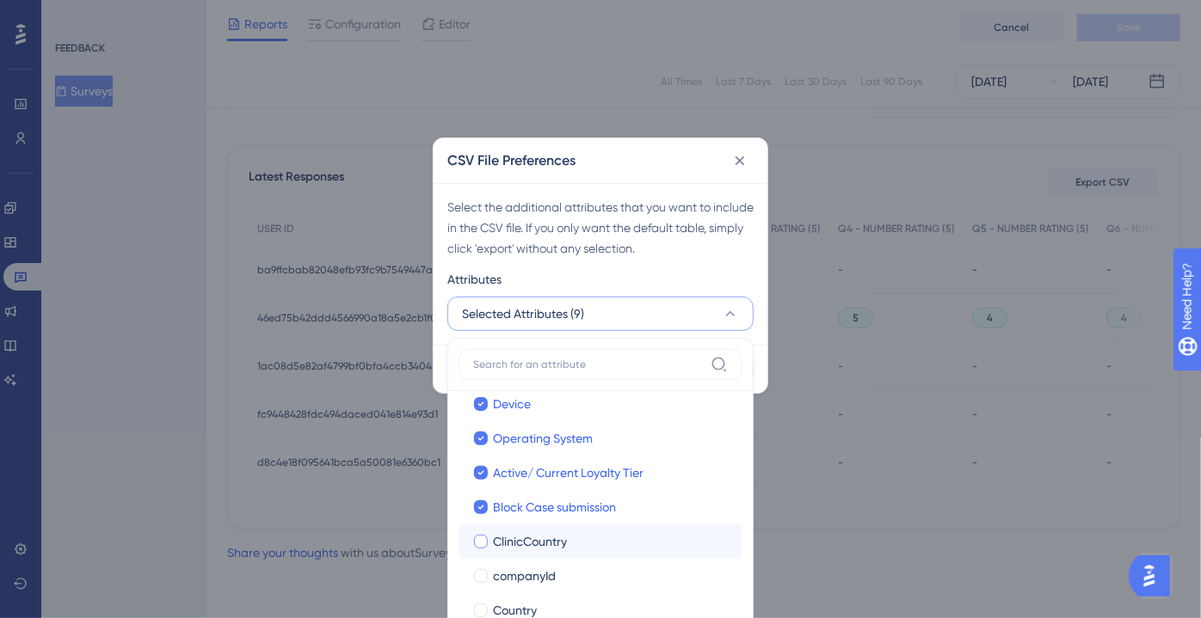
click at [523, 531] on span "ClinicCountry" at bounding box center [530, 541] width 74 height 21
checkbox input "true"
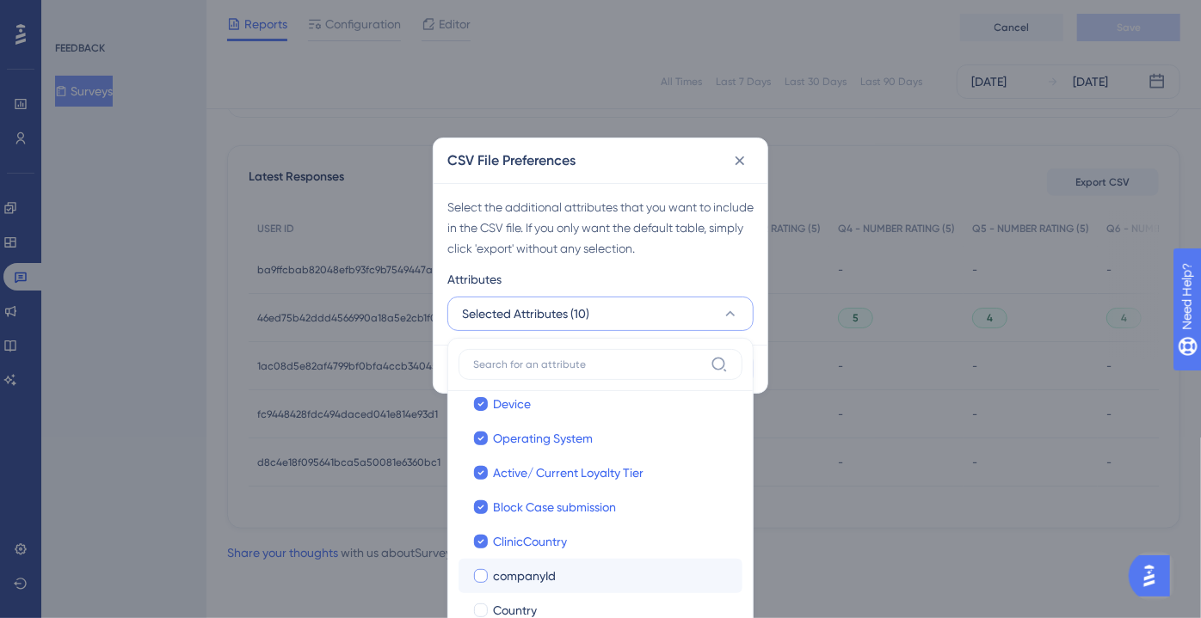
click at [521, 559] on label "companyId companyId" at bounding box center [600, 576] width 284 height 34
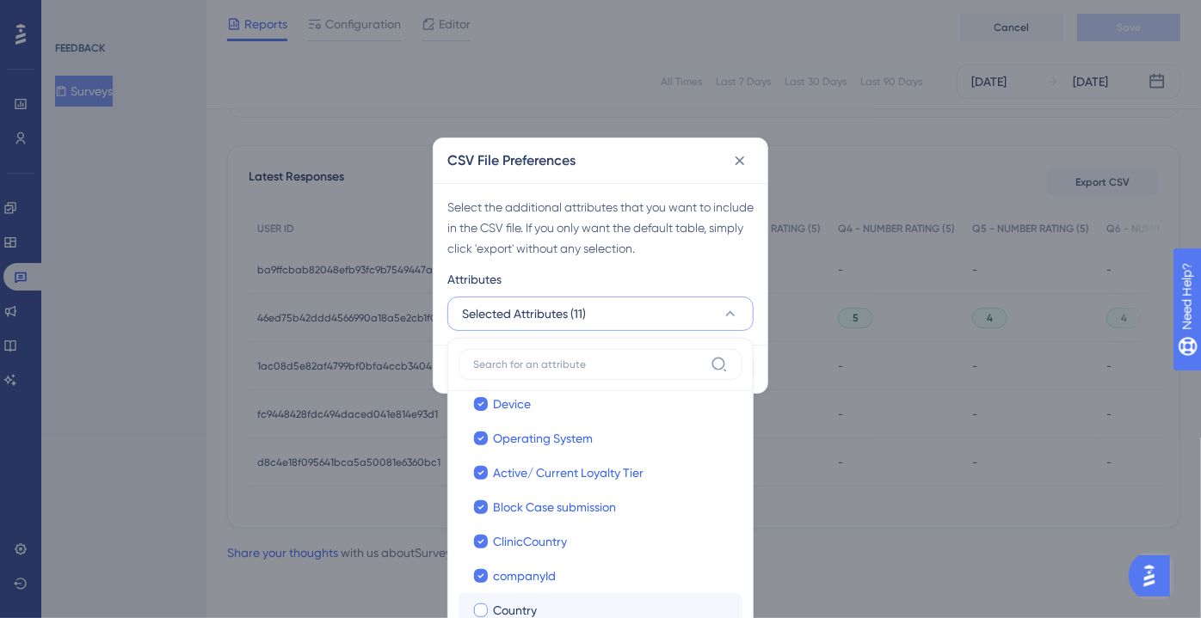
click at [519, 600] on span "Country" at bounding box center [515, 610] width 44 height 21
checkbox input "true"
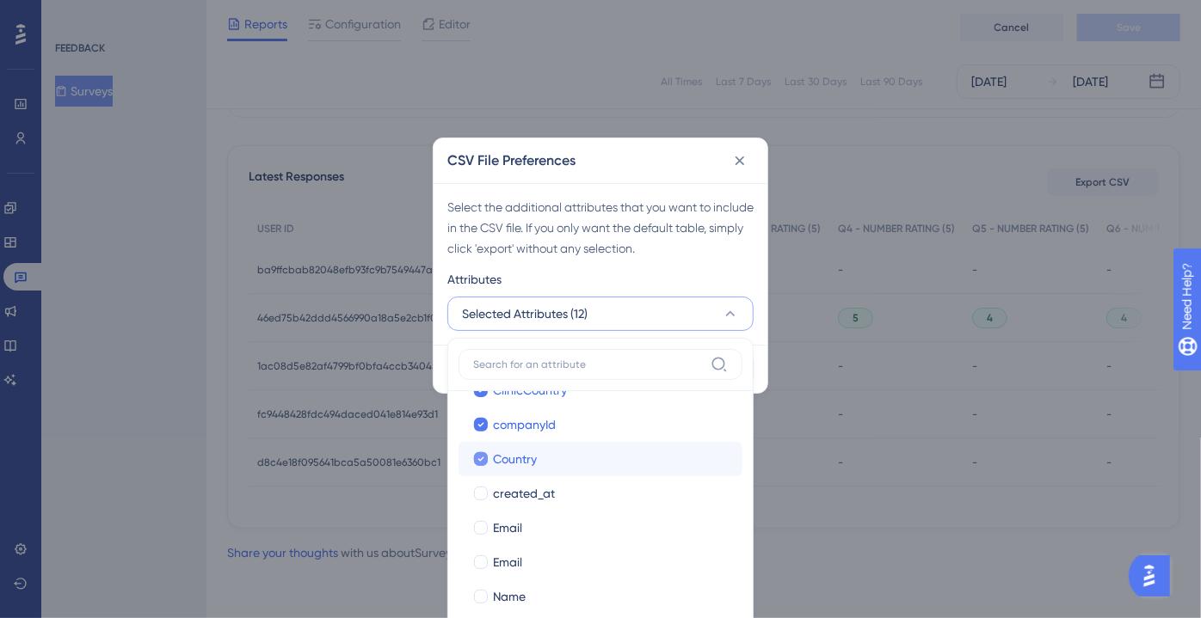
scroll to position [347, 0]
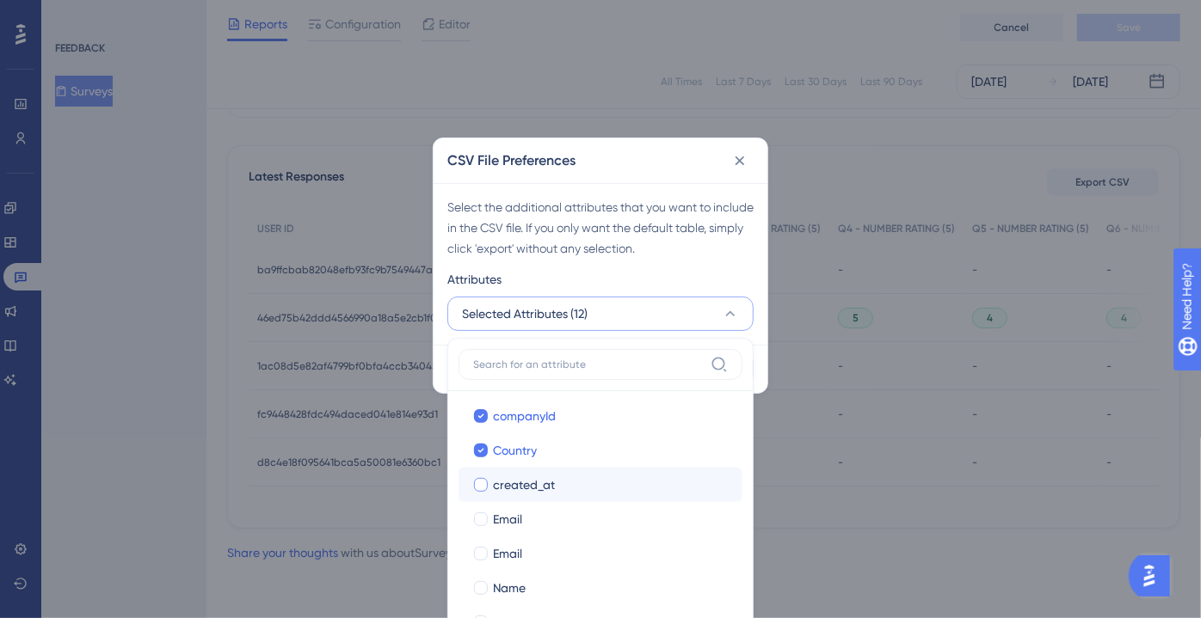
click at [523, 475] on span "created_at" at bounding box center [524, 485] width 62 height 21
checkbox input "true"
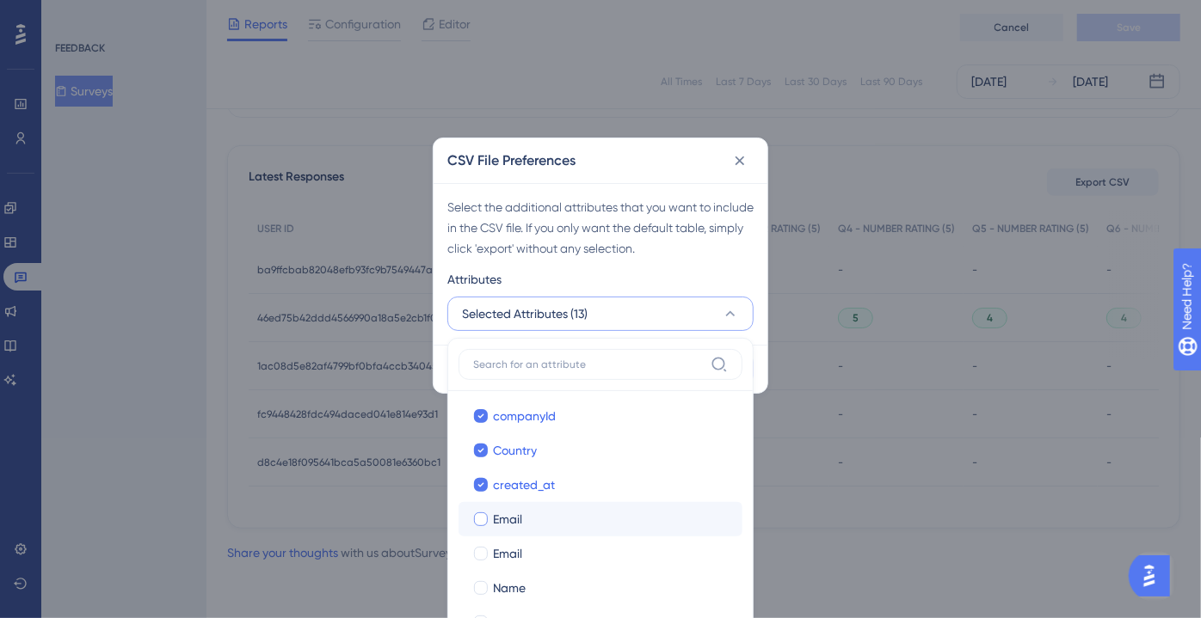
click at [519, 506] on label "Email Email" at bounding box center [600, 519] width 284 height 34
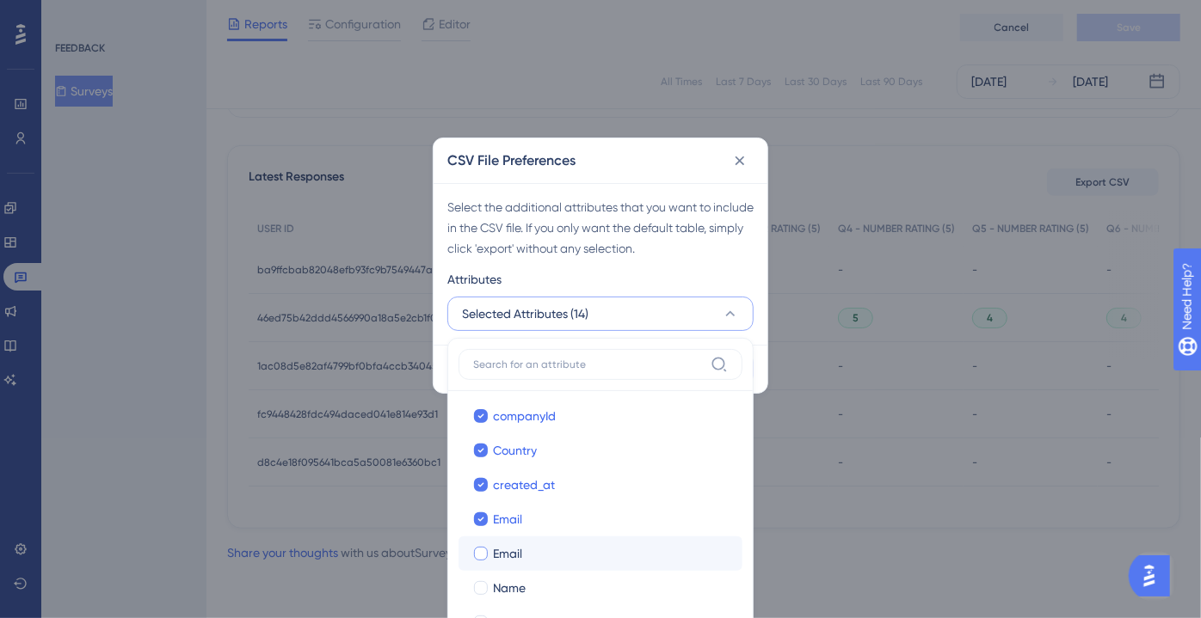
click at [519, 545] on span "Email" at bounding box center [507, 554] width 29 height 21
checkbox input "true"
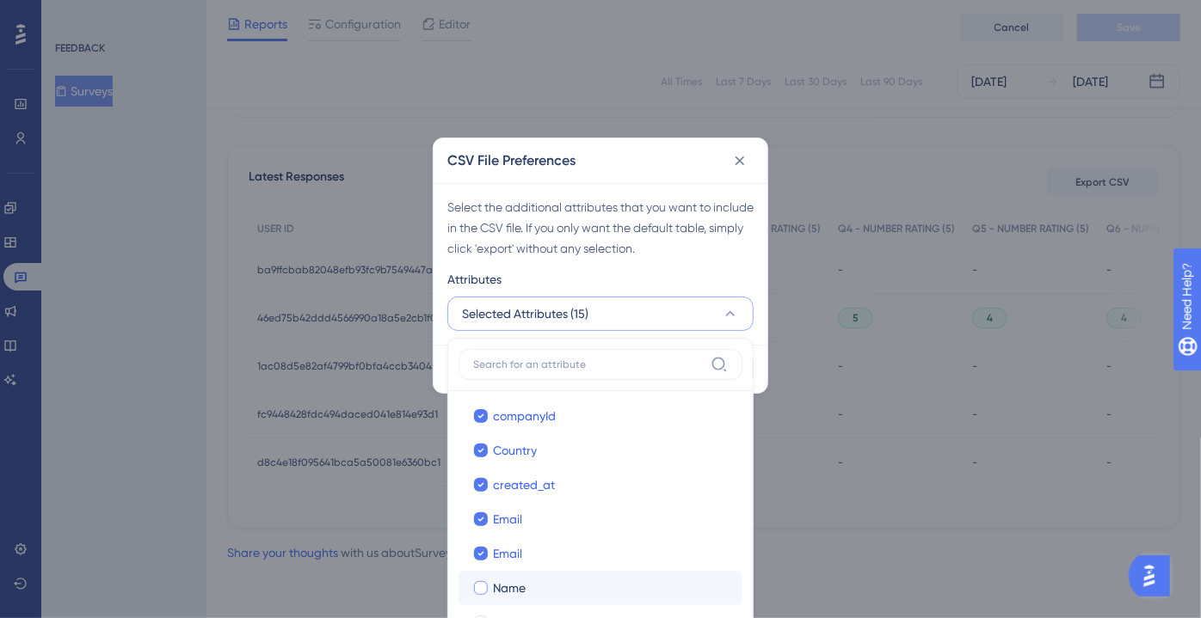
click at [513, 578] on span "Name" at bounding box center [509, 588] width 33 height 21
checkbox input "true"
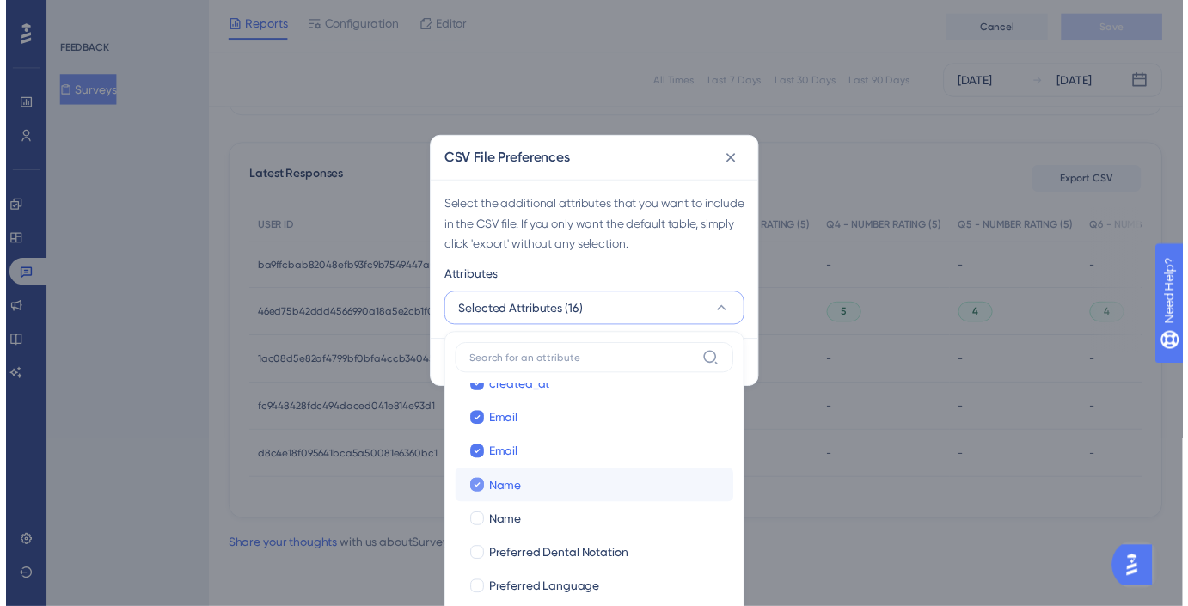
scroll to position [495, 0]
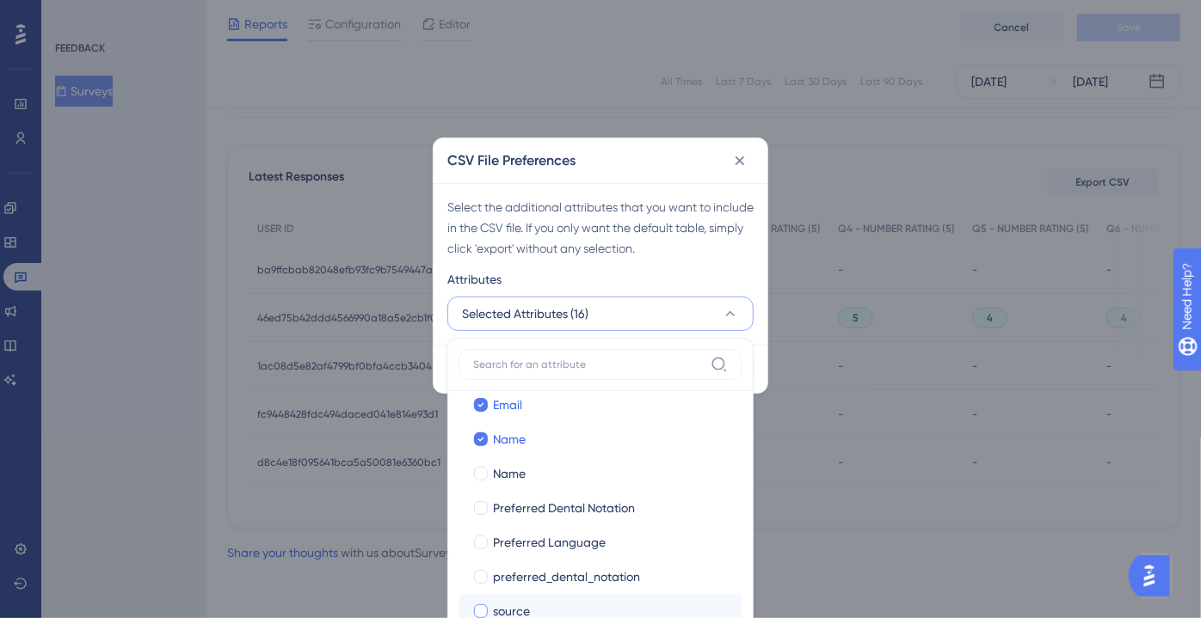
click at [513, 605] on span "source" at bounding box center [511, 611] width 37 height 21
checkbox input "true"
click at [513, 587] on label "preferred_dental_notation preferred_dental_notation" at bounding box center [600, 577] width 284 height 34
checkbox input "false"
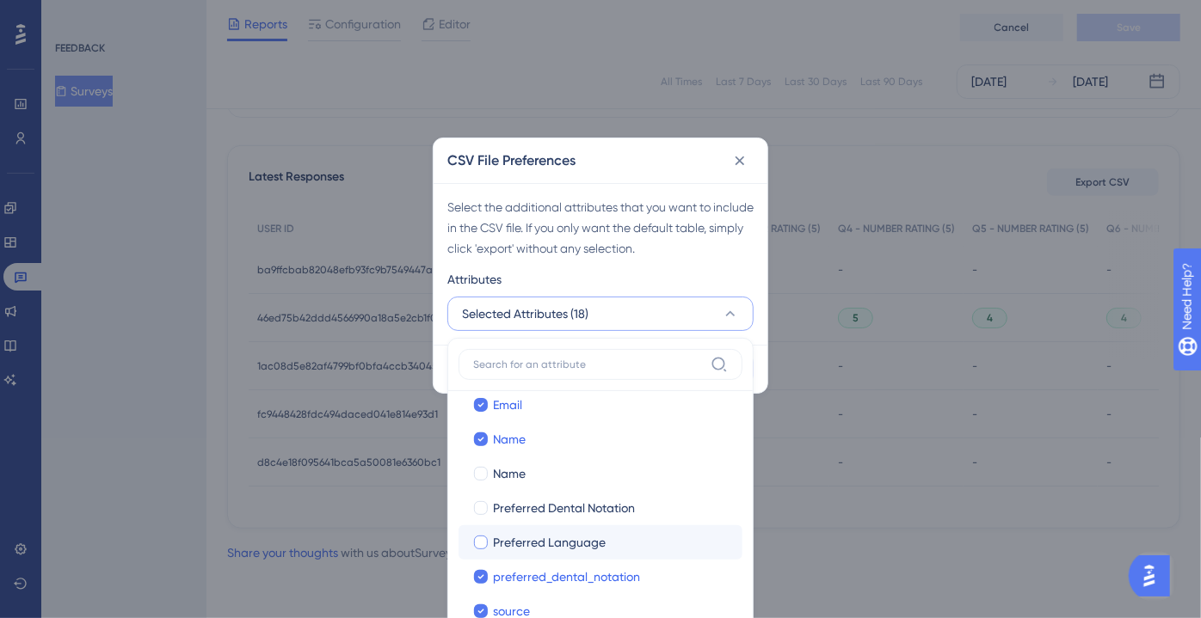
click at [514, 555] on label "Preferred Language Preferred Language" at bounding box center [600, 542] width 284 height 34
checkbox input "false"
checkbox input "true"
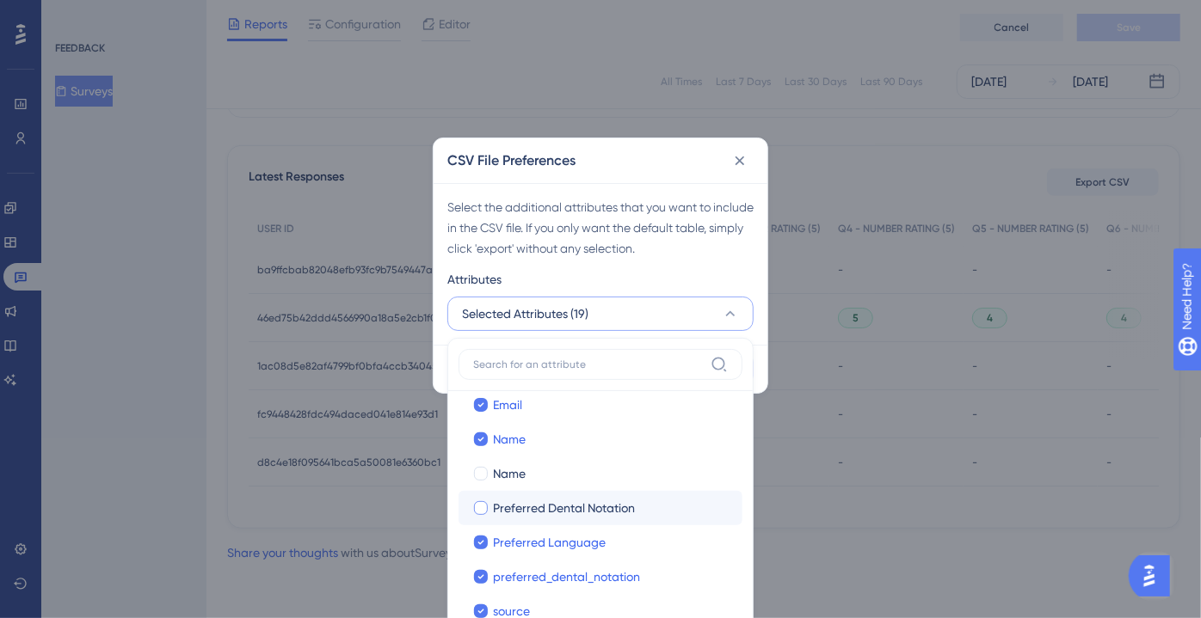
click at [522, 515] on span "Preferred Dental Notation" at bounding box center [564, 508] width 142 height 21
checkbox input "true"
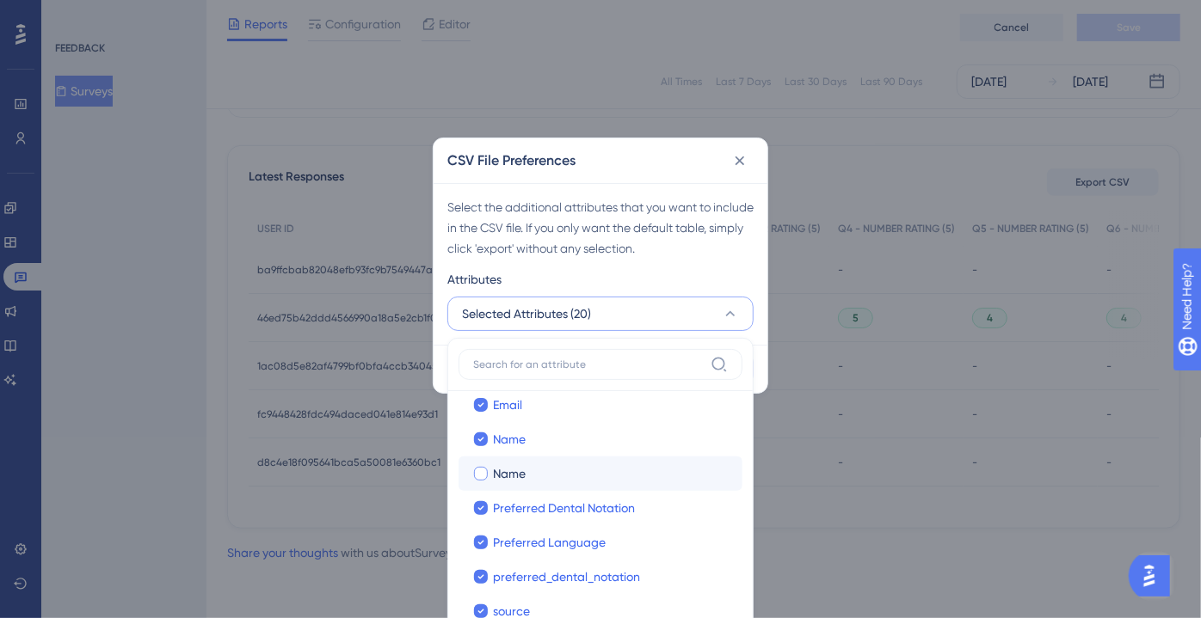
click at [523, 484] on label "Name Name" at bounding box center [600, 474] width 284 height 34
checkbox input "false"
click at [628, 212] on div "Select the additional attributes that you want to include in the CSV file. If y…" at bounding box center [600, 228] width 306 height 62
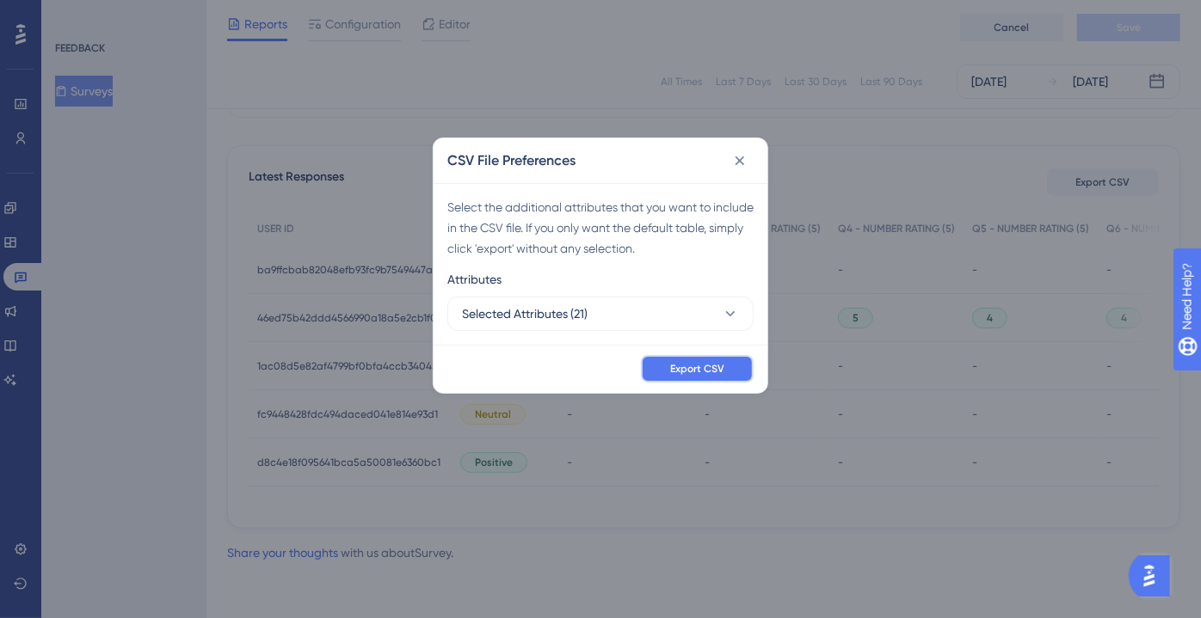
click at [683, 373] on span "Export CSV" at bounding box center [697, 369] width 54 height 14
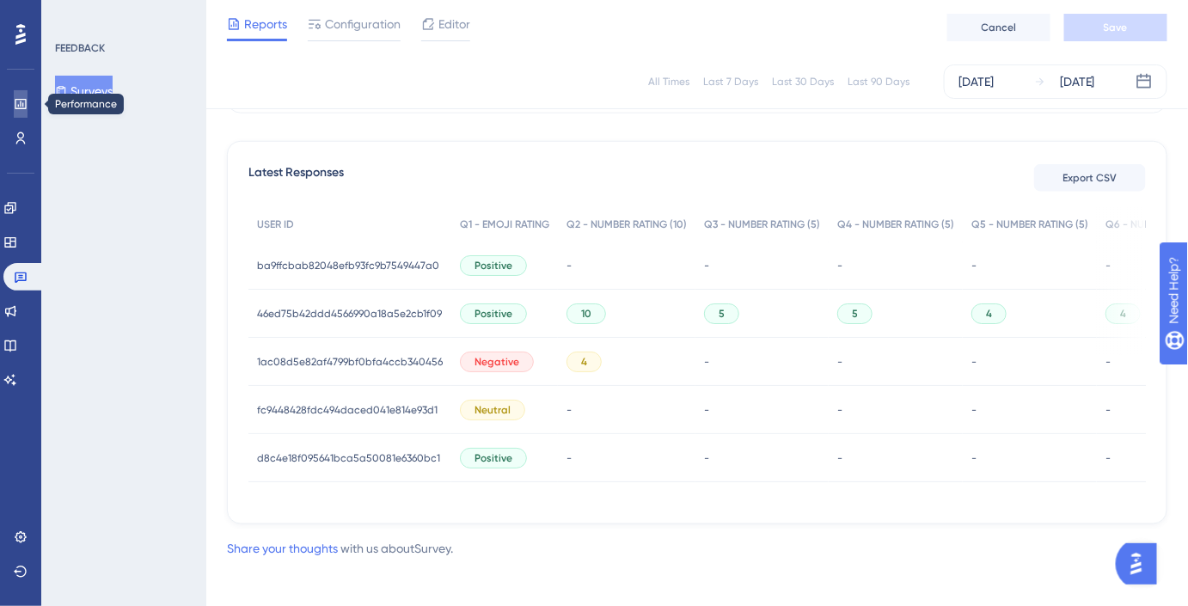
click at [28, 91] on link at bounding box center [21, 104] width 14 height 28
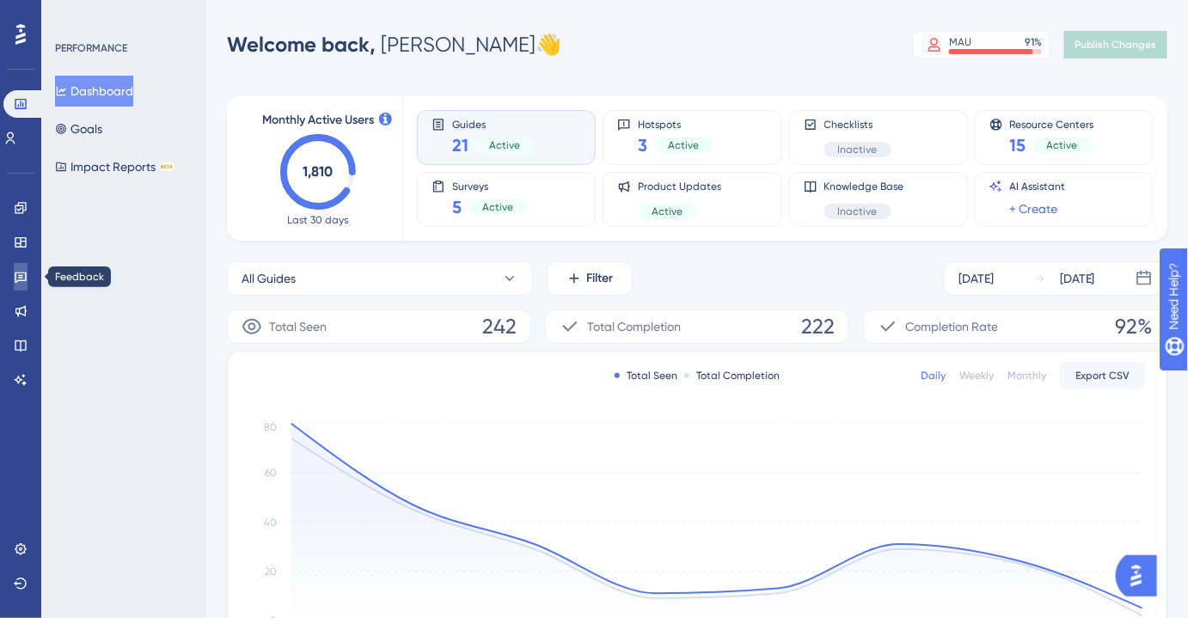
click at [21, 286] on link at bounding box center [21, 277] width 14 height 28
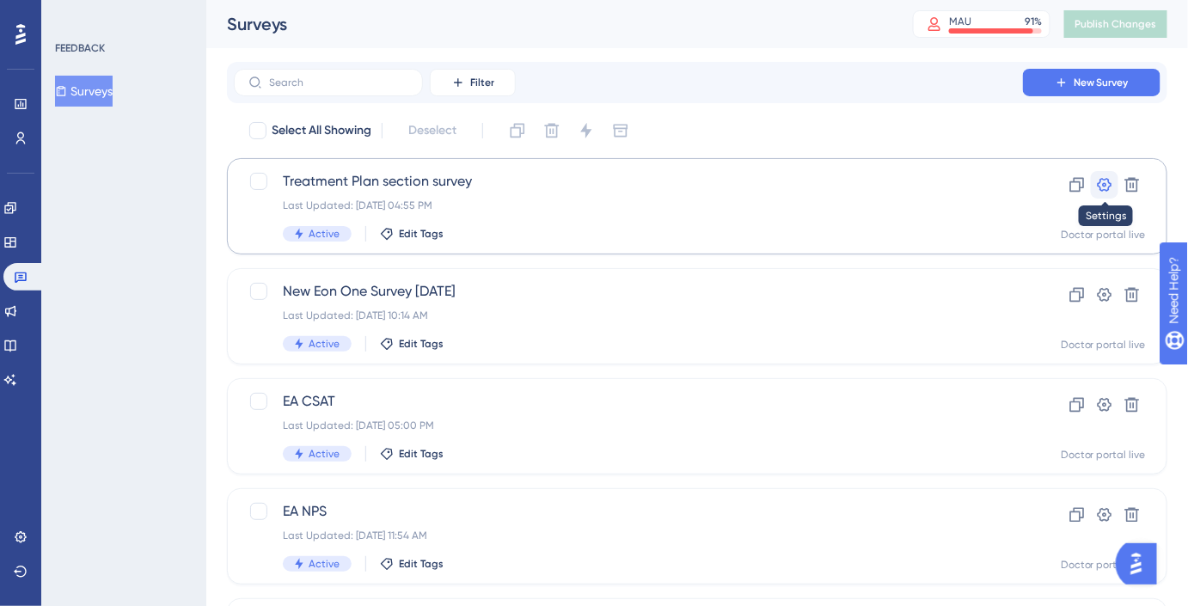
click at [1096, 188] on button at bounding box center [1105, 185] width 28 height 28
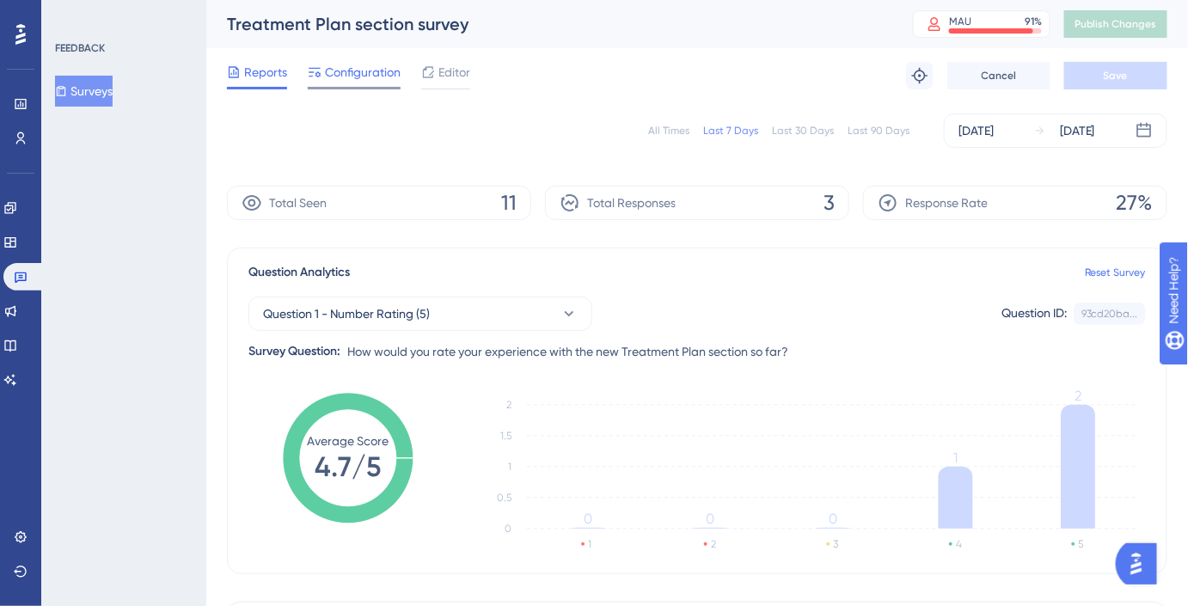
click at [367, 68] on span "Configuration" at bounding box center [363, 72] width 76 height 21
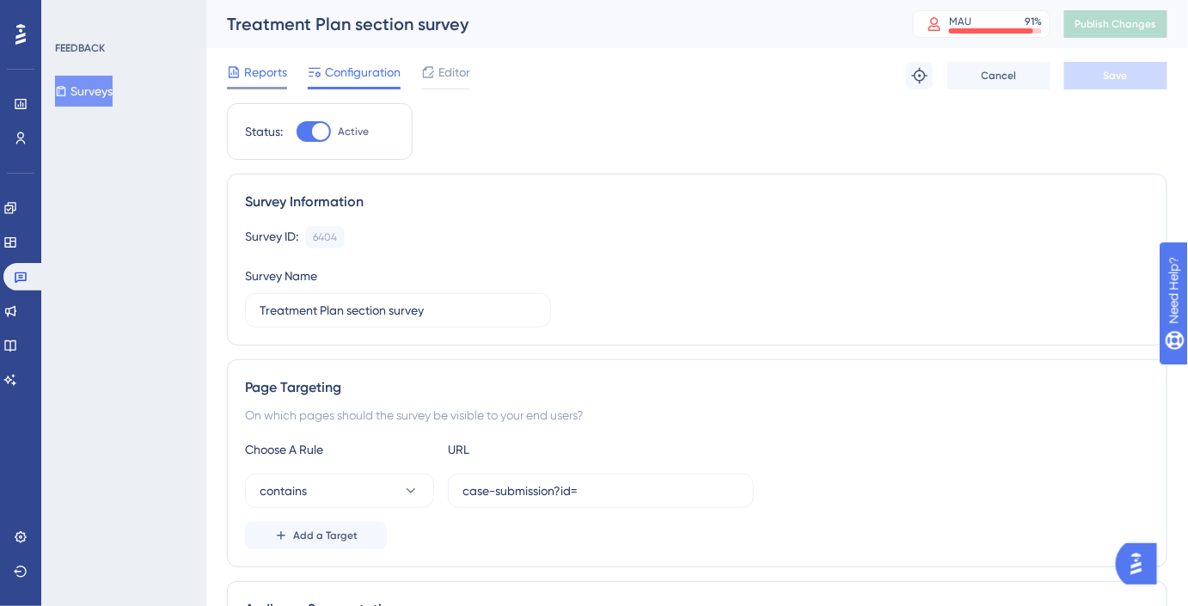
click at [257, 66] on span "Reports" at bounding box center [265, 72] width 43 height 21
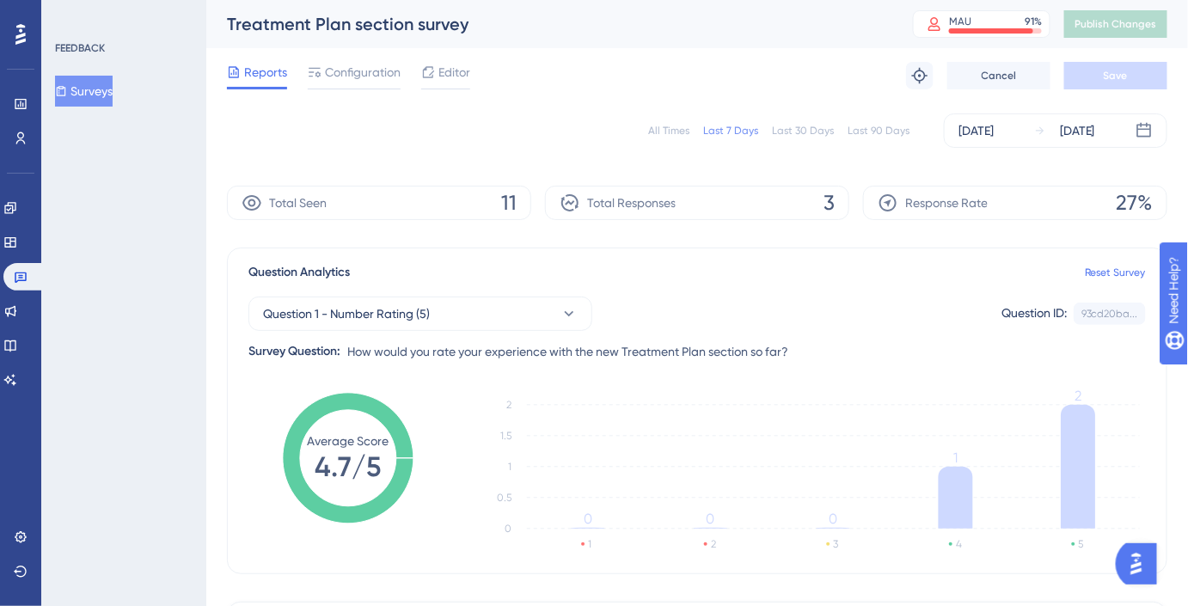
click at [108, 101] on button "Surveys" at bounding box center [84, 91] width 58 height 31
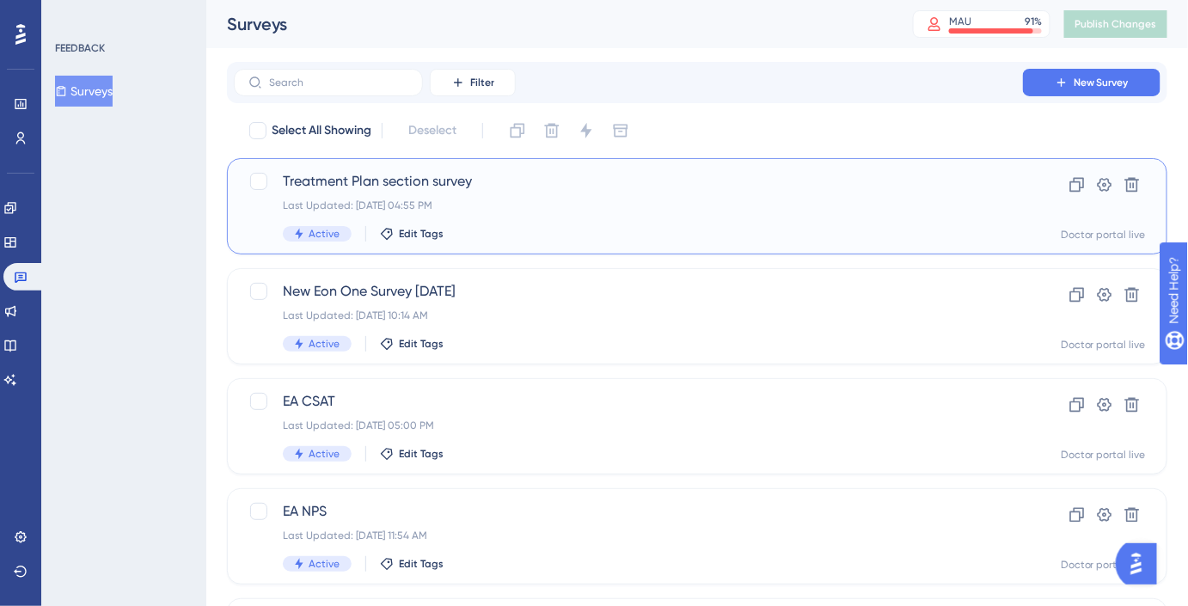
click at [397, 199] on div "Last Updated: [DATE] 04:55 PM" at bounding box center [628, 206] width 691 height 14
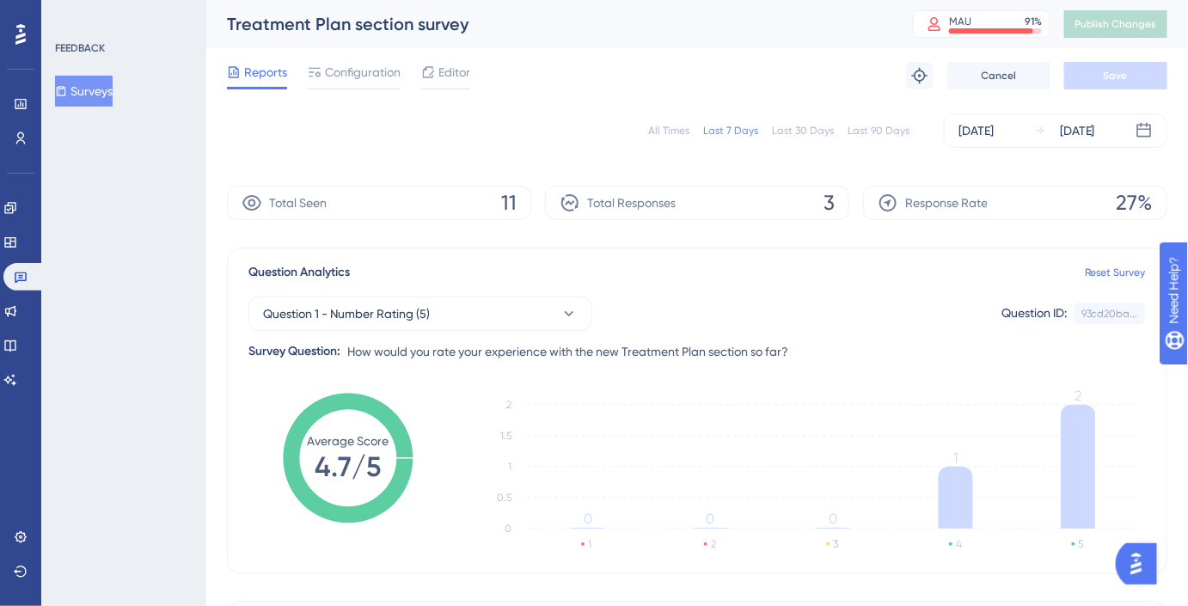
click at [7, 218] on div "Engagement" at bounding box center [20, 208] width 34 height 28
click at [17, 212] on icon at bounding box center [10, 208] width 14 height 14
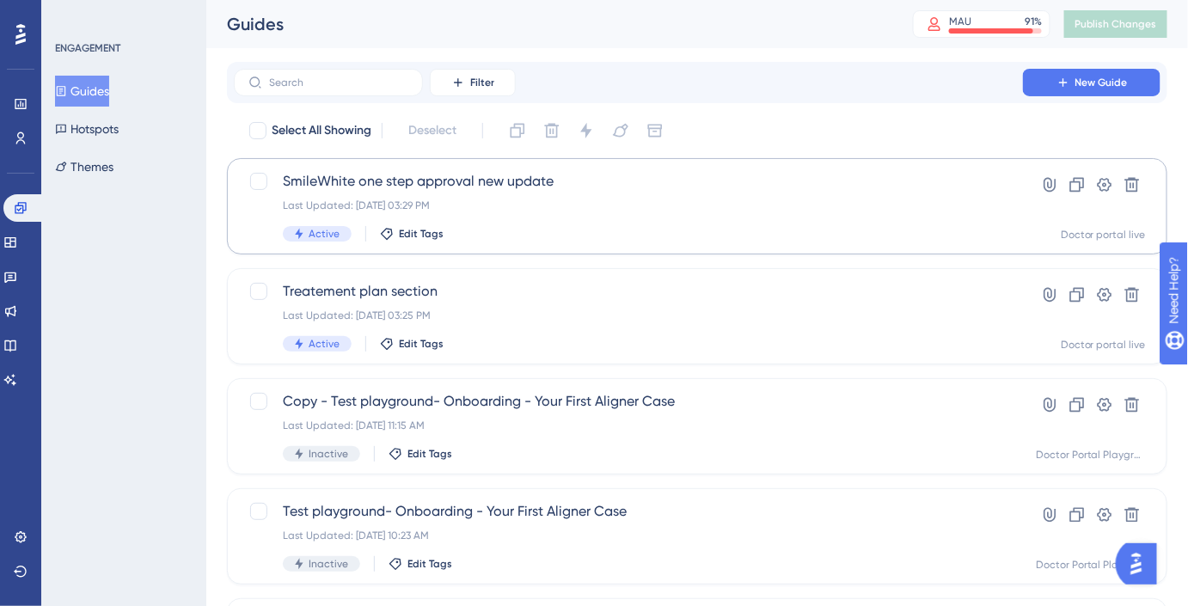
scroll to position [0, 11]
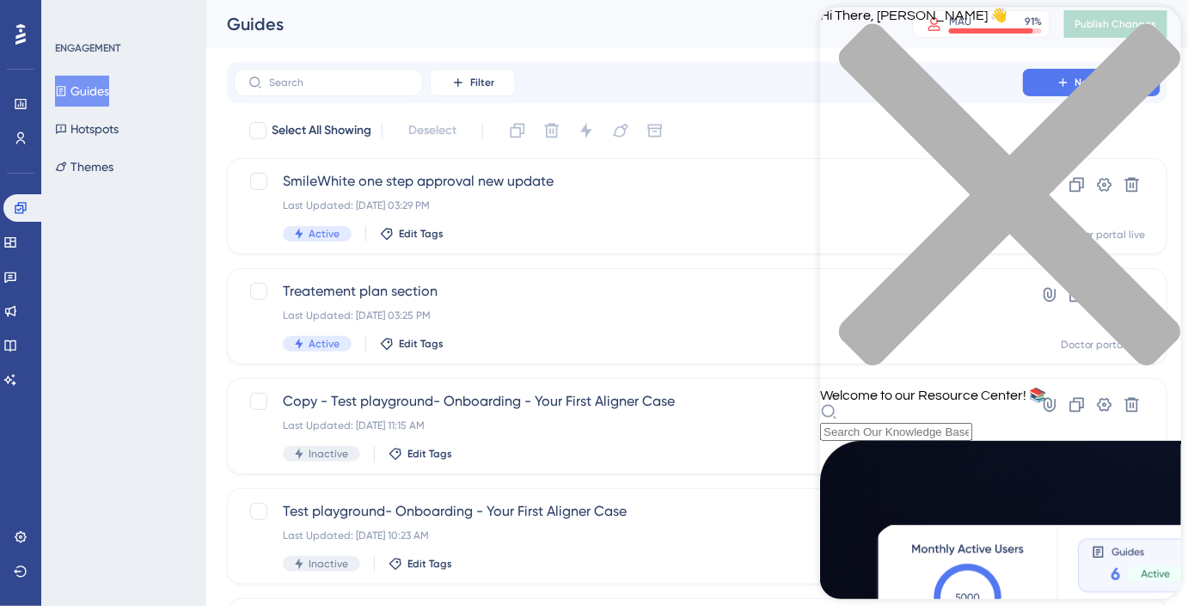
click at [974, 97] on div "Hi There, [PERSON_NAME] 👋 Welcome to our Resource Center! 📚" at bounding box center [1000, 224] width 361 height 434
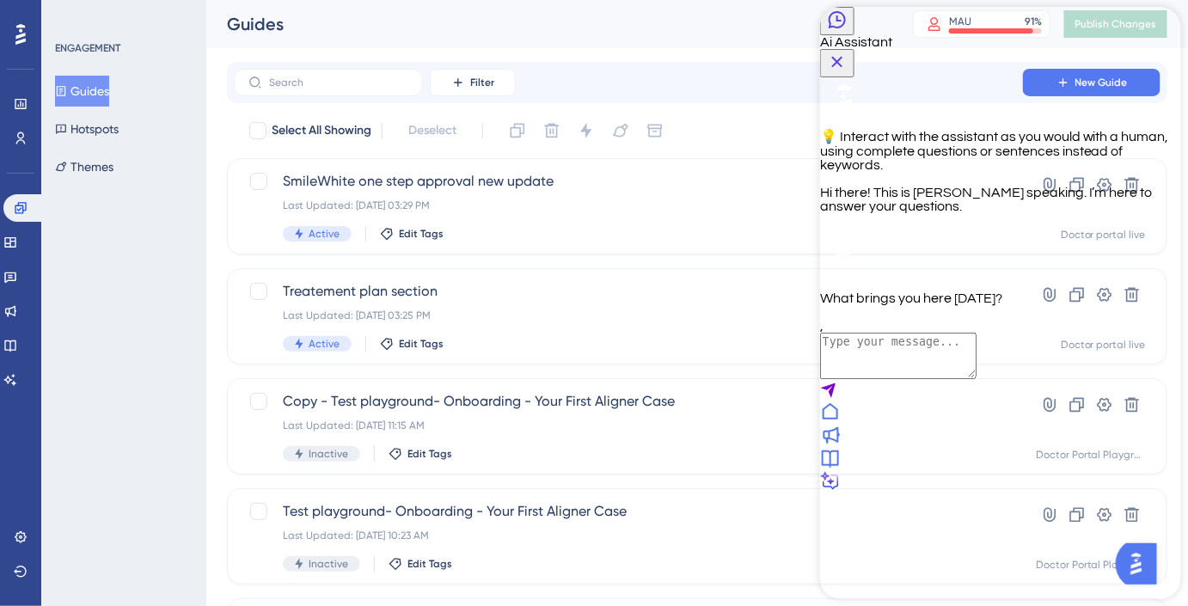
click at [976, 379] on textarea "AI Assistant Text Input" at bounding box center [898, 356] width 157 height 46
type textarea "how to trigger survey through hyper link"
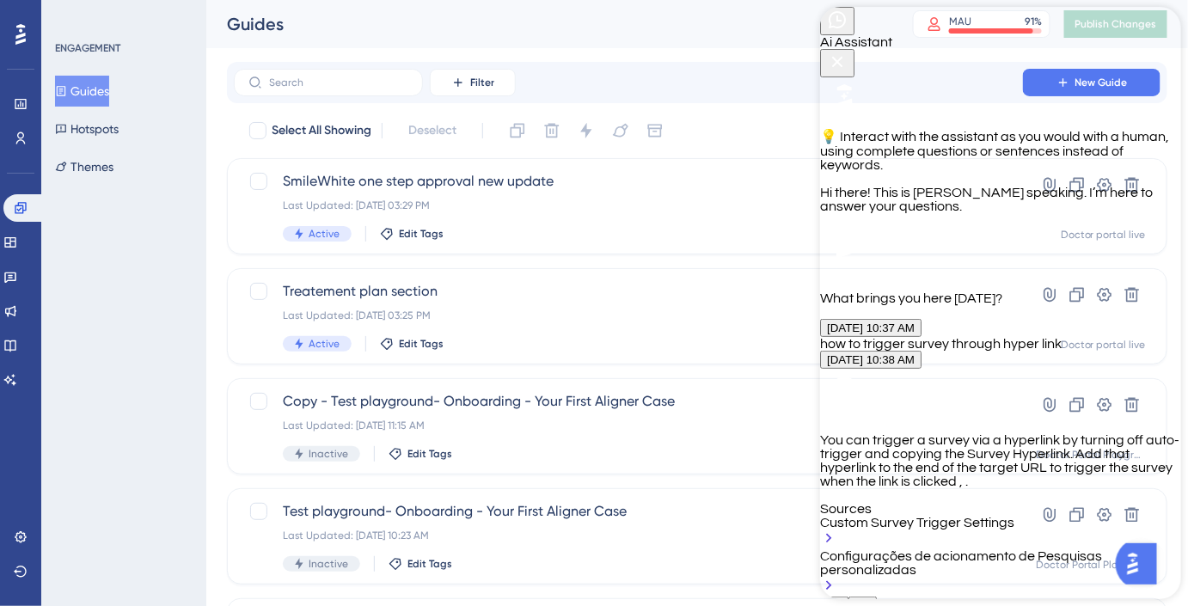
scroll to position [299, 0]
click at [972, 516] on div "Custom Survey Trigger Settings" at bounding box center [1000, 533] width 361 height 34
click at [847, 52] on icon "Close Button" at bounding box center [836, 62] width 21 height 21
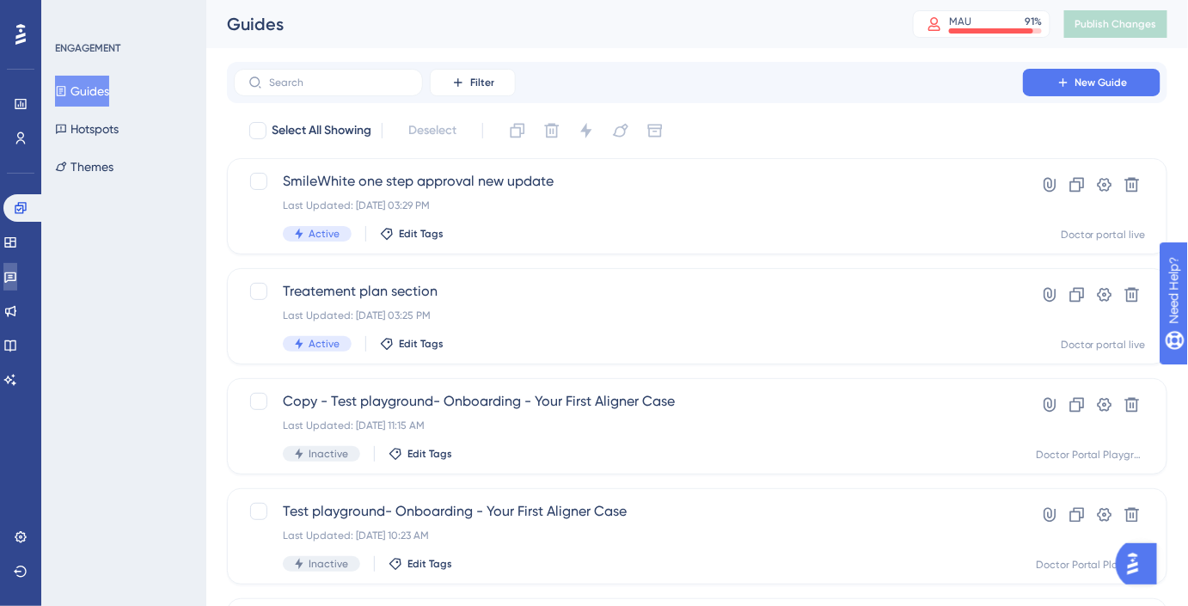
click at [17, 275] on icon at bounding box center [10, 277] width 14 height 14
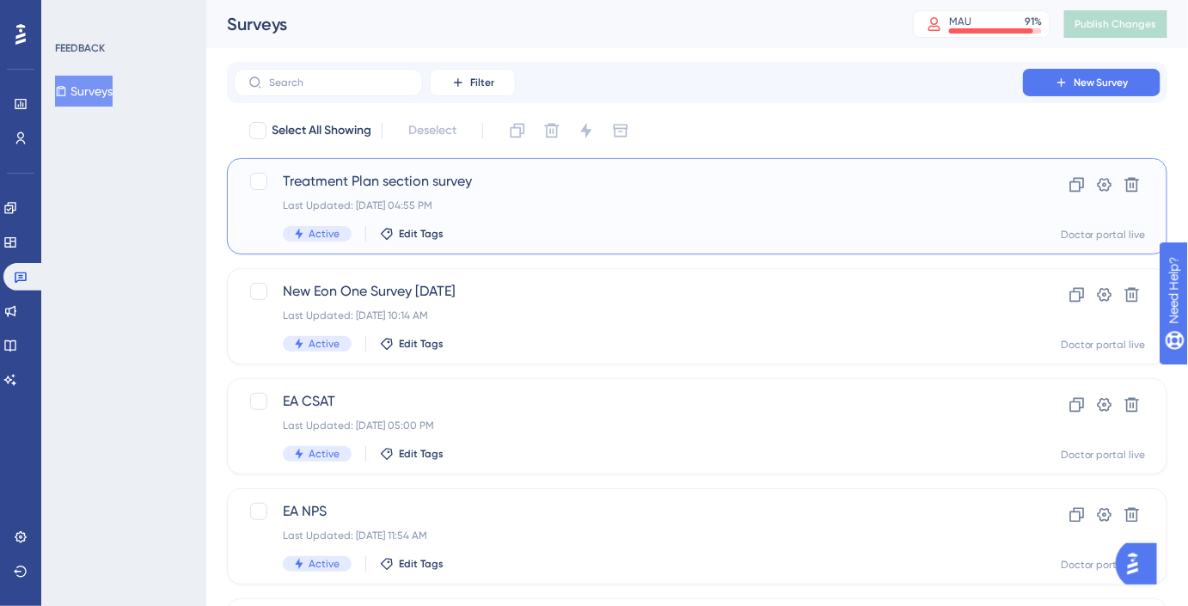
click at [396, 196] on div "Treatment Plan section survey Last Updated: [DATE] 04:55 PM Active Edit Tags" at bounding box center [628, 206] width 691 height 71
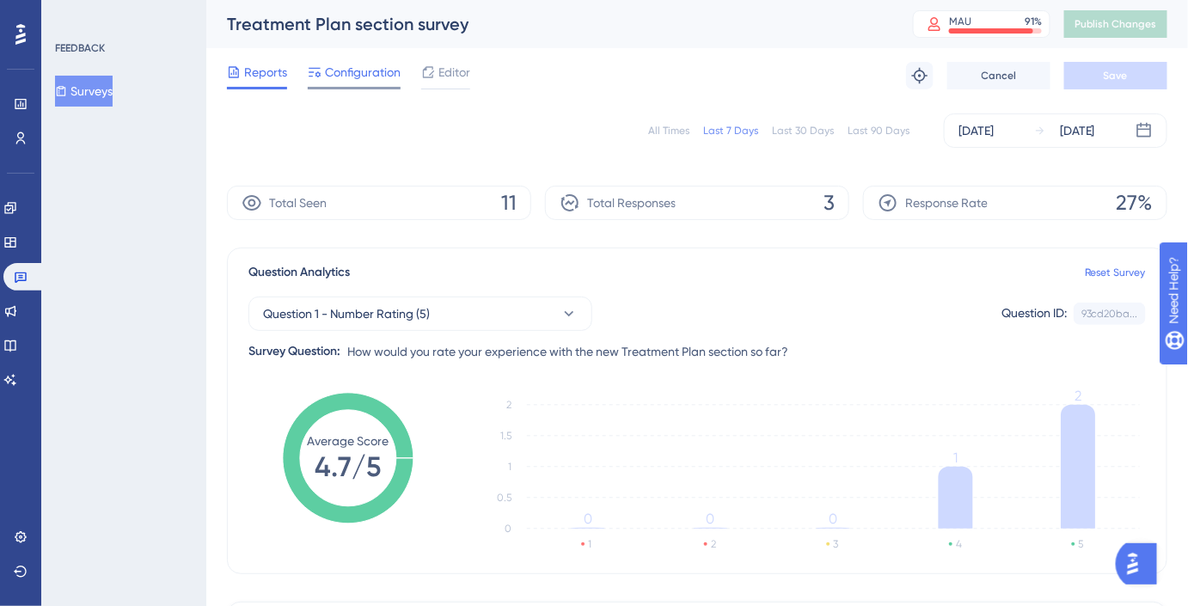
click at [358, 69] on span "Configuration" at bounding box center [363, 72] width 76 height 21
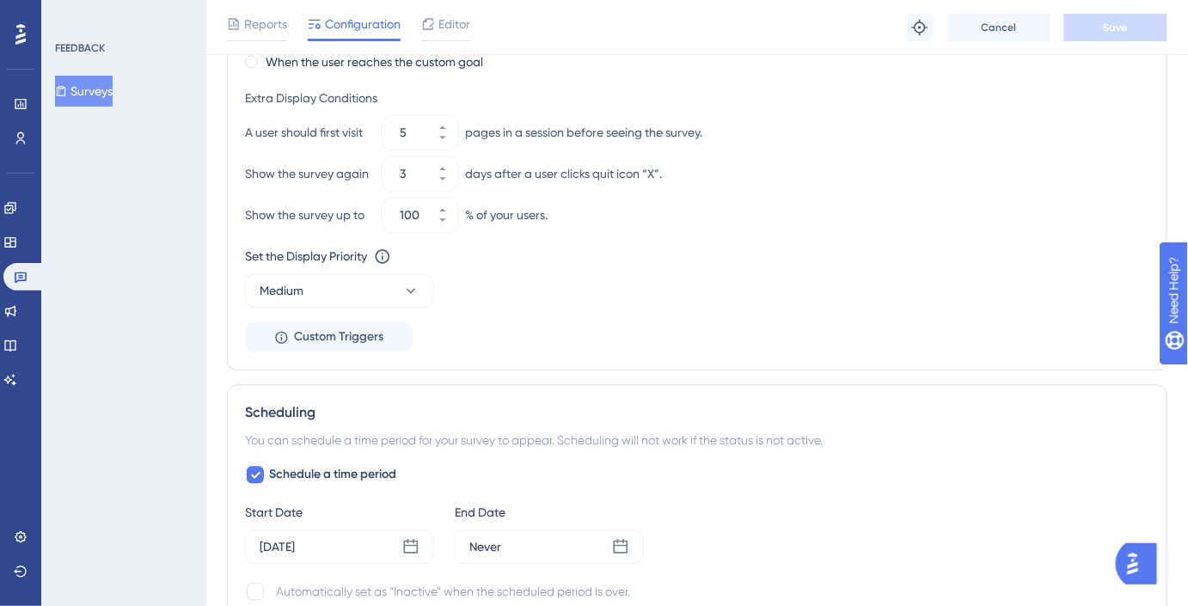
scroll to position [1226, 0]
click at [352, 345] on span "Custom Triggers" at bounding box center [338, 339] width 89 height 21
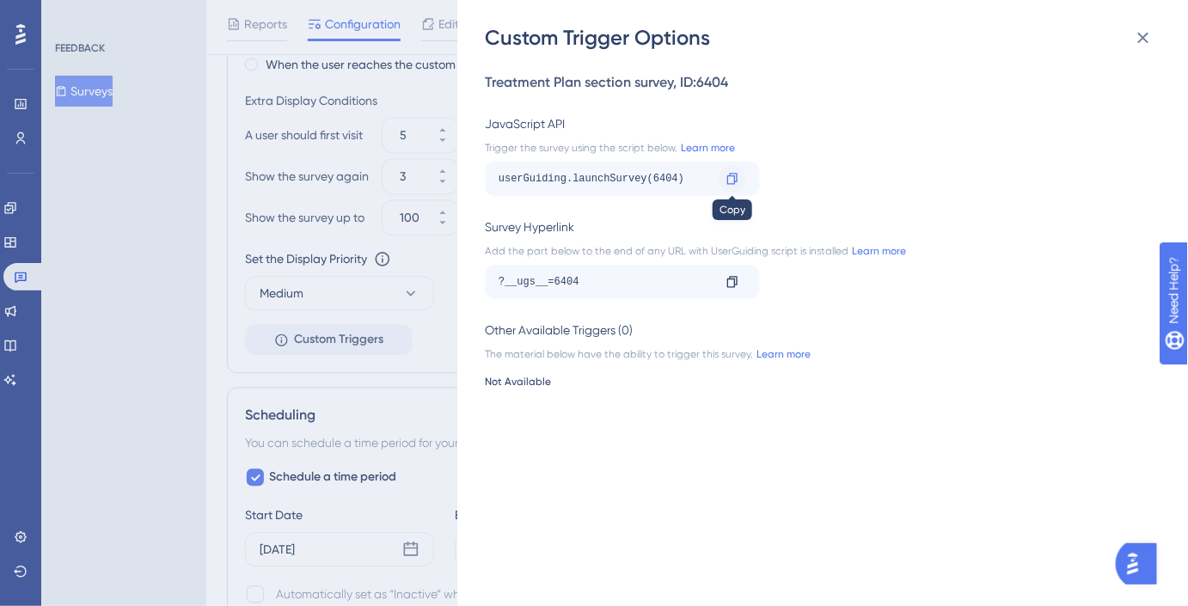
click at [744, 177] on div at bounding box center [733, 179] width 28 height 28
click at [730, 283] on icon at bounding box center [733, 282] width 14 height 14
